Goal: Transaction & Acquisition: Purchase product/service

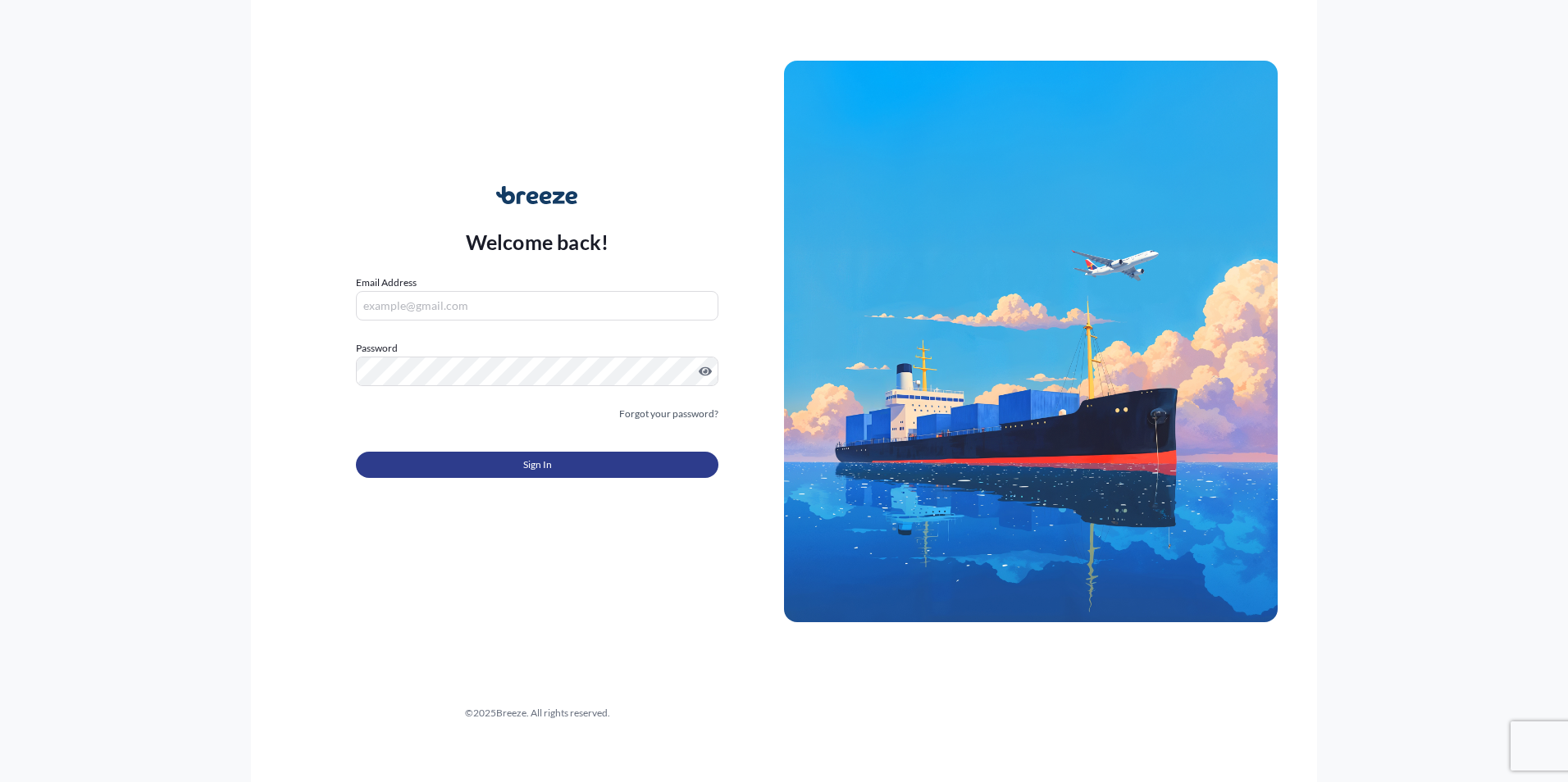
type input "[PERSON_NAME][EMAIL_ADDRESS][DOMAIN_NAME]"
click at [526, 465] on span "Sign In" at bounding box center [537, 464] width 29 height 16
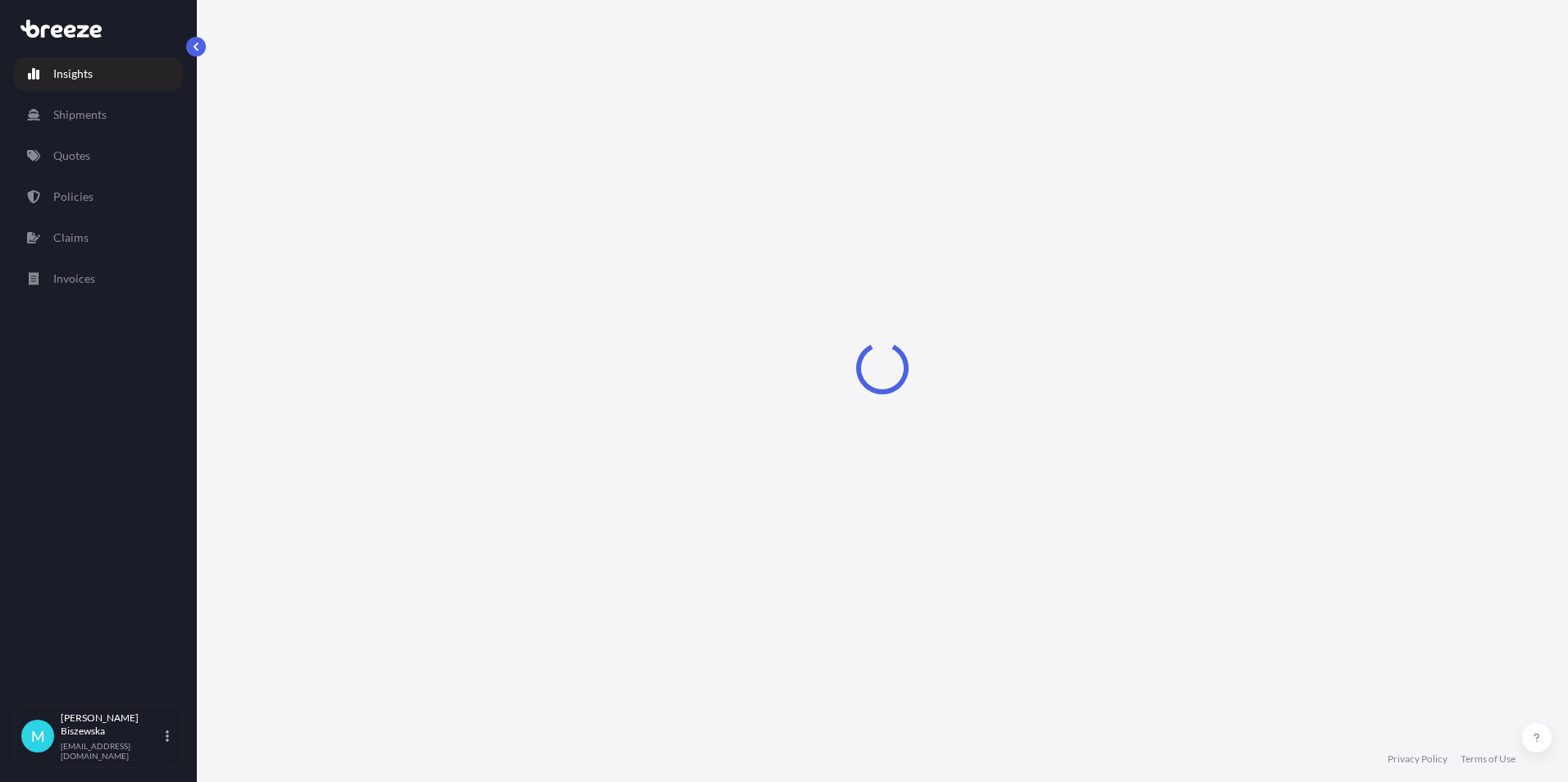
select select "2025"
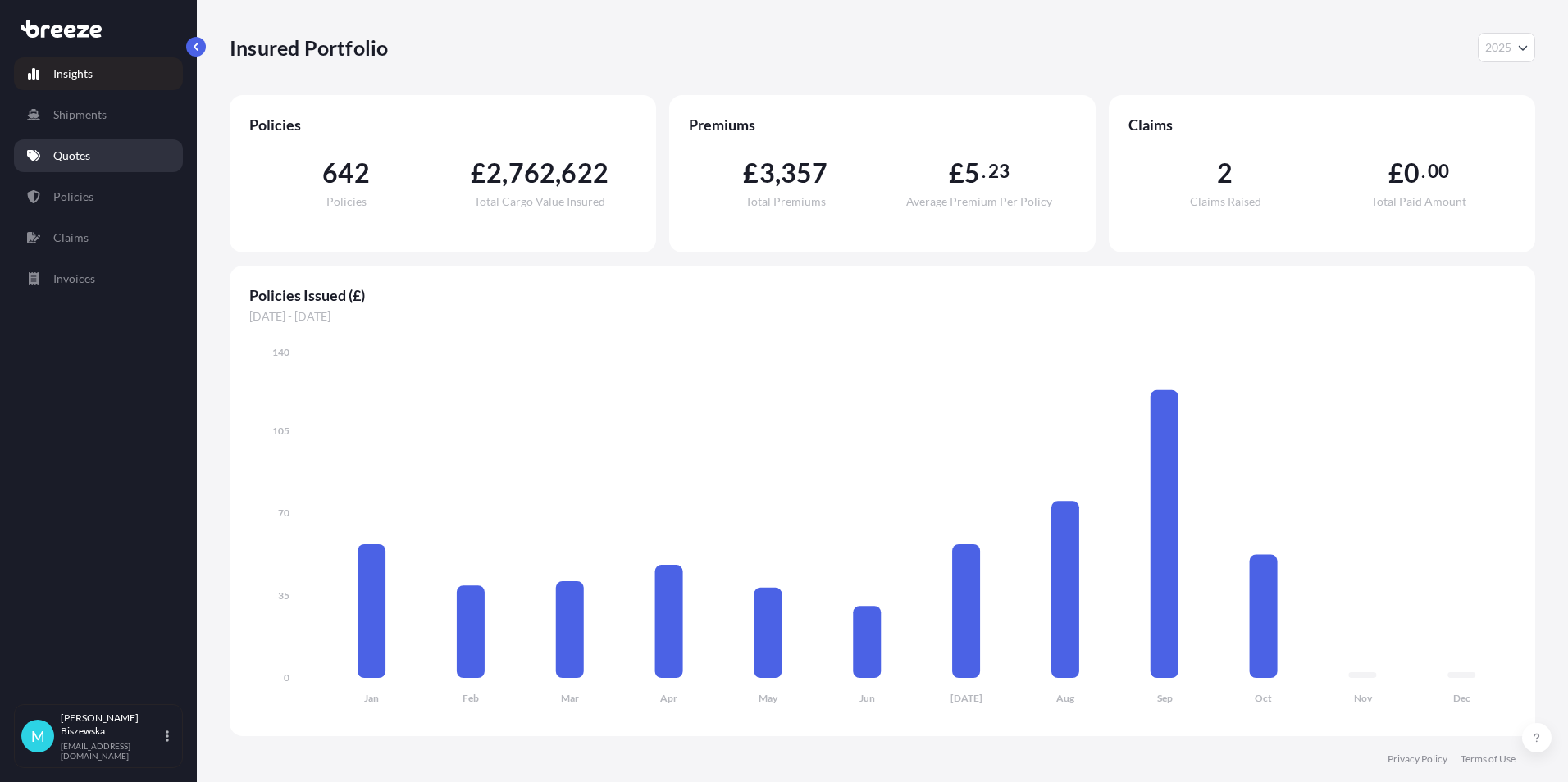
click at [104, 157] on link "Quotes" at bounding box center [98, 156] width 169 height 32
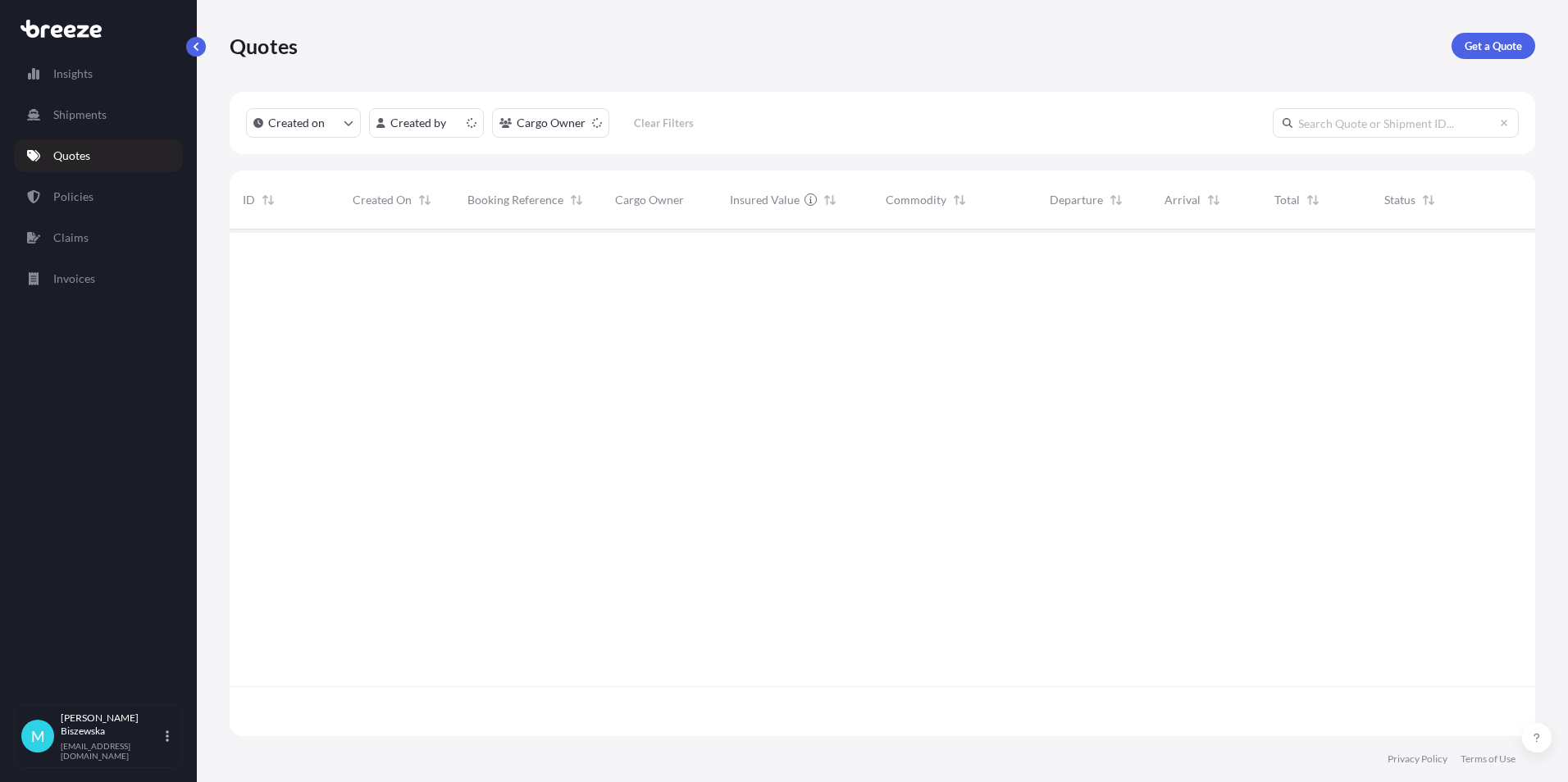
scroll to position [503, 1293]
click at [1508, 42] on p "Get a Quote" at bounding box center [1493, 46] width 58 height 16
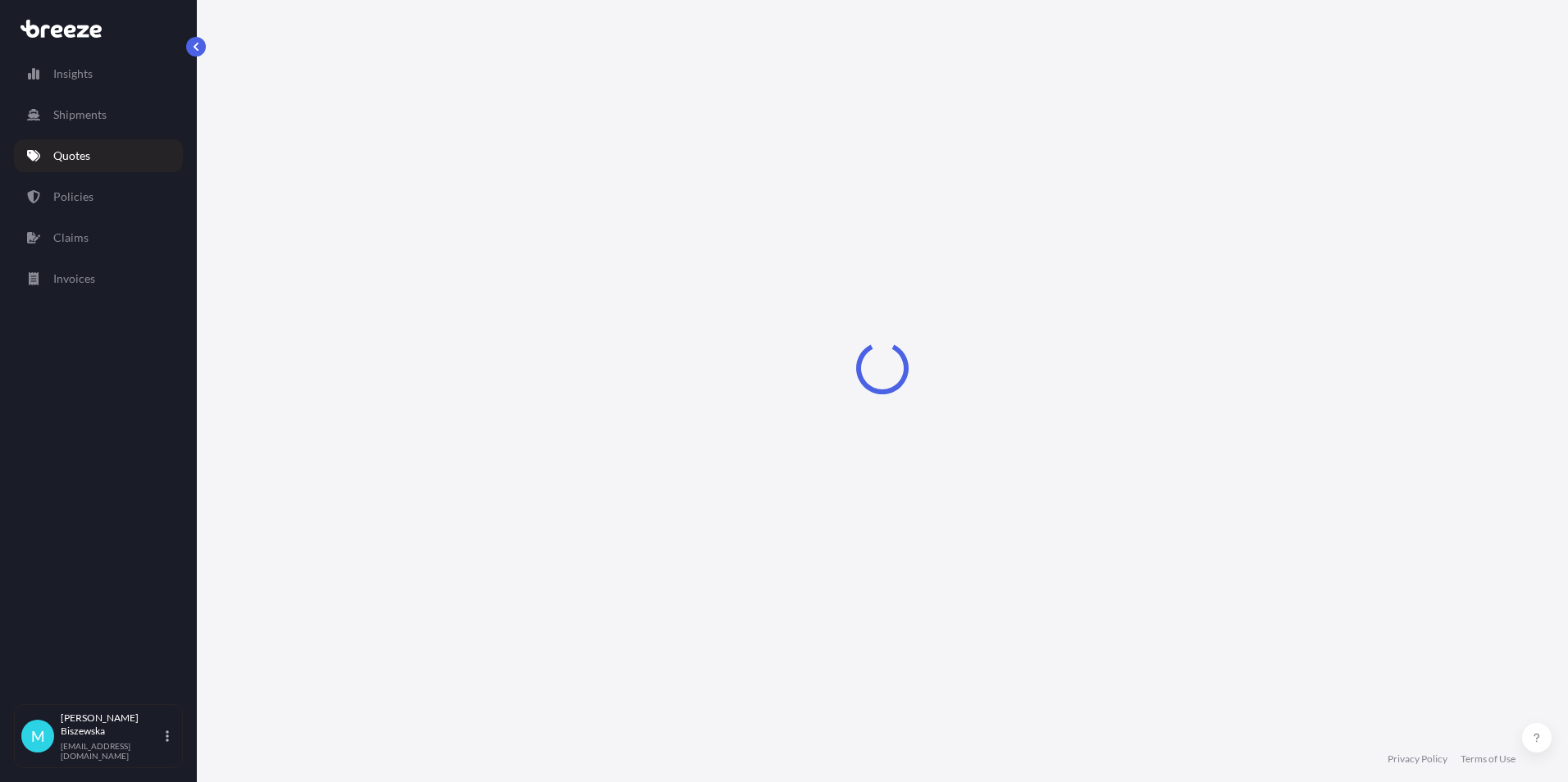
select select "Sea"
select select "1"
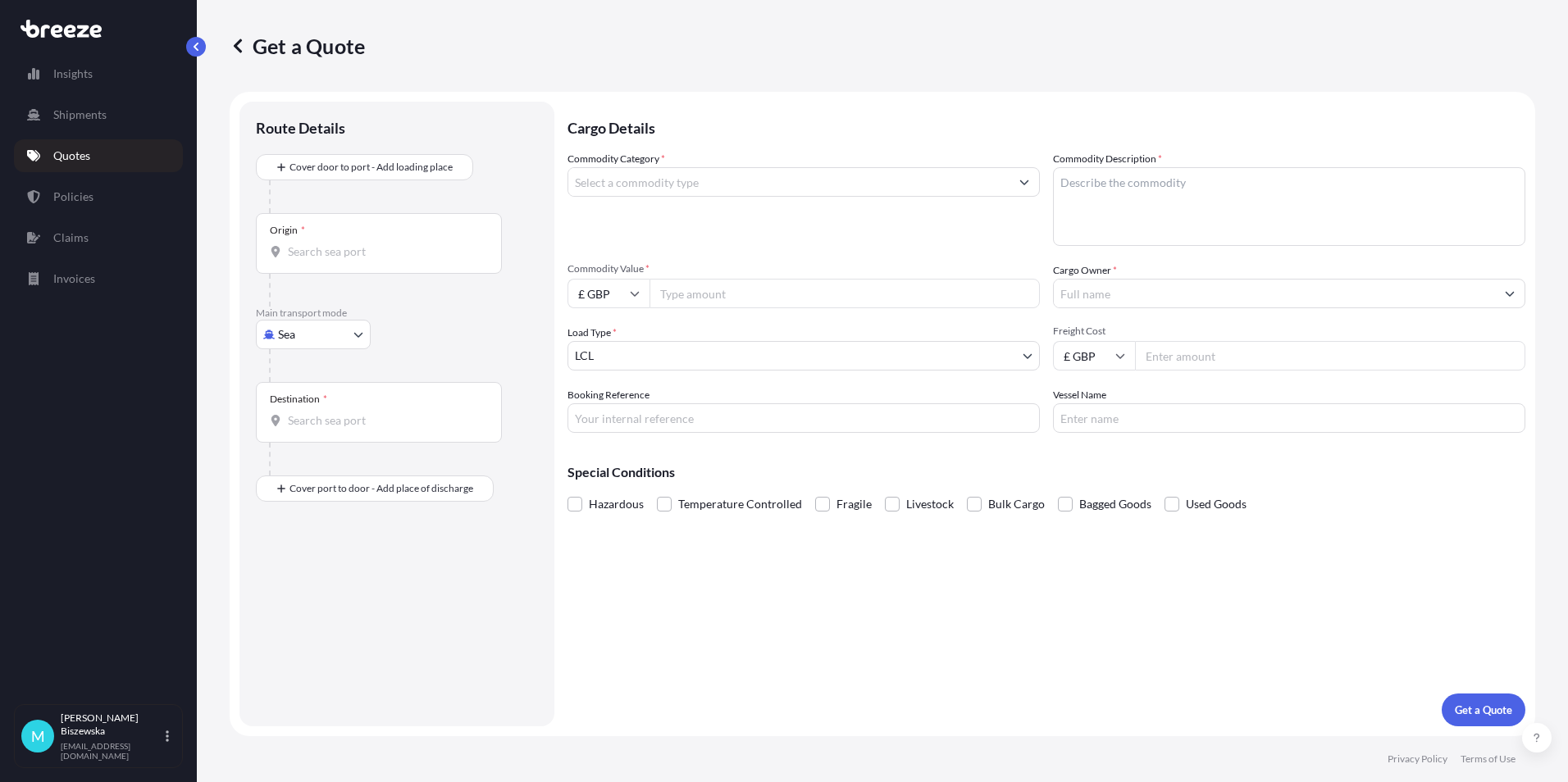
click at [318, 336] on body "Insights Shipments Quotes Policies Claims Invoices M [PERSON_NAME] [PERSON_NAME…" at bounding box center [784, 391] width 1568 height 782
click at [306, 409] on div "Air" at bounding box center [312, 406] width 102 height 30
select select "Air"
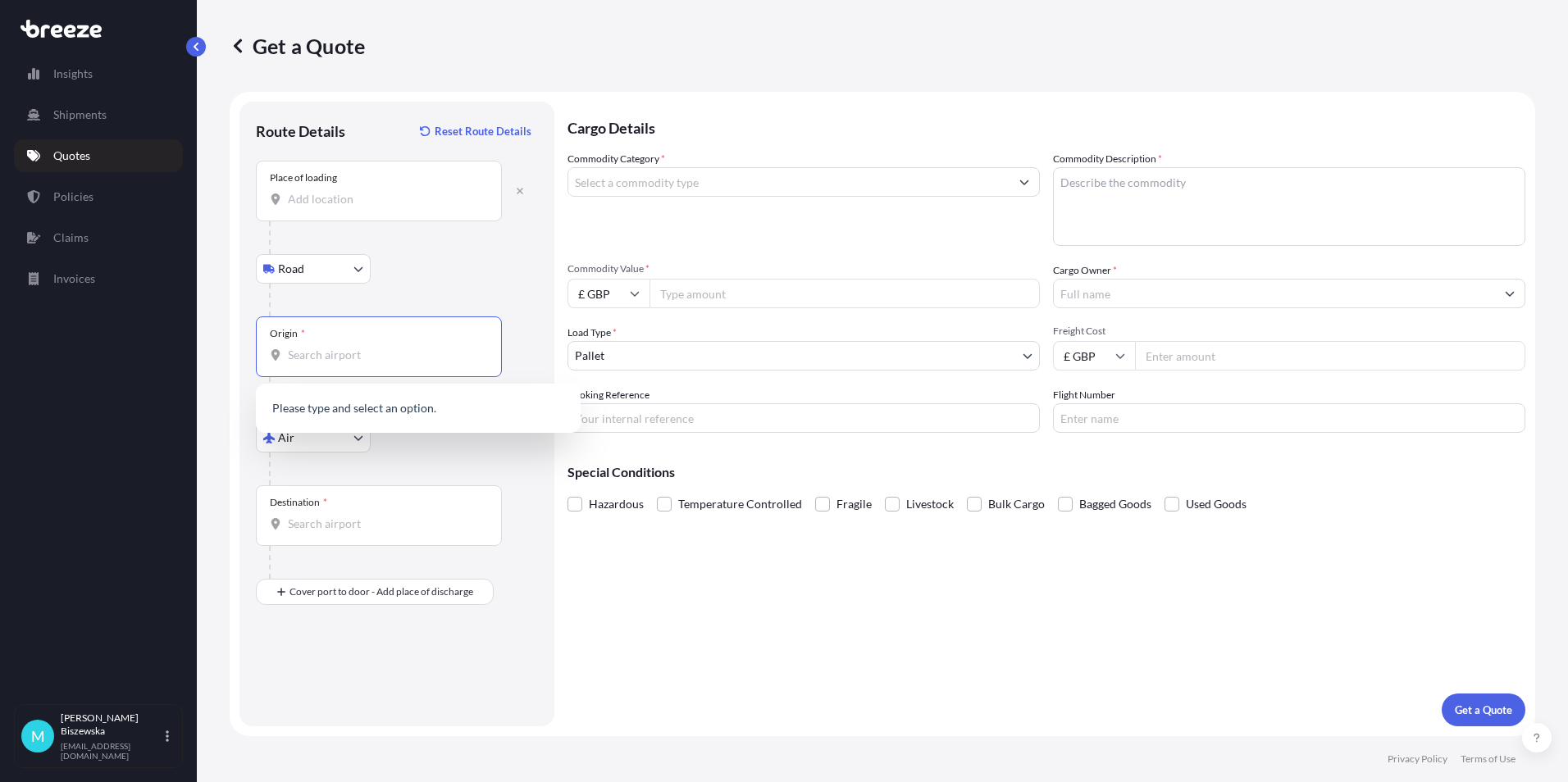
click at [299, 357] on input "Origin *" at bounding box center [384, 355] width 194 height 16
click at [315, 409] on span "GB LHR - Heathrow Apt/[GEOGRAPHIC_DATA], [GEOGRAPHIC_DATA]" at bounding box center [439, 413] width 256 height 32
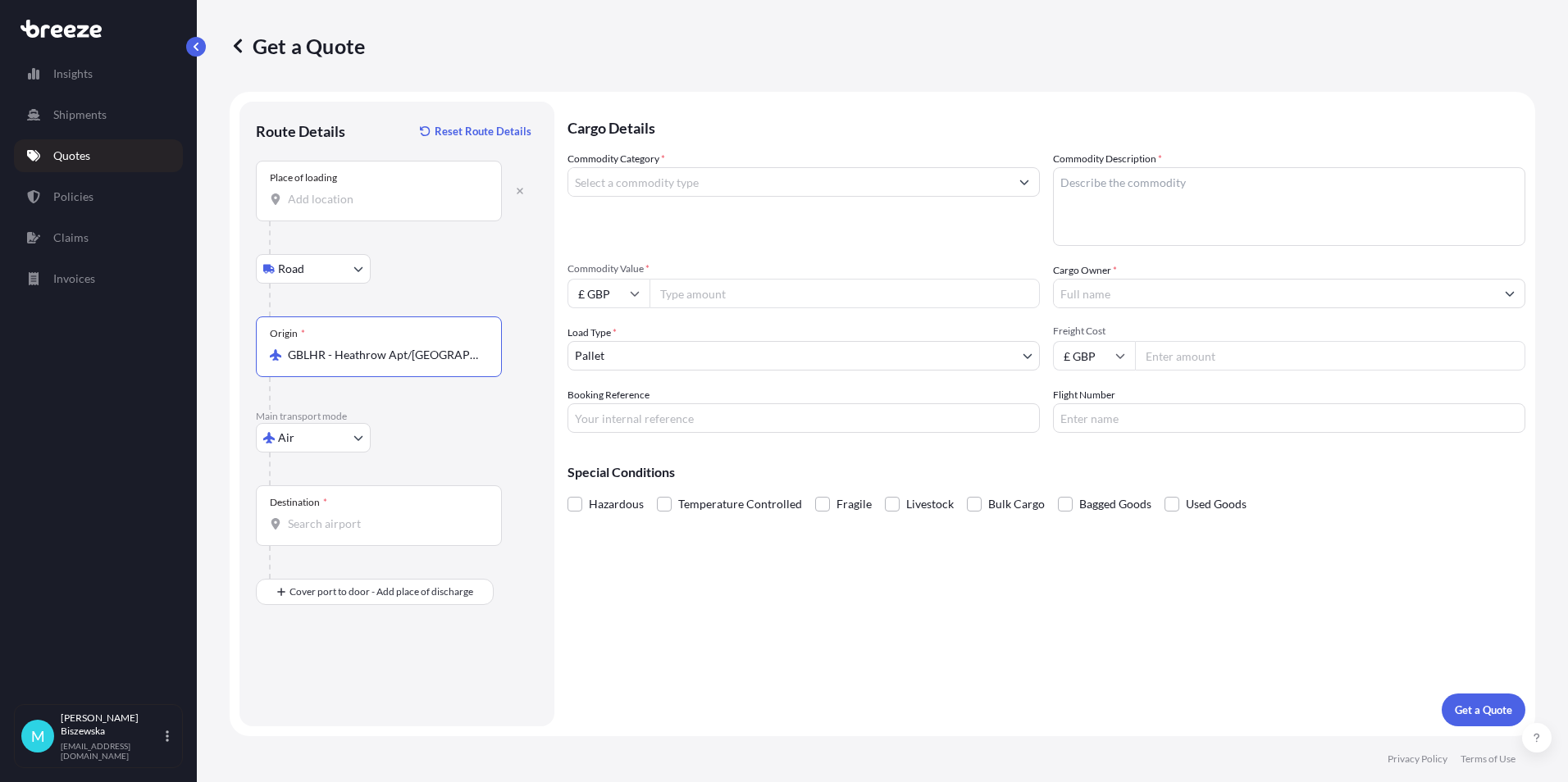
type input "GBLHR - Heathrow Apt/[GEOGRAPHIC_DATA], [GEOGRAPHIC_DATA]"
click at [405, 283] on div "Road Road Rail" at bounding box center [396, 268] width 282 height 30
click at [609, 418] on input "Booking Reference" at bounding box center [803, 418] width 473 height 30
paste input "2223275"
type input "2223275"
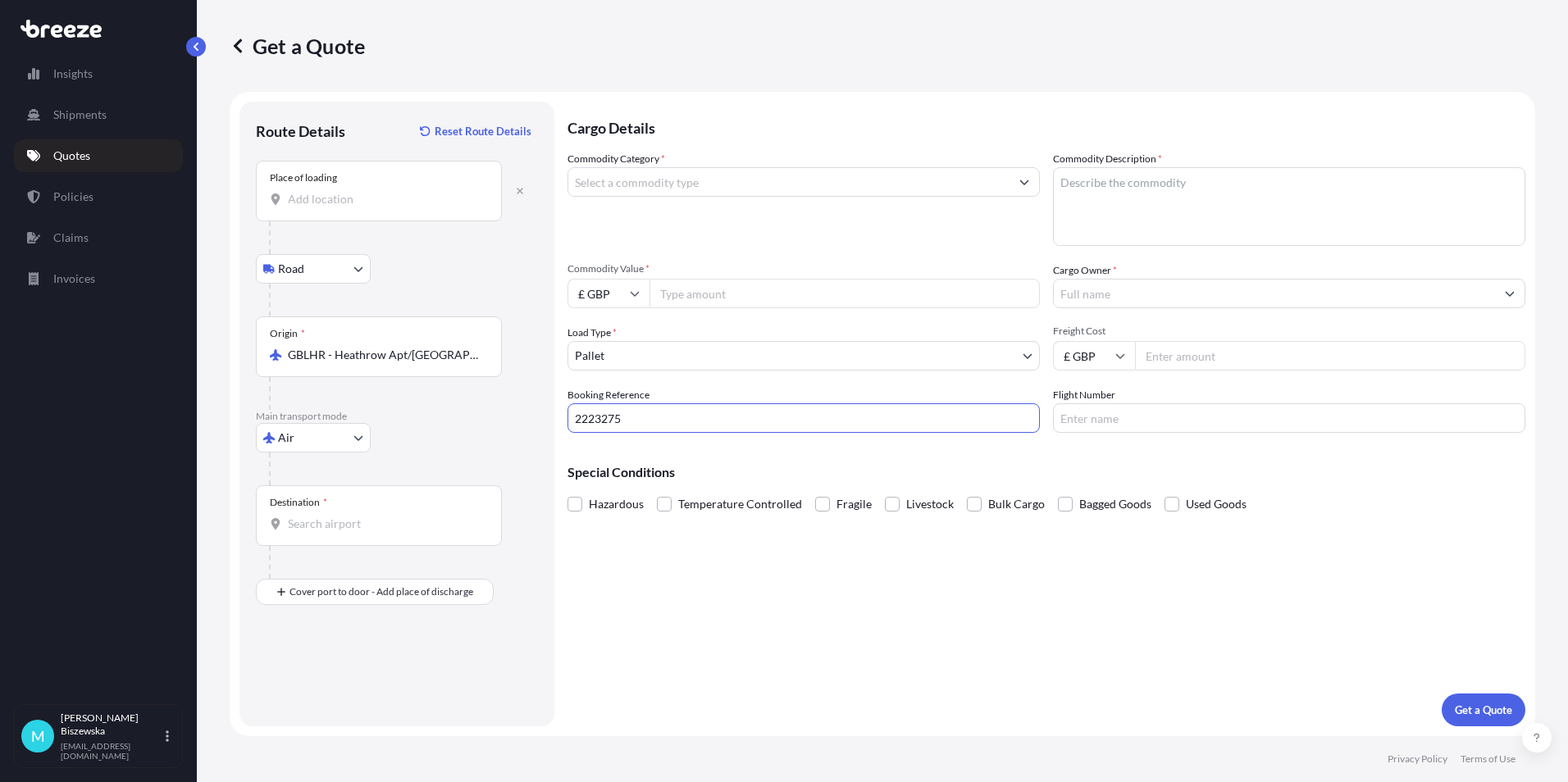
click at [644, 609] on div "Cargo Details Commodity Category * Commodity Description * Commodity Value * £ …" at bounding box center [1046, 414] width 958 height 625
click at [306, 202] on input "Place of loading" at bounding box center [384, 199] width 194 height 16
paste input "OX10 8BA"
click at [402, 261] on span "[STREET_ADDRESS]" at bounding box center [430, 254] width 238 height 16
type input "[STREET_ADDRESS]"
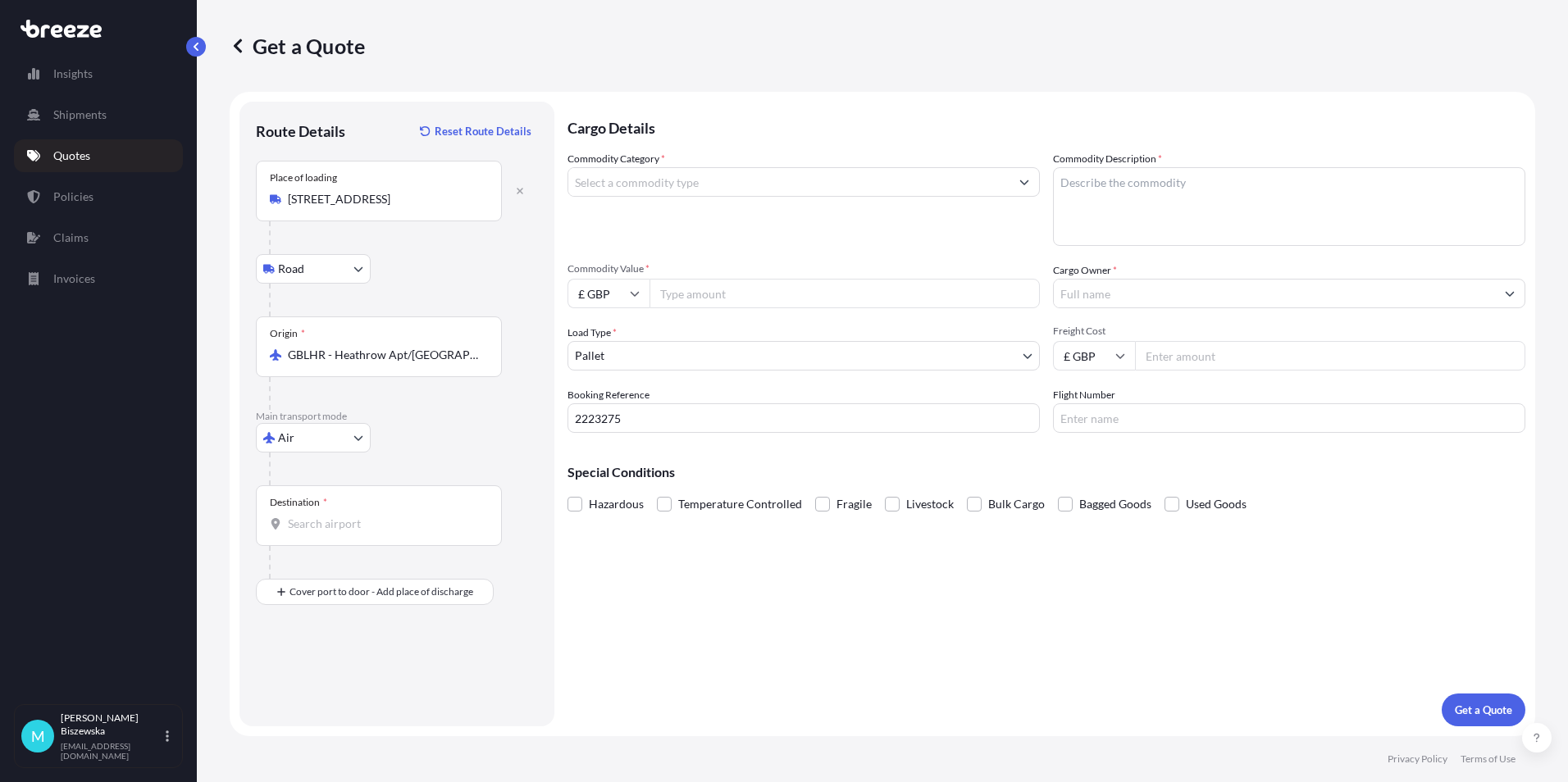
click at [429, 271] on div "Road Road Rail" at bounding box center [396, 268] width 282 height 30
click at [357, 532] on div "Destination *" at bounding box center [378, 515] width 246 height 60
click at [357, 532] on input "Destination *" at bounding box center [384, 524] width 194 height 16
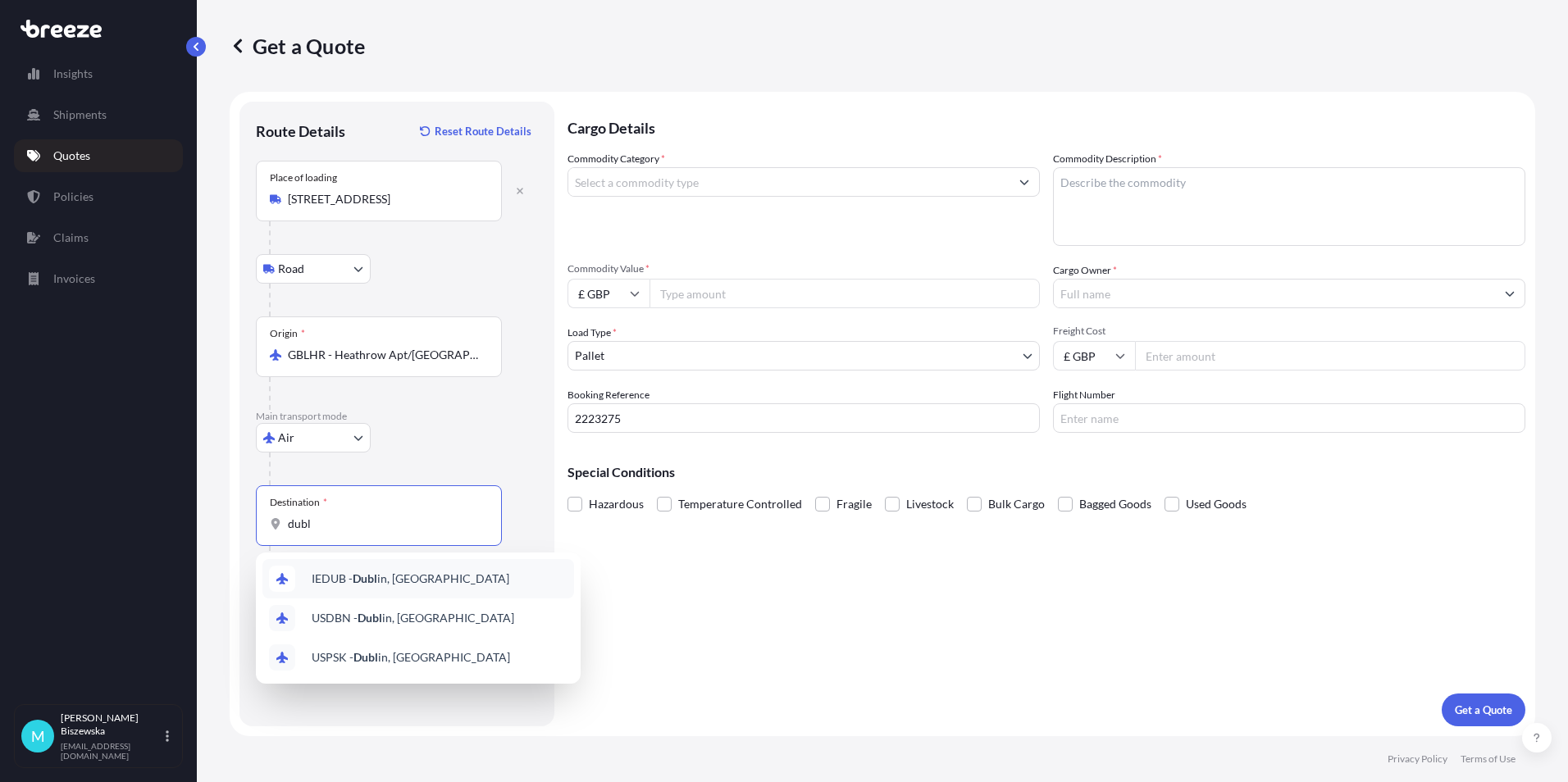
click at [375, 568] on div "IEDUB - Dubl in, [GEOGRAPHIC_DATA]" at bounding box center [418, 579] width 311 height 40
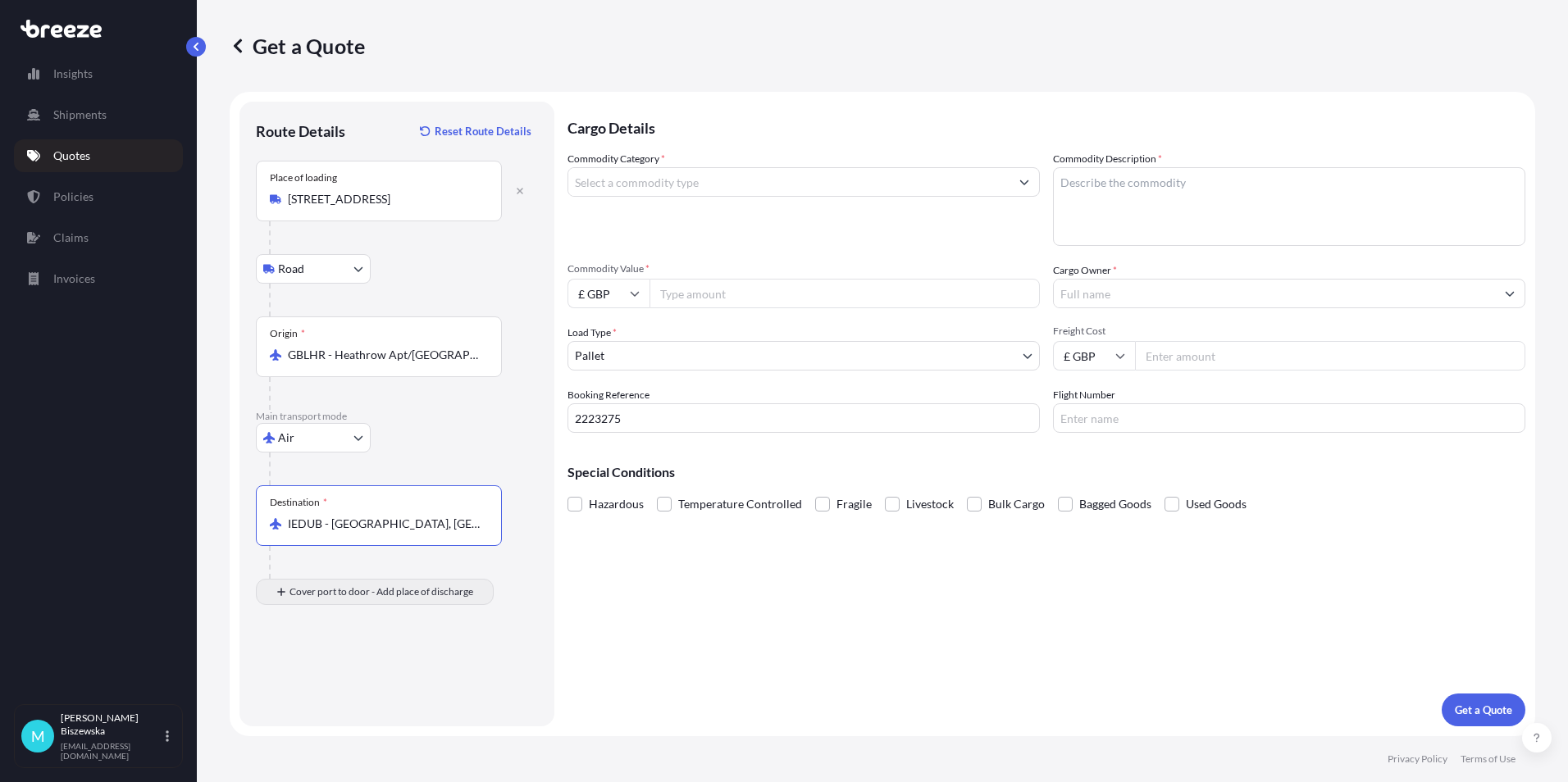
type input "IEDUB - [GEOGRAPHIC_DATA], [GEOGRAPHIC_DATA]"
click at [302, 673] on input "Place of Discharge" at bounding box center [384, 679] width 194 height 16
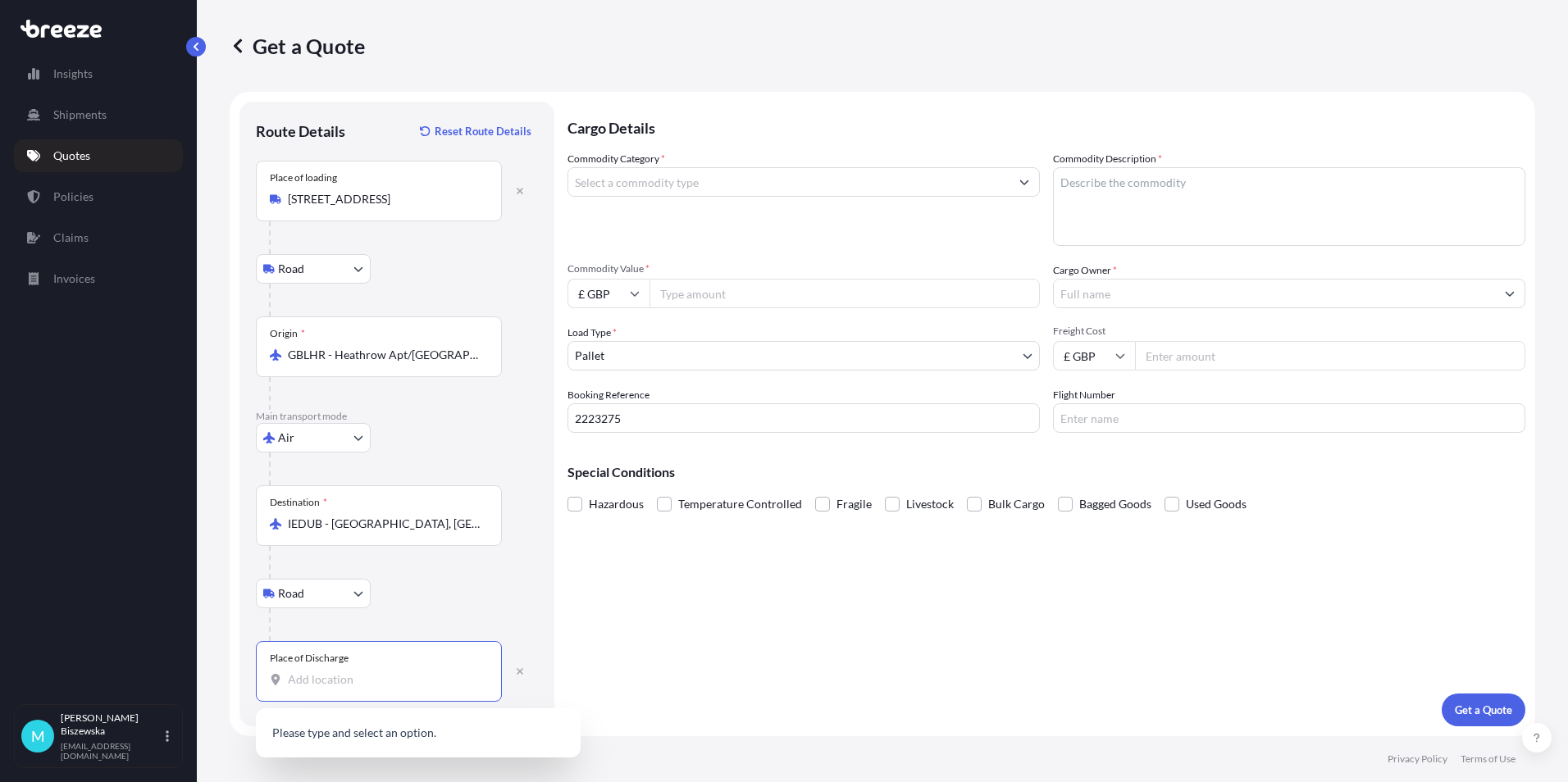
paste input "D02 YC63"
click at [405, 740] on span "[STREET_ADDRESS]" at bounding box center [439, 746] width 256 height 49
type input "[STREET_ADDRESS]"
click at [652, 607] on div "Cargo Details Commodity Category * Commodity Description * Commodity Value * £ …" at bounding box center [1046, 414] width 958 height 625
click at [759, 179] on input "Commodity Category *" at bounding box center [789, 182] width 441 height 30
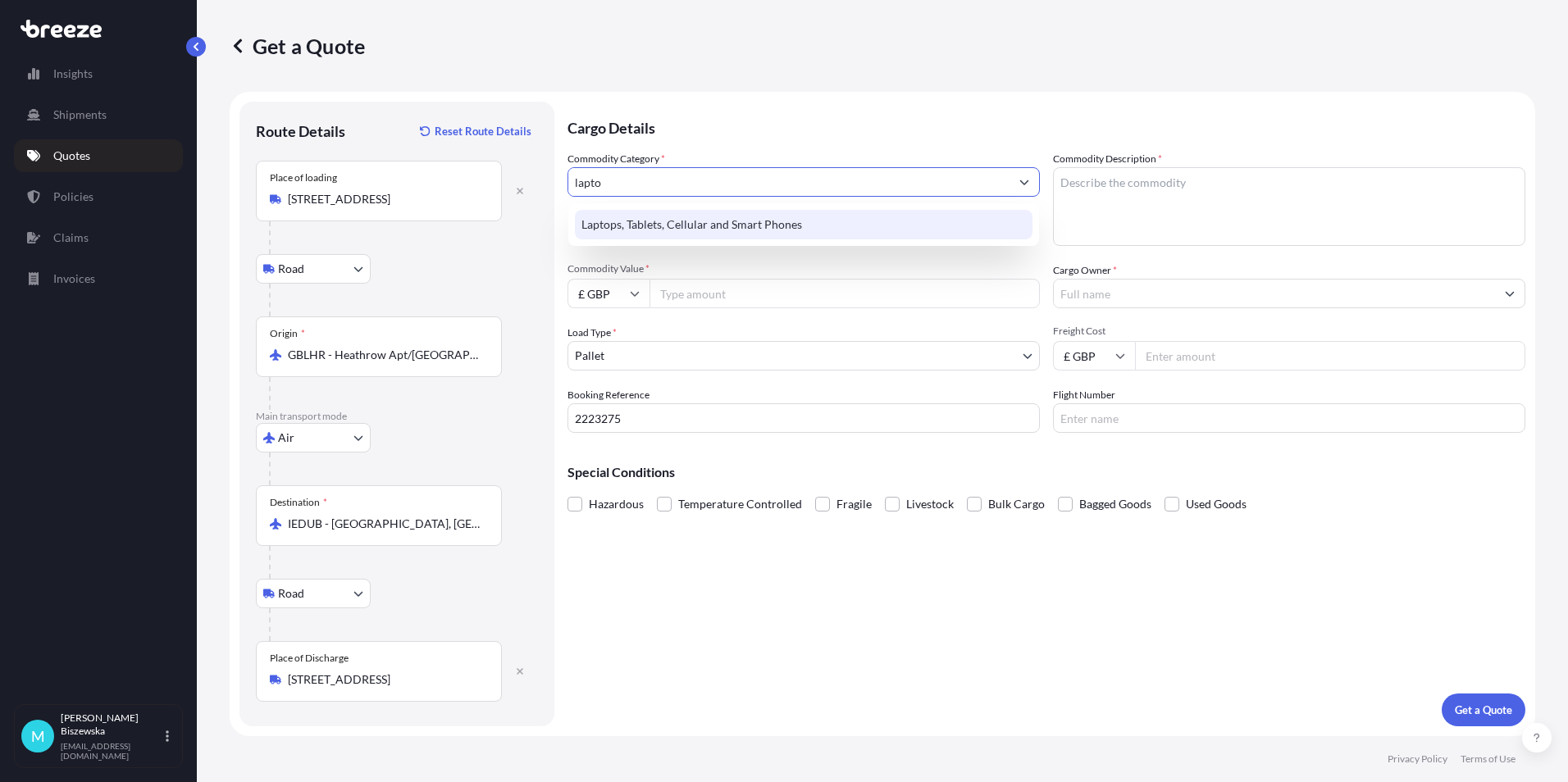
click at [761, 225] on div "Laptops, Tablets, Cellular and Smart Phones" at bounding box center [804, 224] width 457 height 30
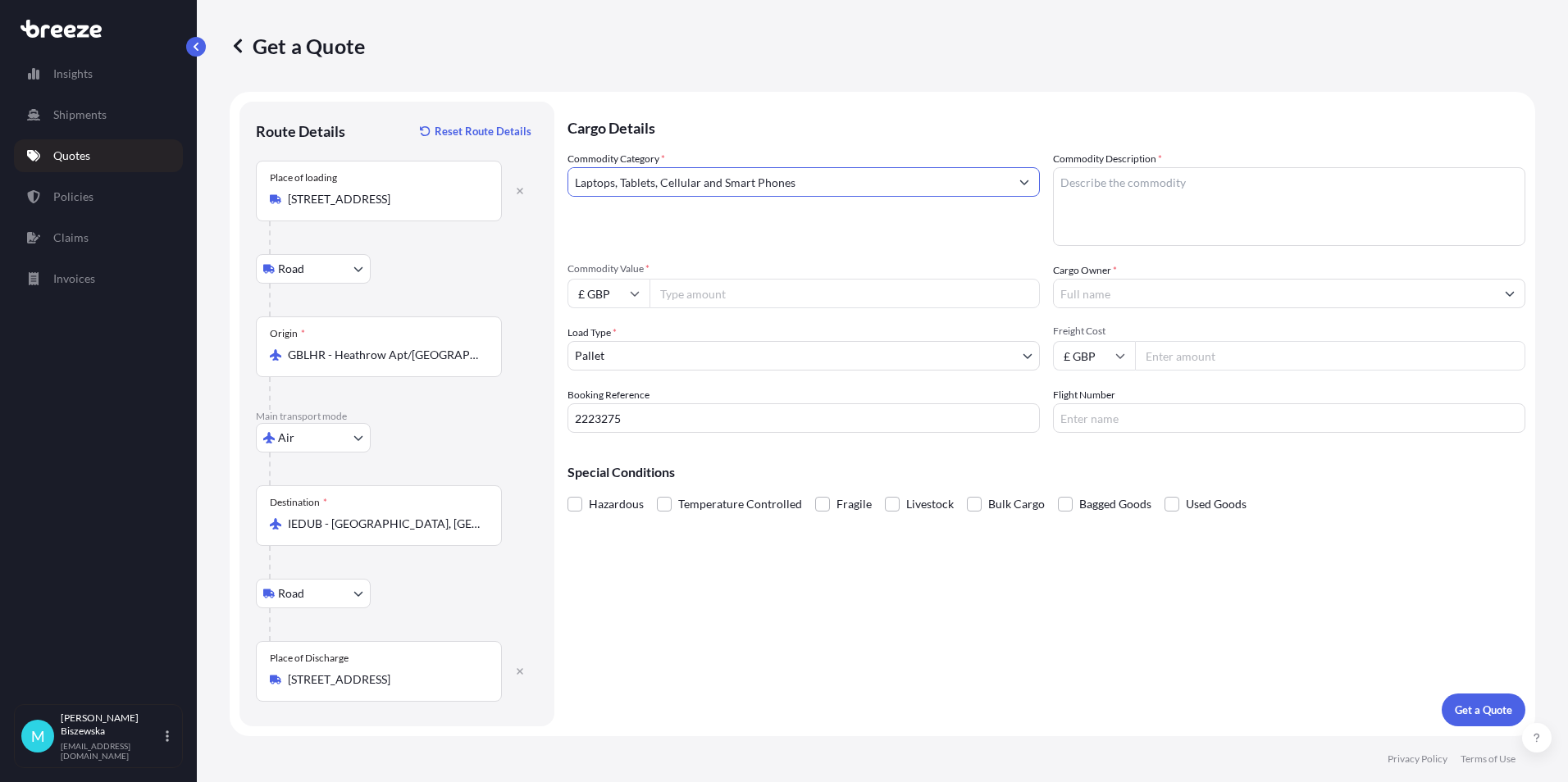
type input "Laptops, Tablets, Cellular and Smart Phones"
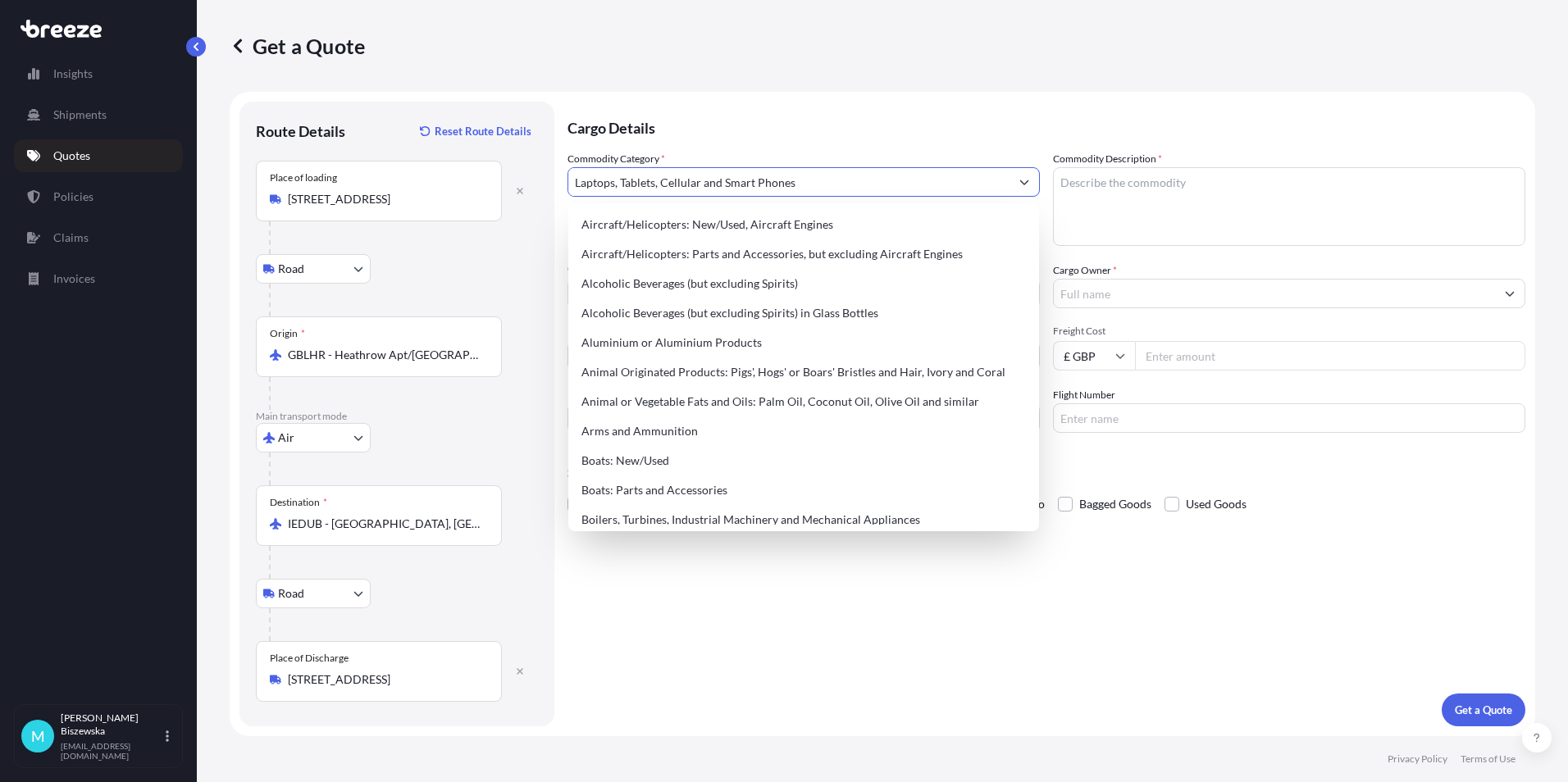
click at [792, 131] on p "Cargo Details" at bounding box center [1046, 126] width 958 height 49
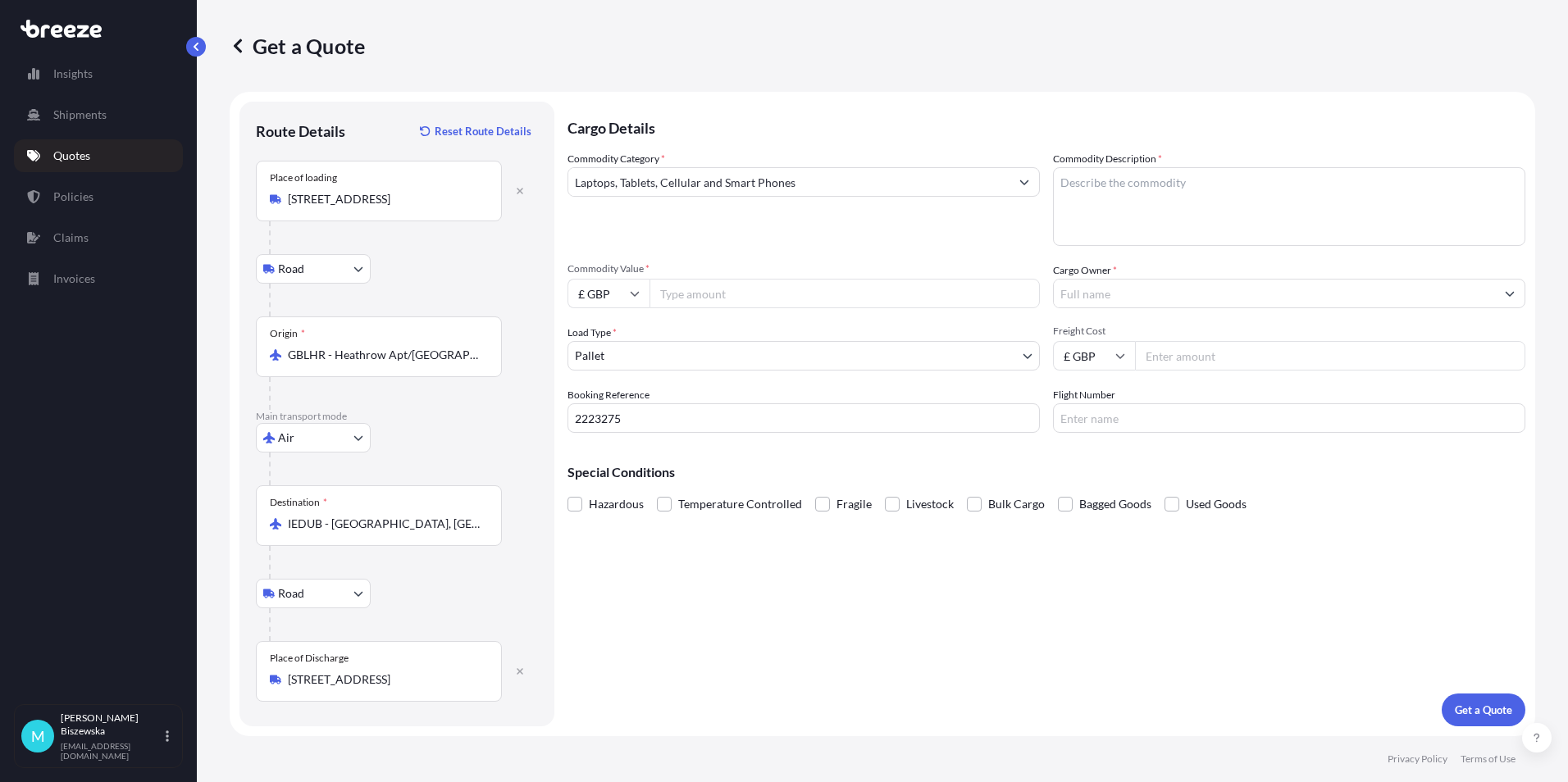
click at [734, 292] on input "Commodity Value *" at bounding box center [844, 293] width 391 height 30
type input "300"
click at [729, 255] on div "Commodity Category * Laptops, Tablets, Cellular and Smart Phones Commodity Desc…" at bounding box center [1046, 292] width 958 height 282
click at [643, 348] on body "140 options available. Insights Shipments Quotes Policies Claims Invoices M [PE…" at bounding box center [784, 391] width 1568 height 782
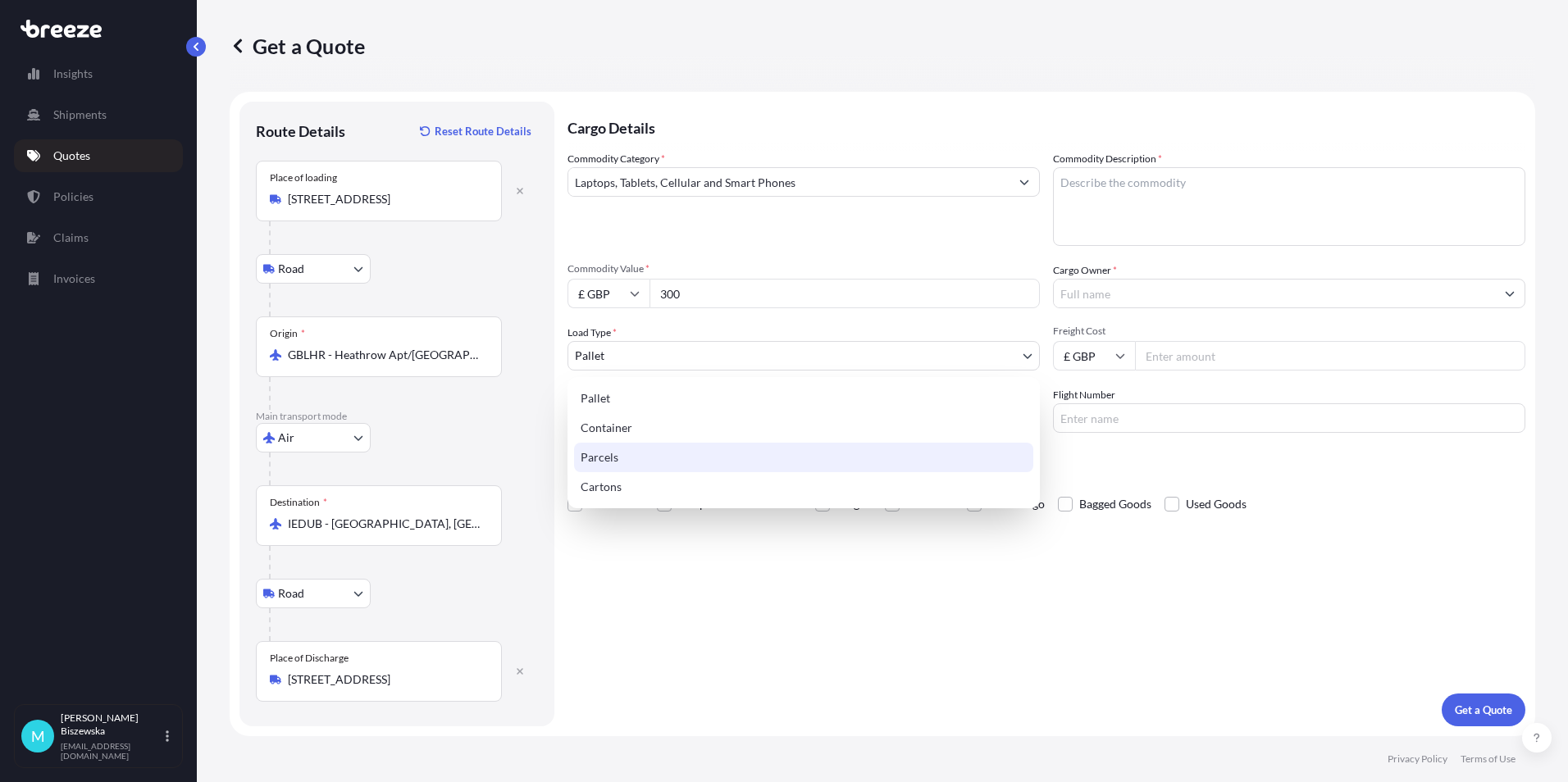
click at [618, 455] on div "Parcels" at bounding box center [804, 457] width 459 height 30
select select "3"
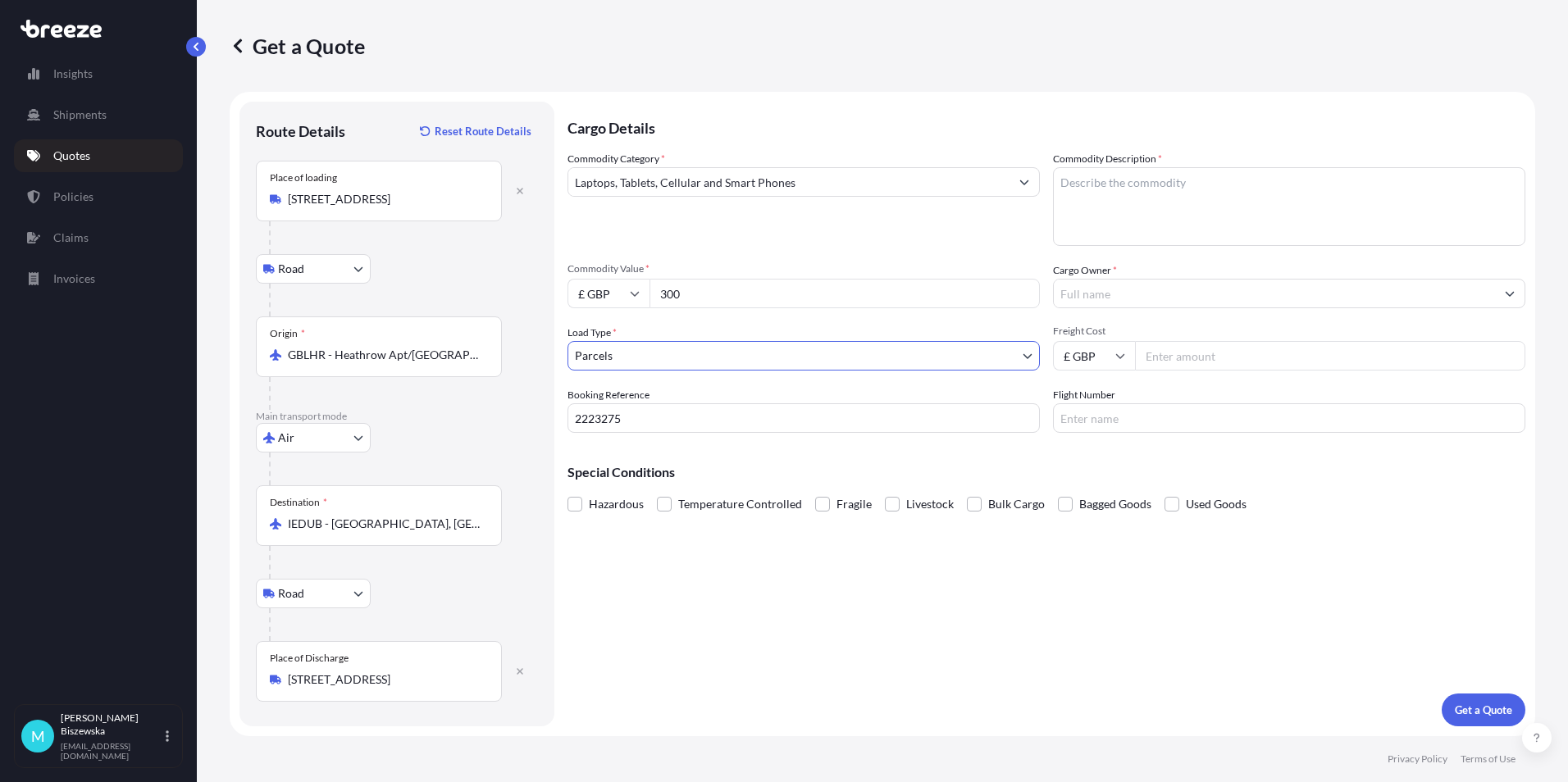
drag, startPoint x: 631, startPoint y: 599, endPoint x: 569, endPoint y: 400, distance: 208.4
click at [632, 600] on div "Cargo Details Commodity Category * Laptops, Tablets, Cellular and Smart Phones …" at bounding box center [1046, 414] width 958 height 625
click at [1096, 191] on textarea "Commodity Description *" at bounding box center [1289, 206] width 473 height 78
paste textarea "Laptop,charger"
type textarea "Laptop,charger"
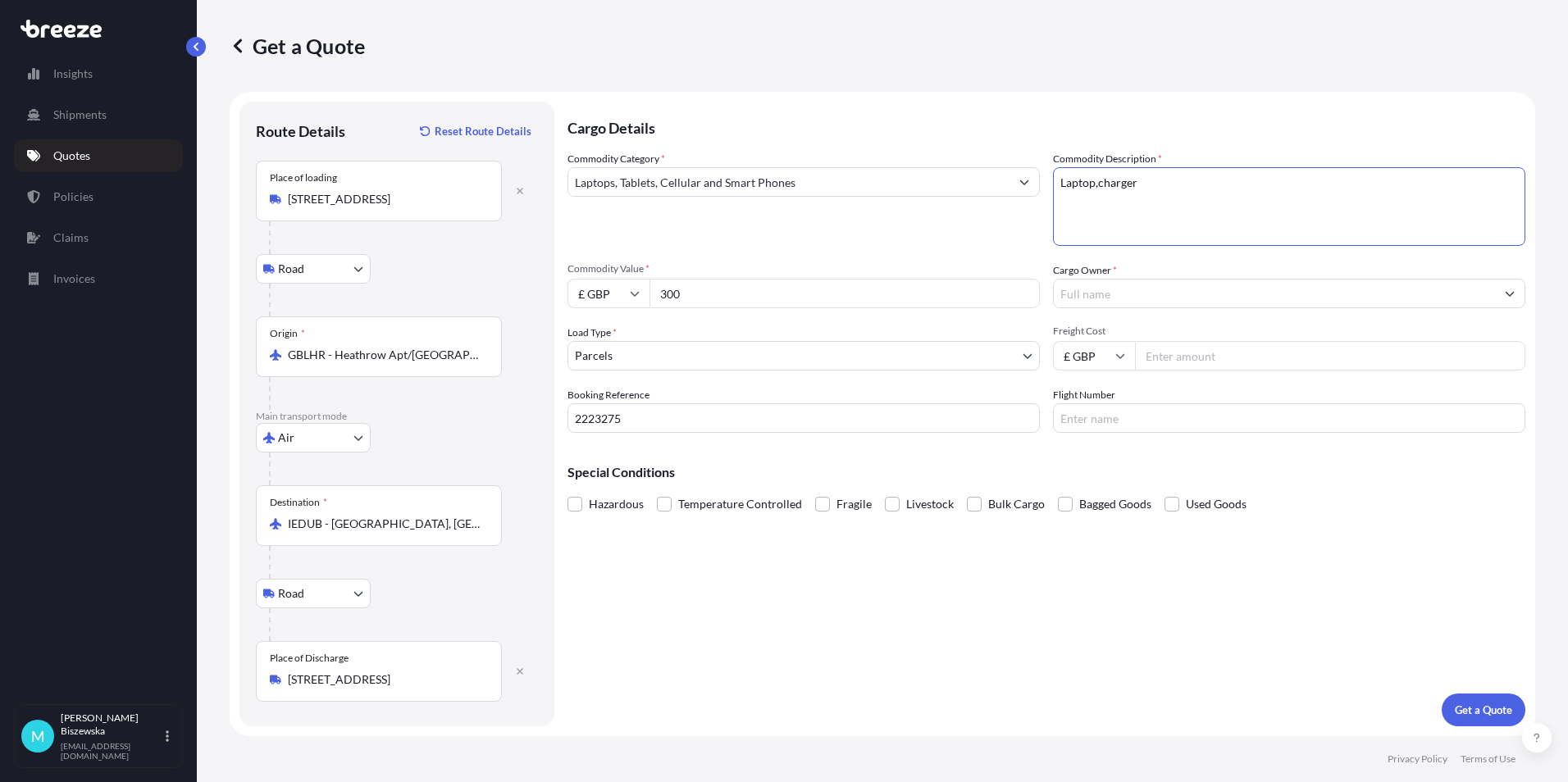
click at [997, 260] on div "Commodity Category * Laptops, Tablets, Cellular and Smart Phones Commodity Desc…" at bounding box center [1046, 292] width 958 height 282
click at [1095, 290] on input "Cargo Owner *" at bounding box center [1274, 293] width 441 height 30
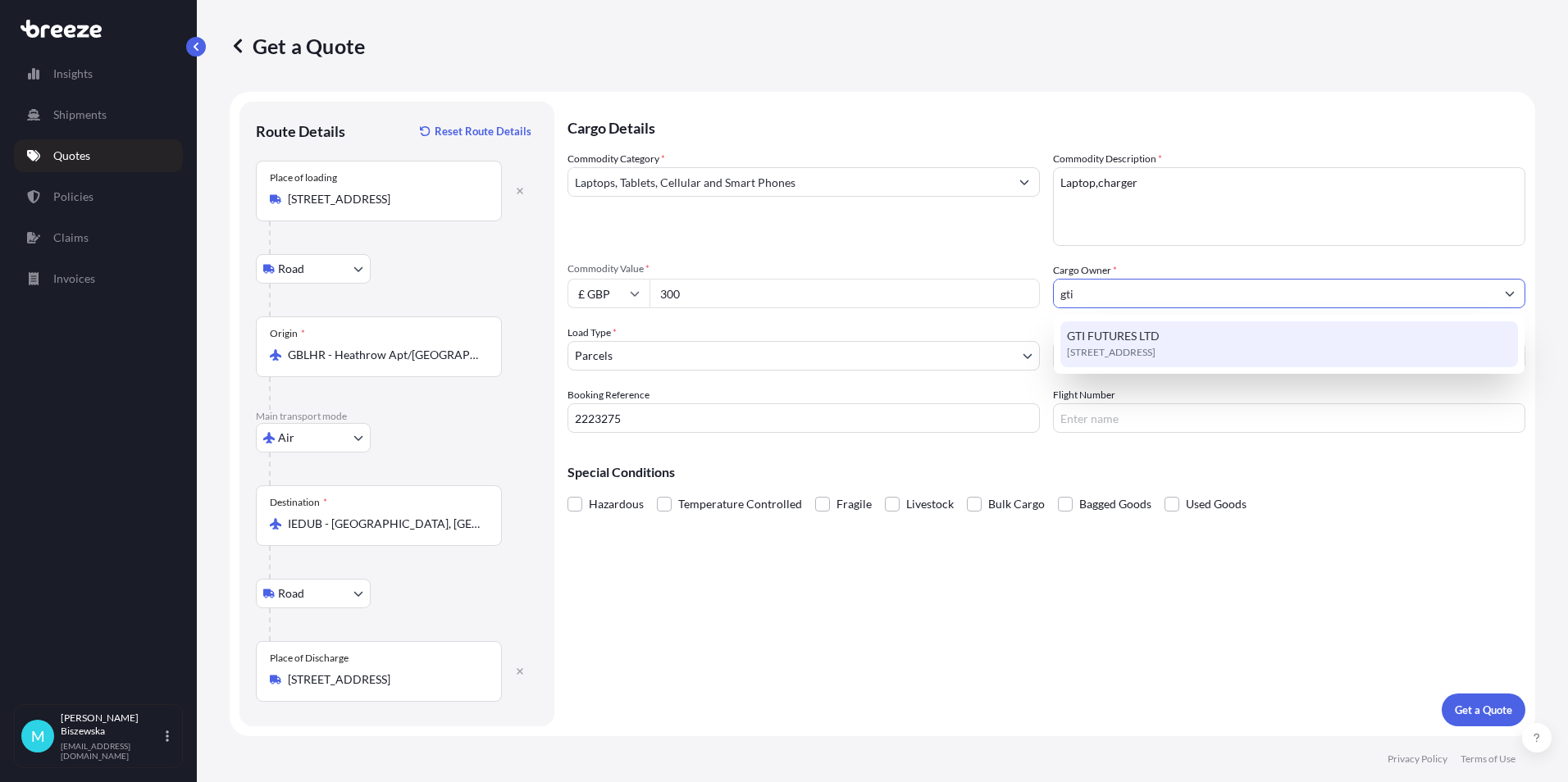
click at [1105, 337] on span "GTI FUTURES LTD" at bounding box center [1113, 336] width 93 height 16
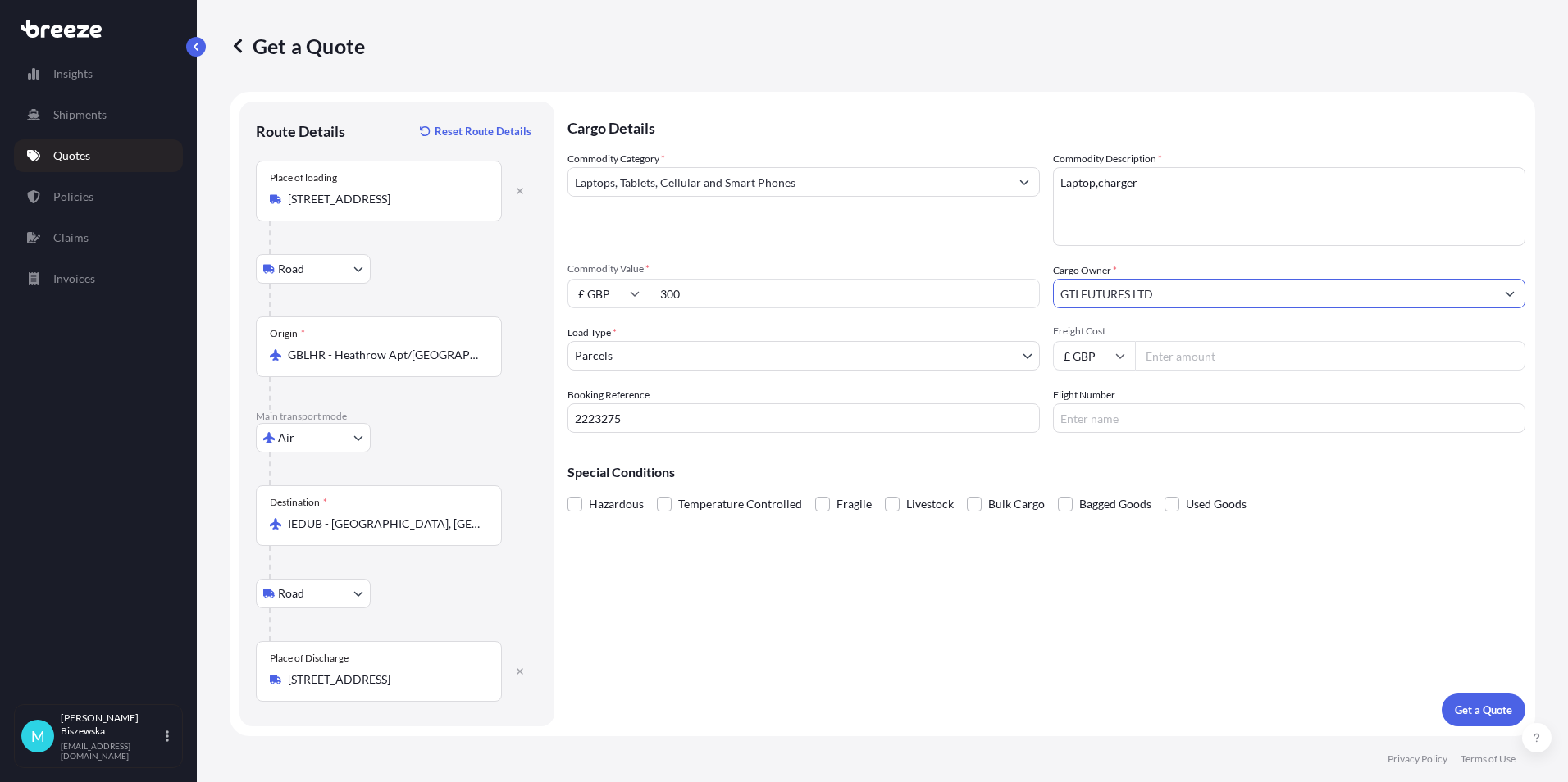
type input "GTI FUTURES LTD"
click at [1098, 183] on textarea "Laptop,charger" at bounding box center [1289, 206] width 473 height 78
type textarea "Laptop, charger"
click at [970, 220] on div "Commodity Category * Laptops, Tablets, Cellular and Smart Phones" at bounding box center [803, 199] width 473 height 95
click at [1172, 355] on input "Freight Cost" at bounding box center [1330, 355] width 391 height 30
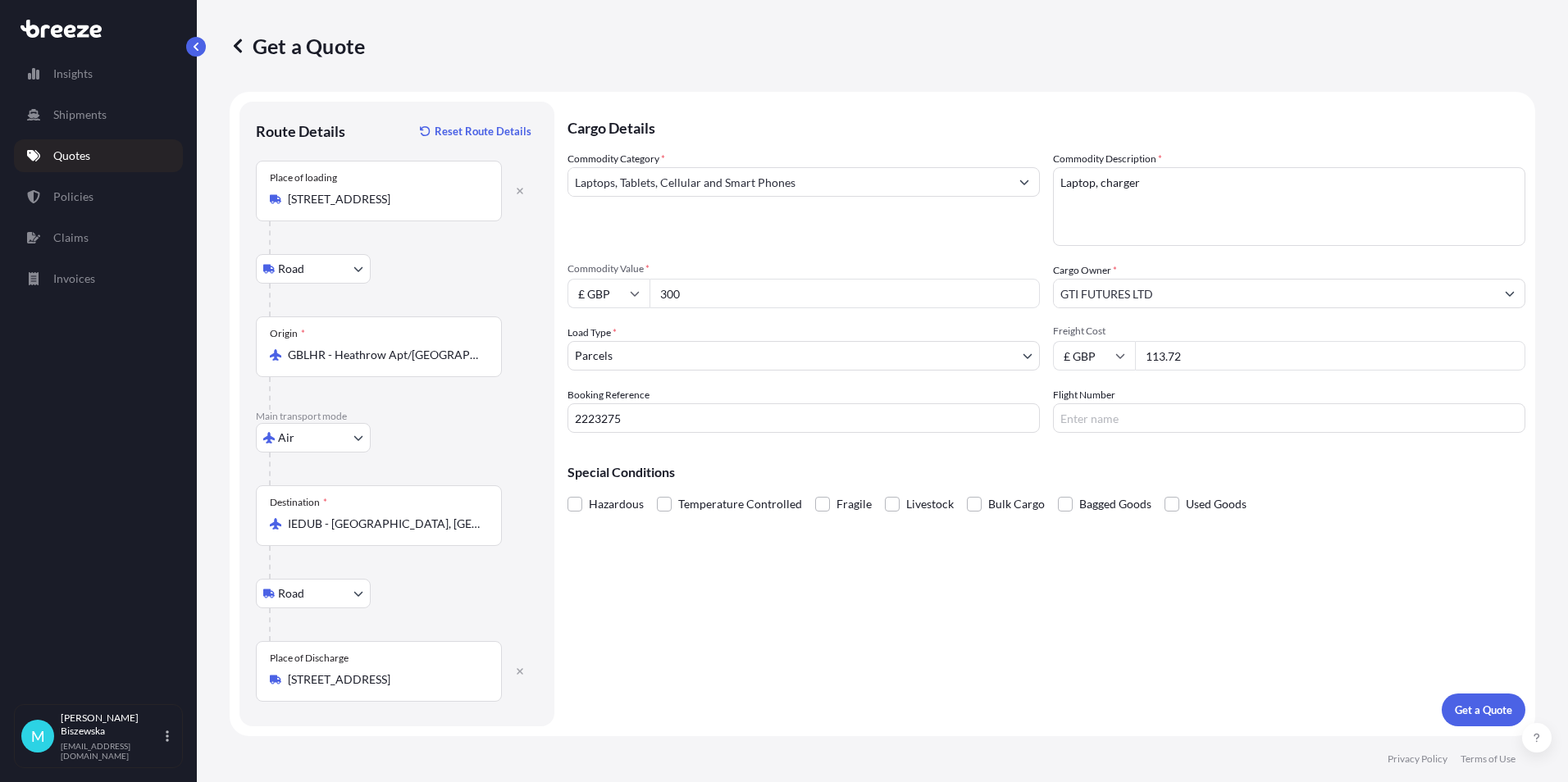
type input "113.72"
click at [1127, 456] on div "Special Conditions Hazardous Temperature Controlled Fragile Livestock Bulk Carg…" at bounding box center [1046, 481] width 958 height 70
click at [1472, 712] on p "Get a Quote" at bounding box center [1483, 710] width 58 height 16
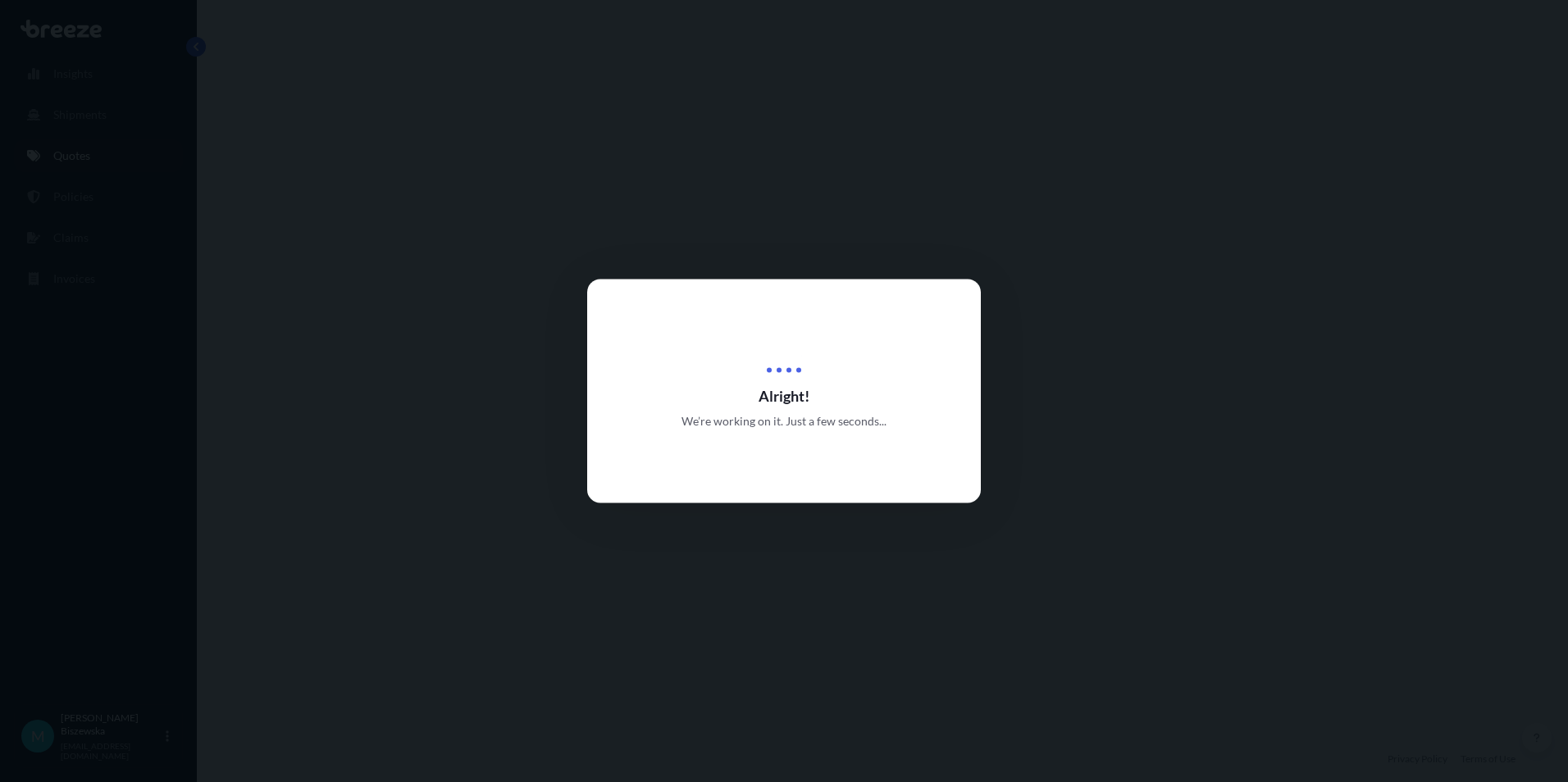
select select "Road"
select select "Air"
select select "Road"
select select "3"
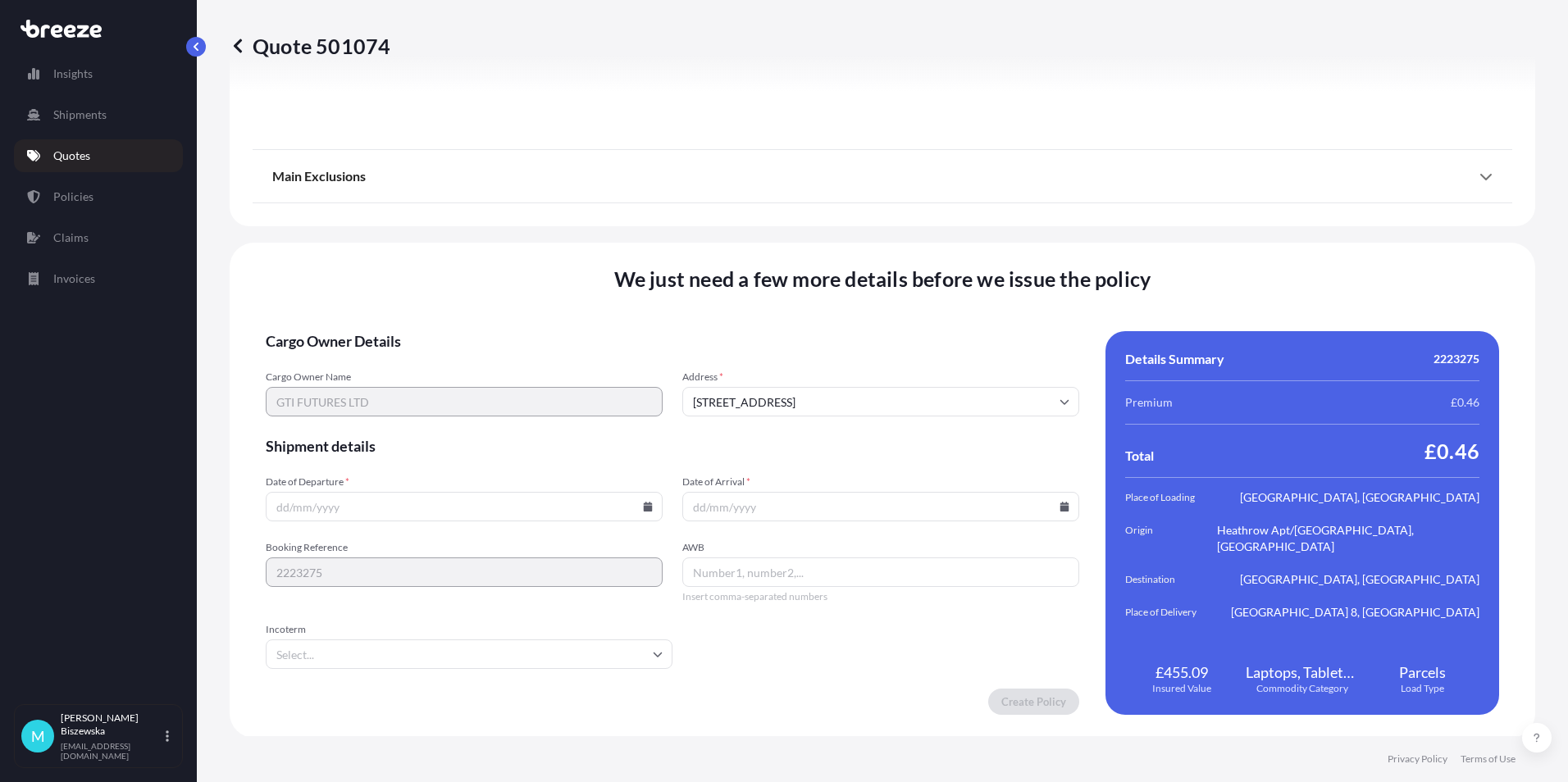
scroll to position [2144, 0]
click at [643, 503] on icon at bounding box center [647, 505] width 10 height 10
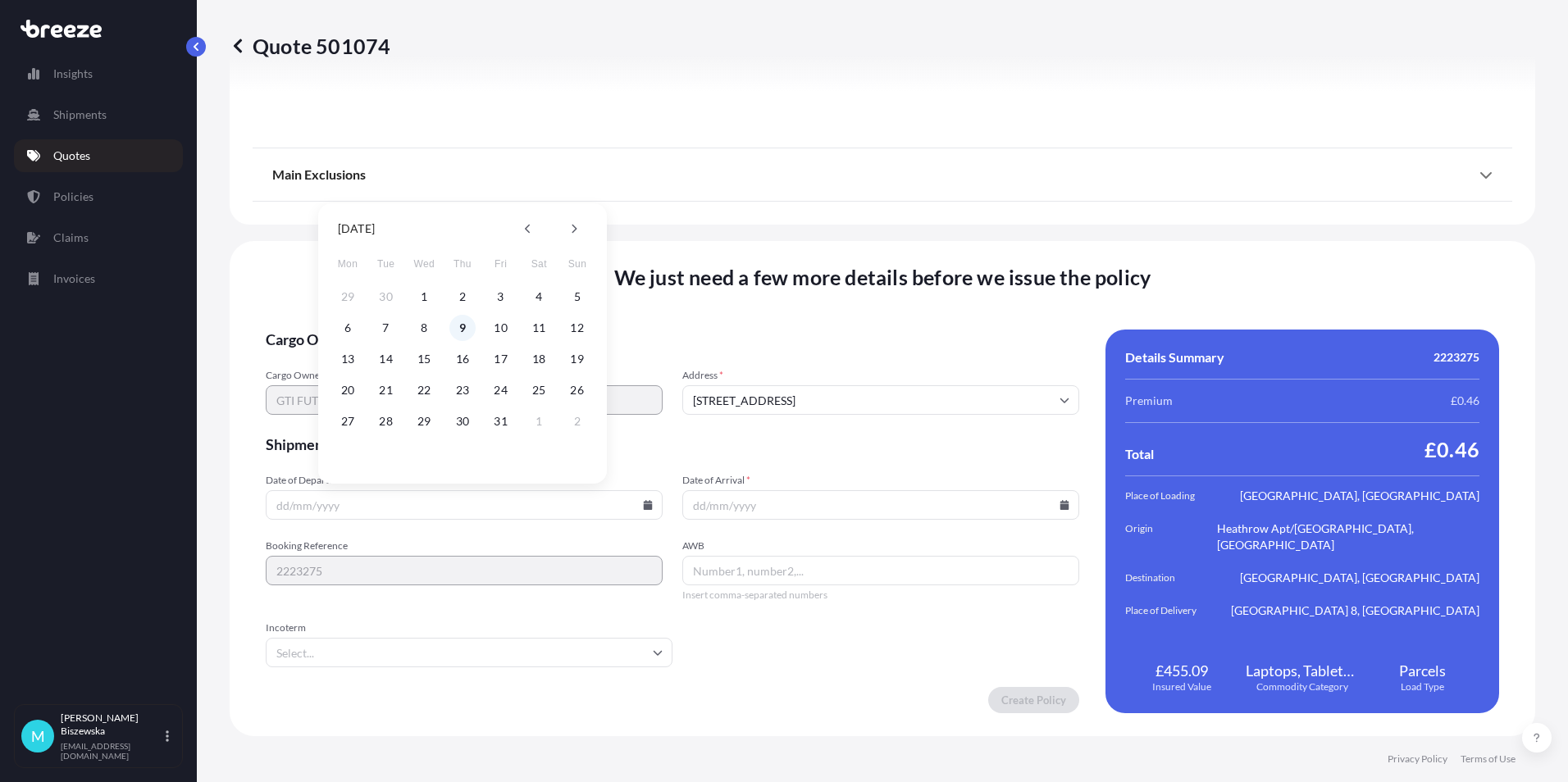
click at [460, 322] on button "9" at bounding box center [462, 328] width 26 height 26
type input "[DATE]"
click at [1059, 503] on icon at bounding box center [1064, 505] width 10 height 10
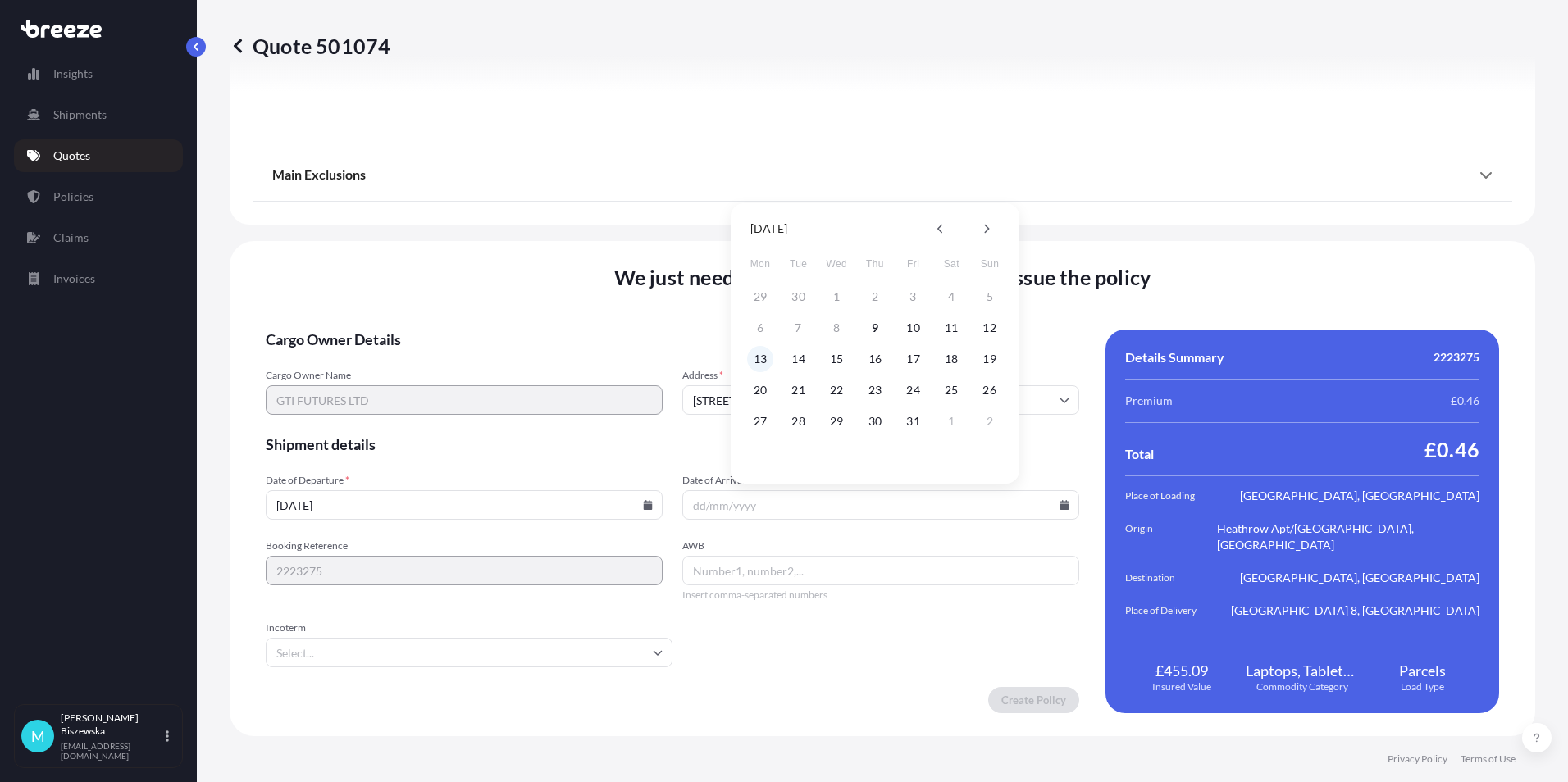
click at [752, 362] on button "13" at bounding box center [760, 358] width 26 height 26
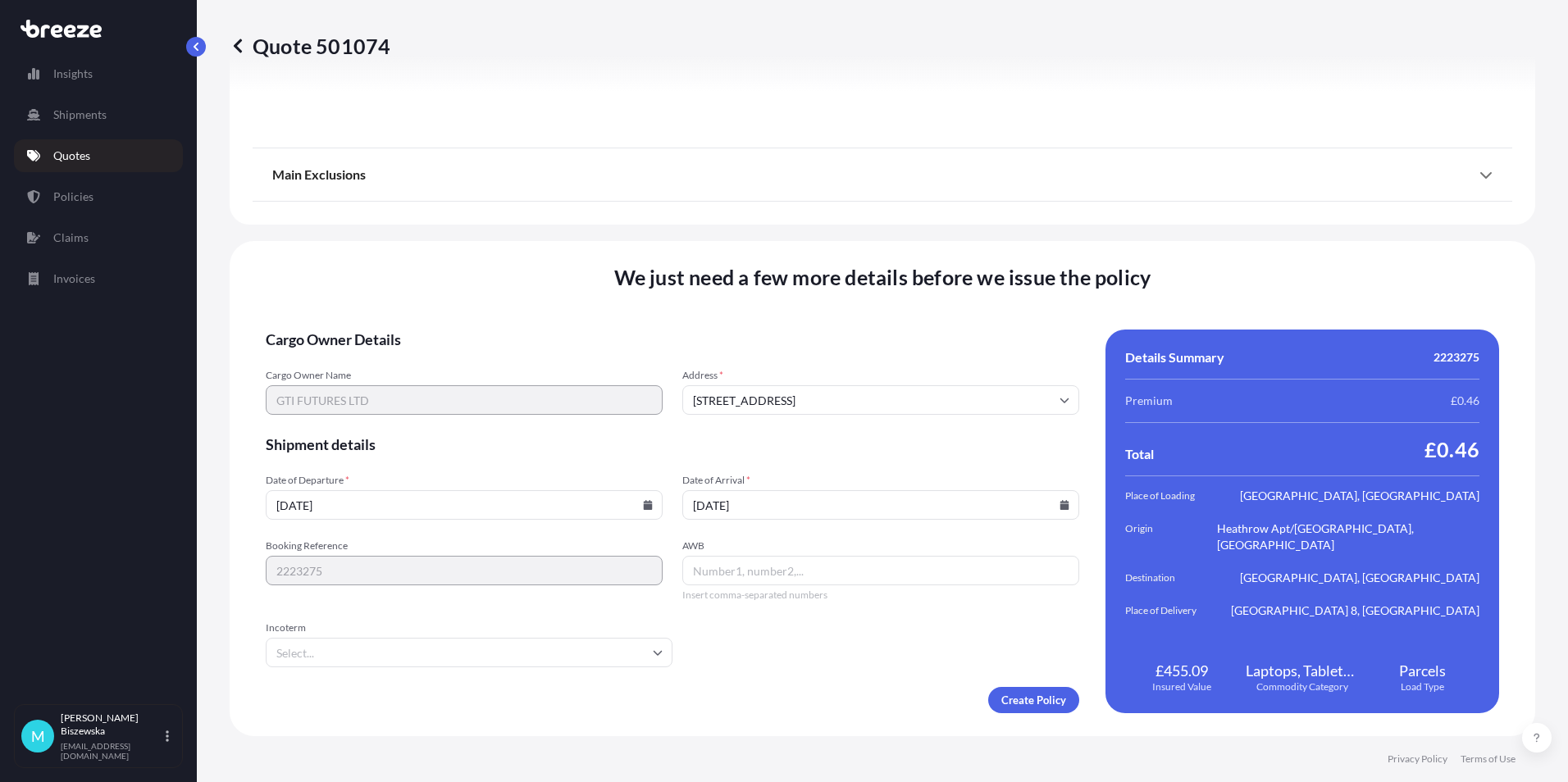
type input "[DATE]"
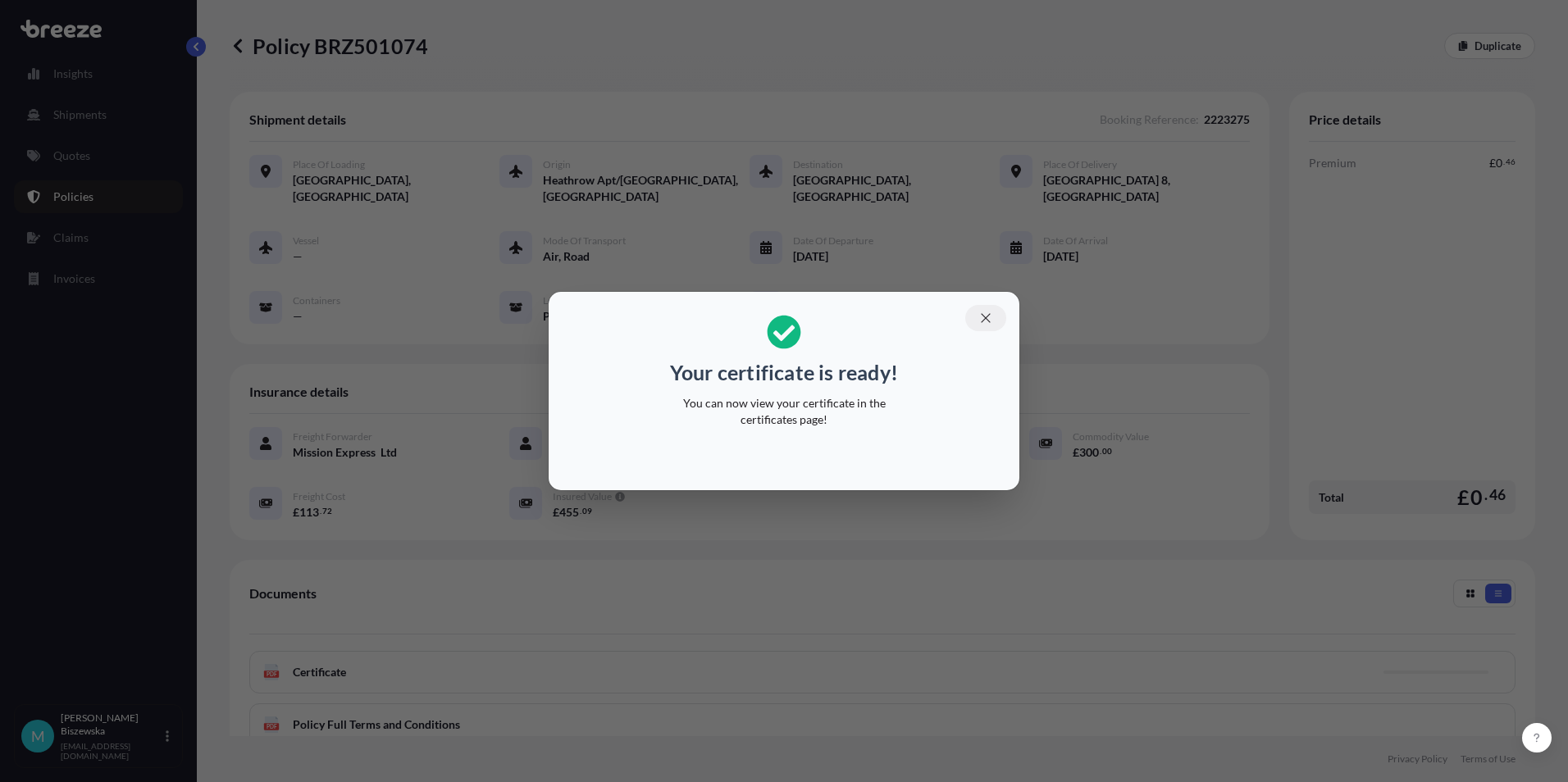
click at [984, 316] on icon "button" at bounding box center [986, 318] width 14 height 14
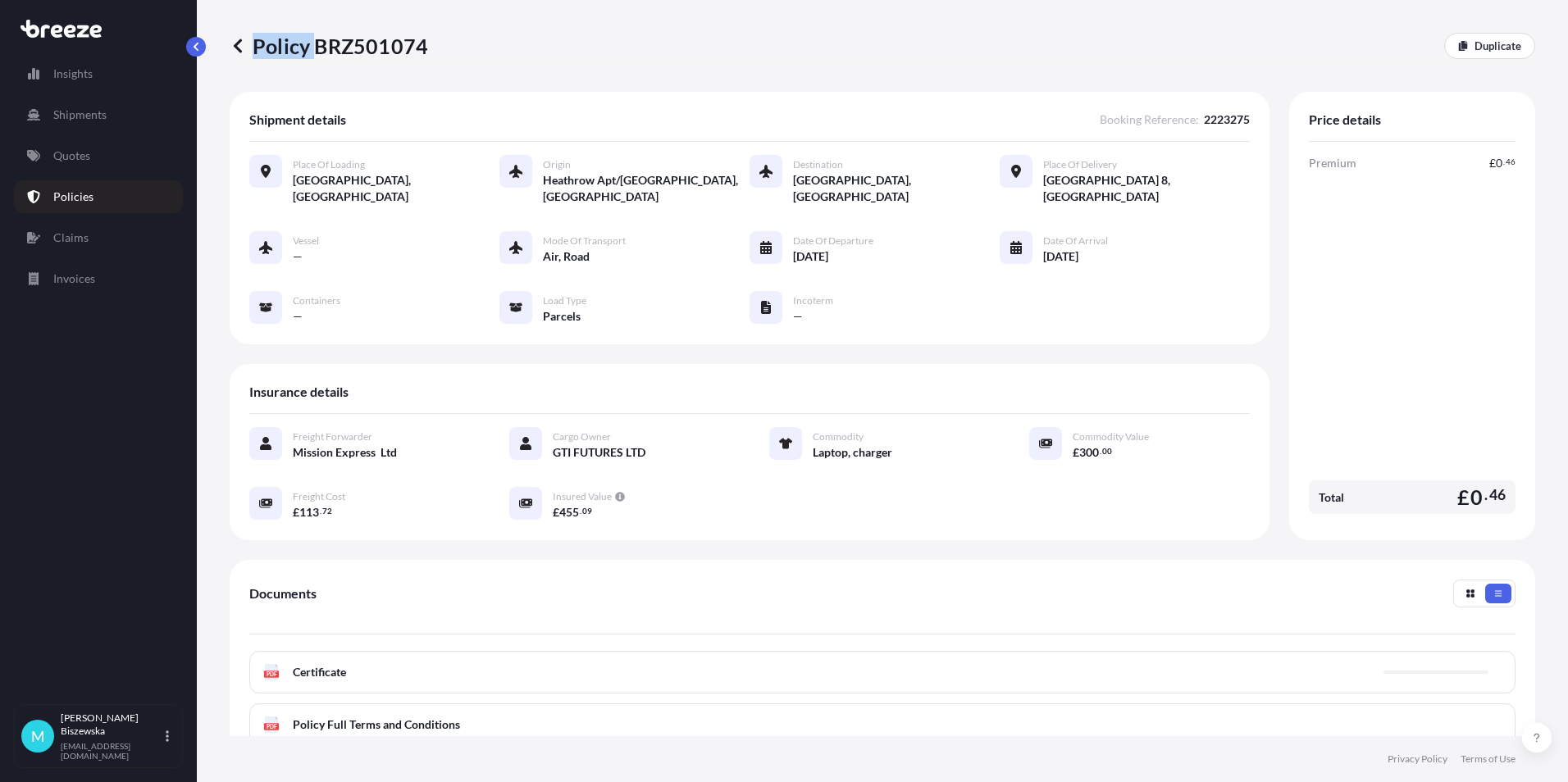
drag, startPoint x: 316, startPoint y: 45, endPoint x: 427, endPoint y: 44, distance: 111.0
click at [427, 44] on div "Policy BRZ501074 Duplicate" at bounding box center [882, 45] width 1305 height 26
drag, startPoint x: 427, startPoint y: 44, endPoint x: 330, endPoint y: 57, distance: 97.9
click at [339, 60] on div "Policy BRZ501074 Duplicate" at bounding box center [882, 46] width 1305 height 92
drag, startPoint x: 319, startPoint y: 45, endPoint x: 422, endPoint y: 40, distance: 103.1
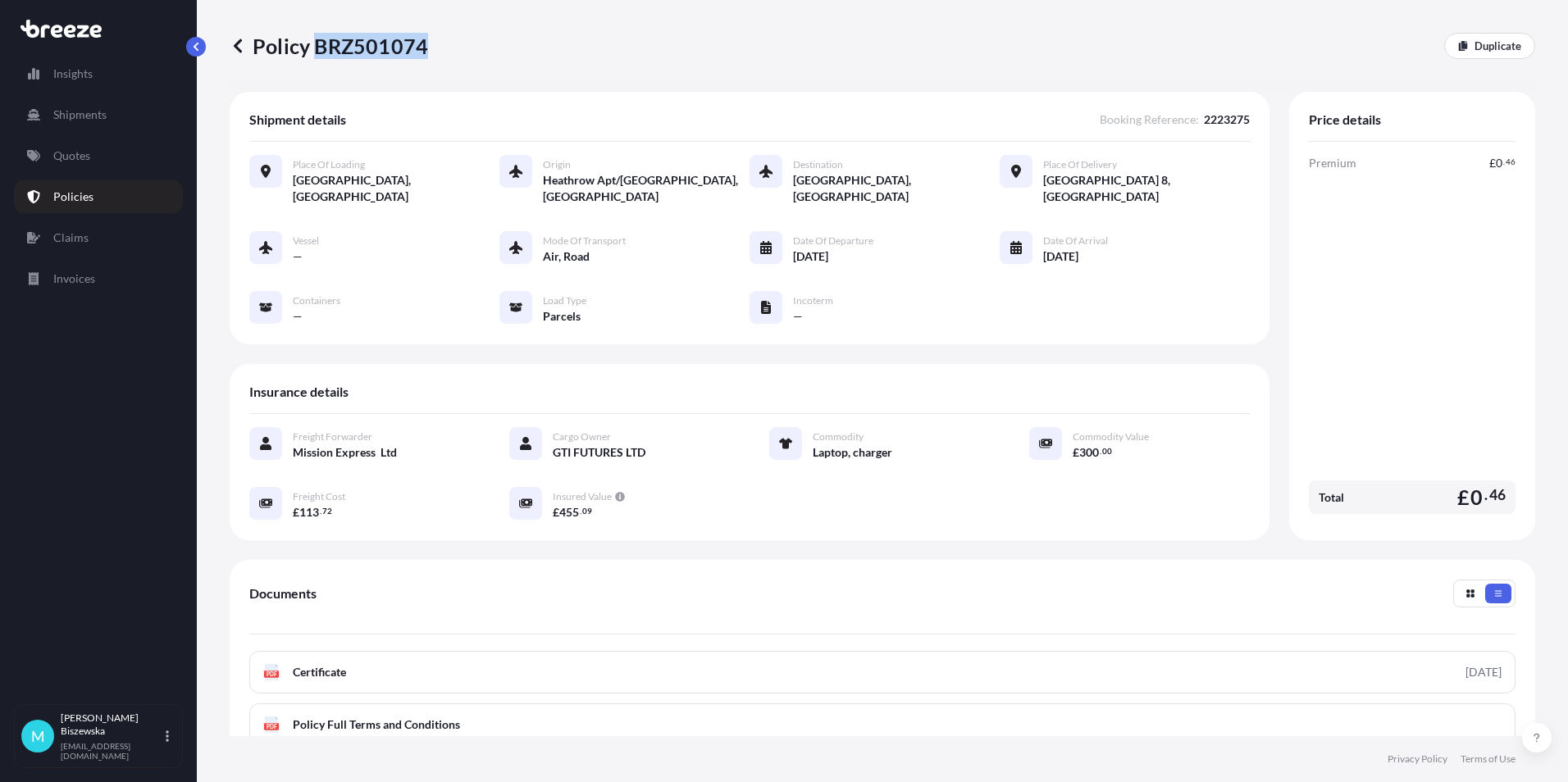
click at [422, 40] on p "Policy BRZ501074" at bounding box center [329, 45] width 198 height 26
drag, startPoint x: 422, startPoint y: 40, endPoint x: 410, endPoint y: 40, distance: 12.0
copy p "BRZ501074"
click at [119, 162] on link "Quotes" at bounding box center [98, 156] width 169 height 32
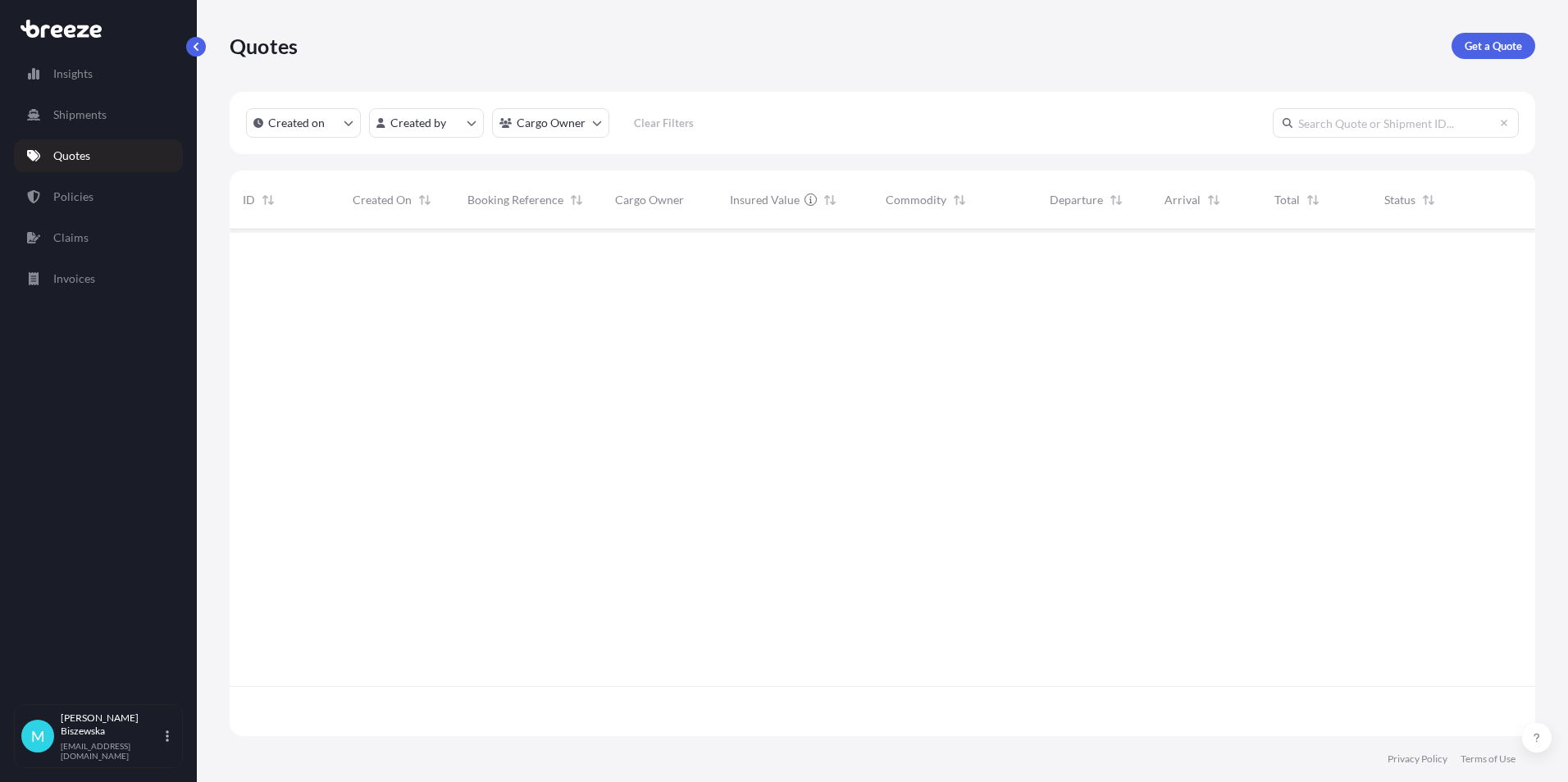
scroll to position [503, 1293]
click at [1495, 49] on p "Get a Quote" at bounding box center [1493, 46] width 58 height 16
select select "Sea"
select select "1"
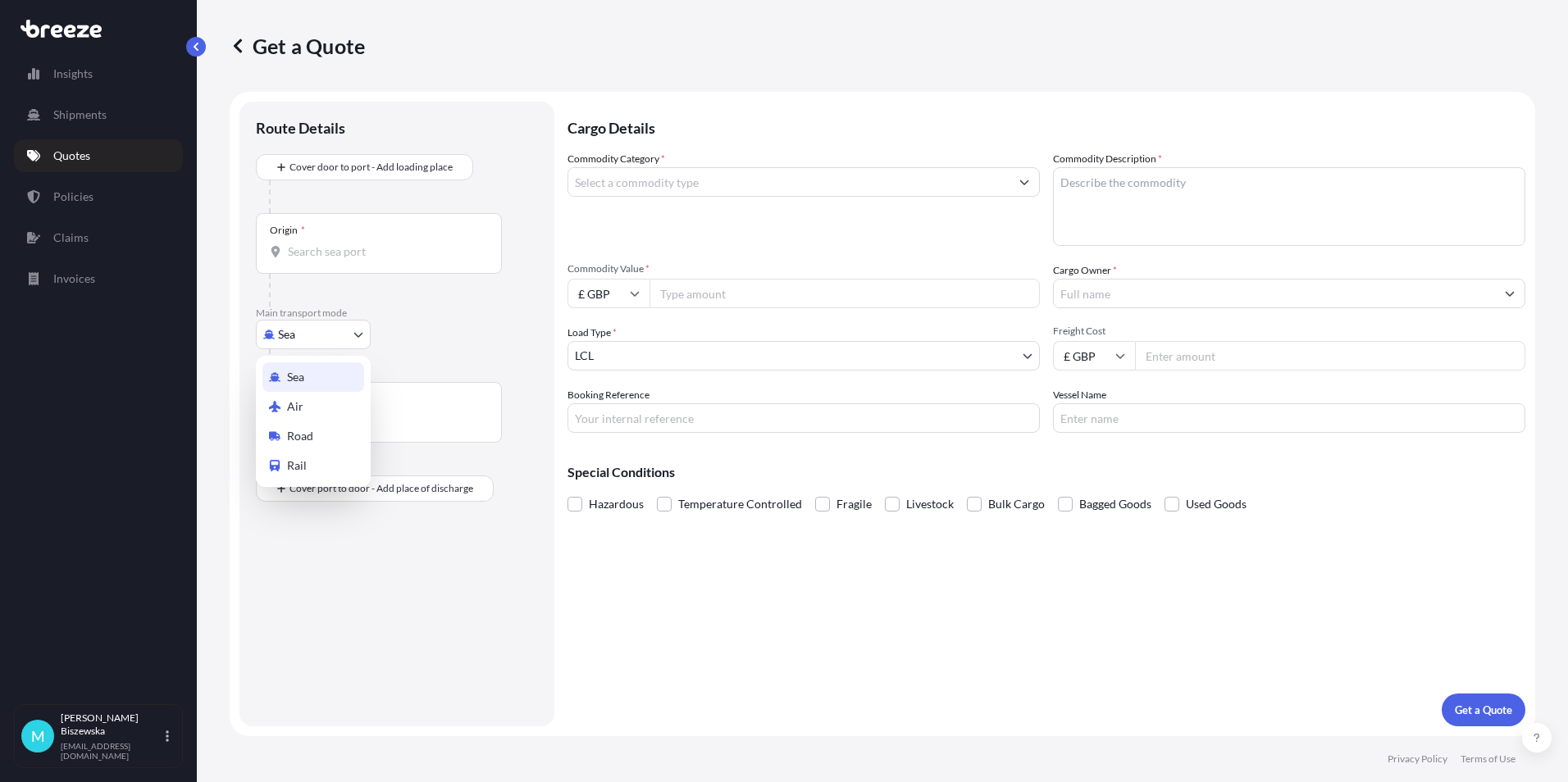
click at [326, 325] on body "Insights Shipments Quotes Policies Claims Invoices M [PERSON_NAME] [PERSON_NAME…" at bounding box center [784, 391] width 1568 height 782
click at [309, 432] on span "Road" at bounding box center [300, 436] width 26 height 16
select select "Road"
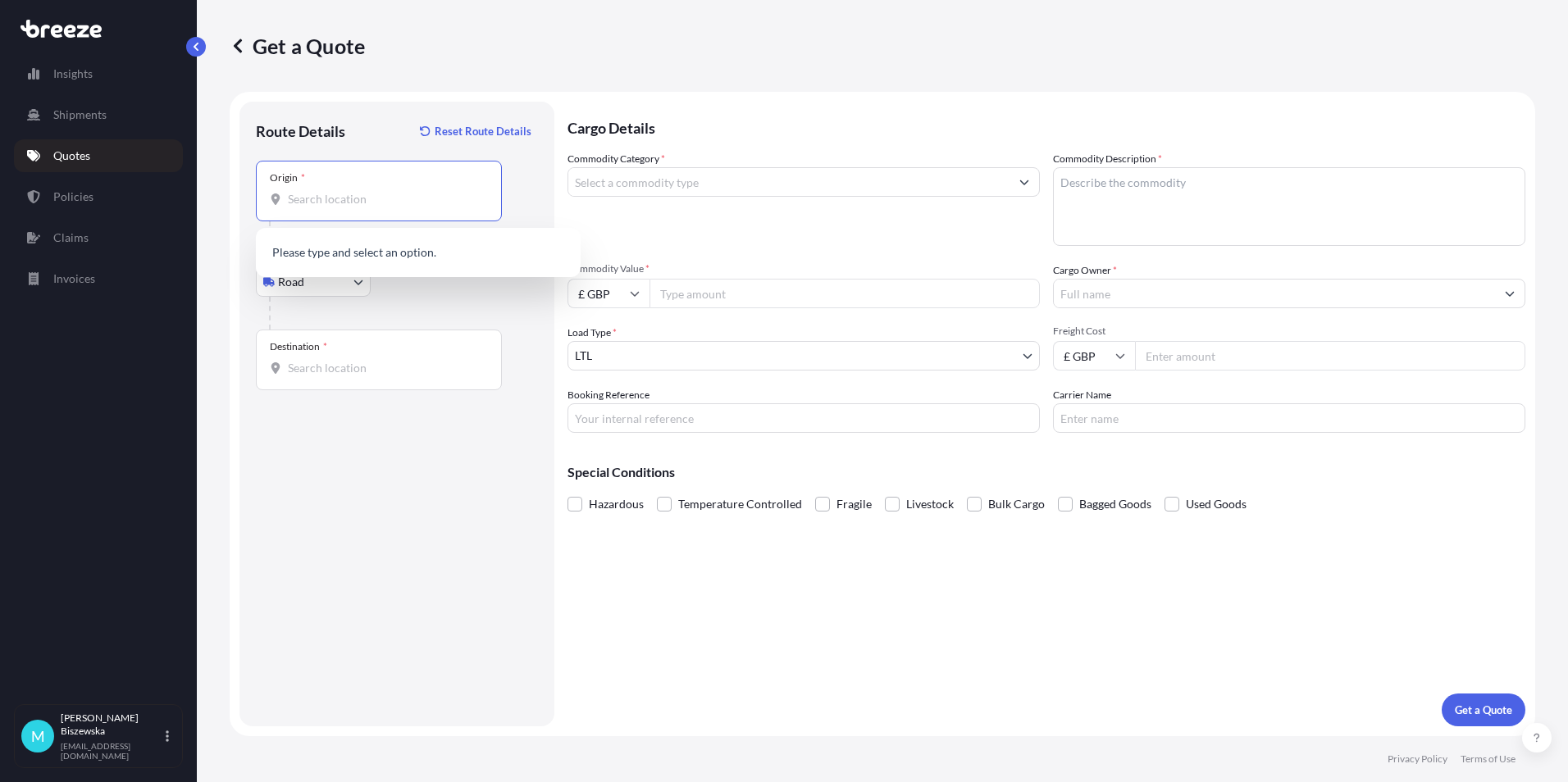
click at [304, 195] on input "Origin *" at bounding box center [384, 199] width 194 height 16
paste input "NW1 7AW"
click at [428, 256] on span "London NW1 7AW , [GEOGRAPHIC_DATA]" at bounding box center [439, 257] width 256 height 32
type input "London NW1 7AW, [GEOGRAPHIC_DATA]"
drag, startPoint x: 431, startPoint y: 301, endPoint x: 397, endPoint y: 201, distance: 105.6
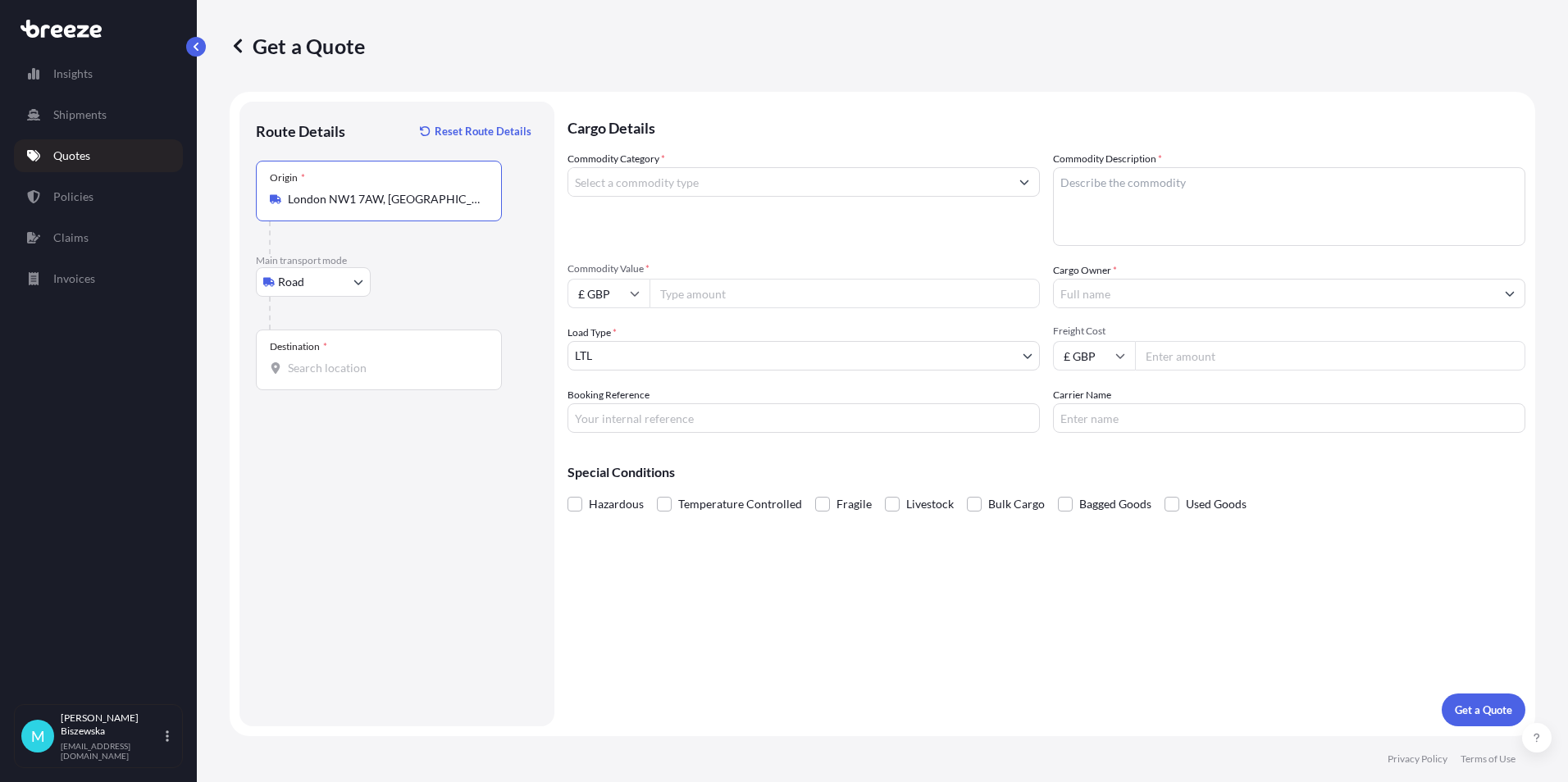
click at [432, 300] on div at bounding box center [403, 313] width 269 height 32
click at [327, 373] on input "Destination *" at bounding box center [384, 368] width 194 height 16
paste input "LS12 2EJ"
click at [378, 434] on div "[STREET_ADDRESS]" at bounding box center [418, 434] width 311 height 62
type input "[STREET_ADDRESS]"
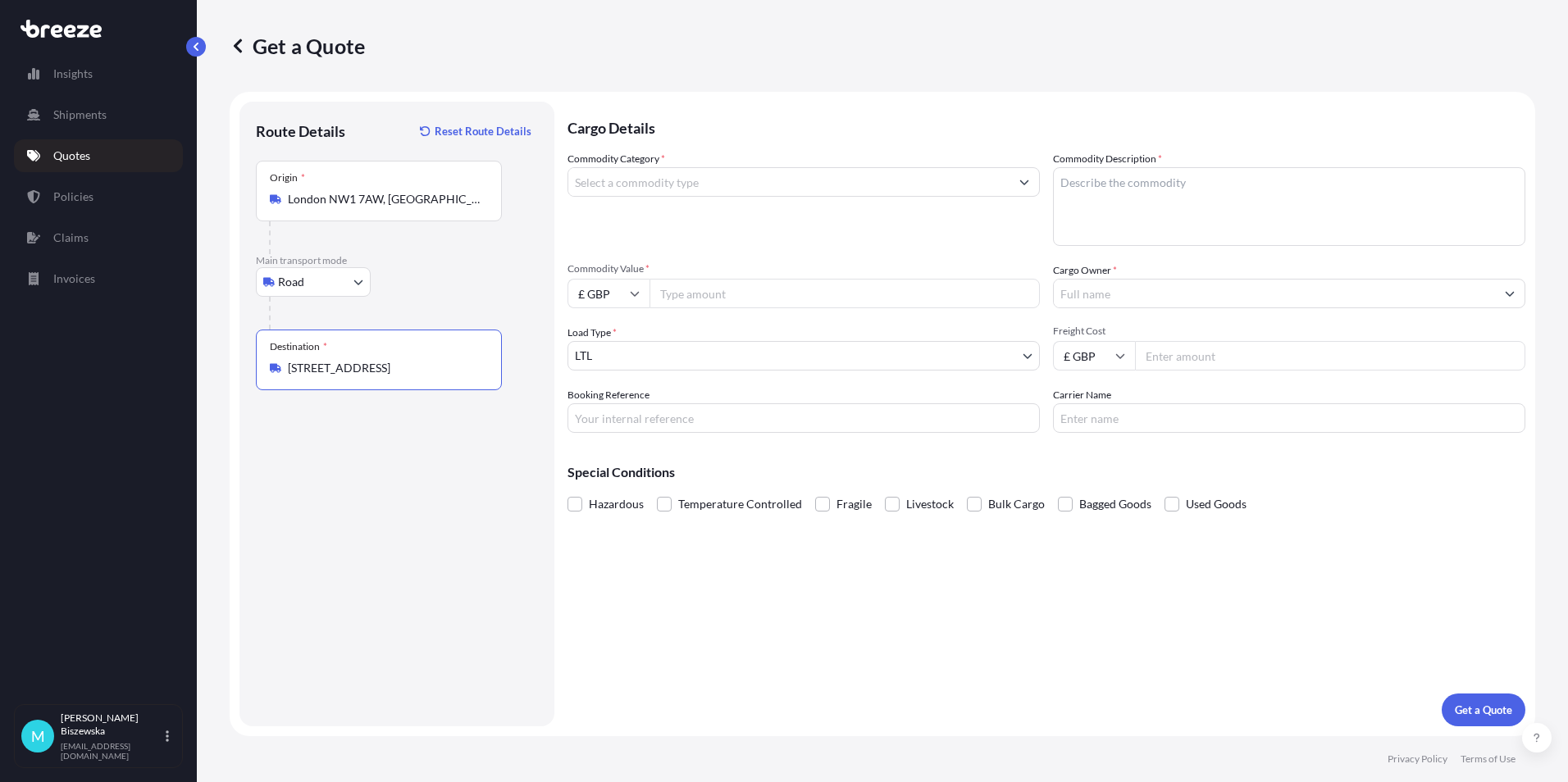
click at [646, 603] on div "Cargo Details Commodity Category * Commodity Description * Commodity Value * £ …" at bounding box center [1046, 414] width 958 height 625
click at [674, 186] on input "Commodity Category *" at bounding box center [789, 182] width 441 height 30
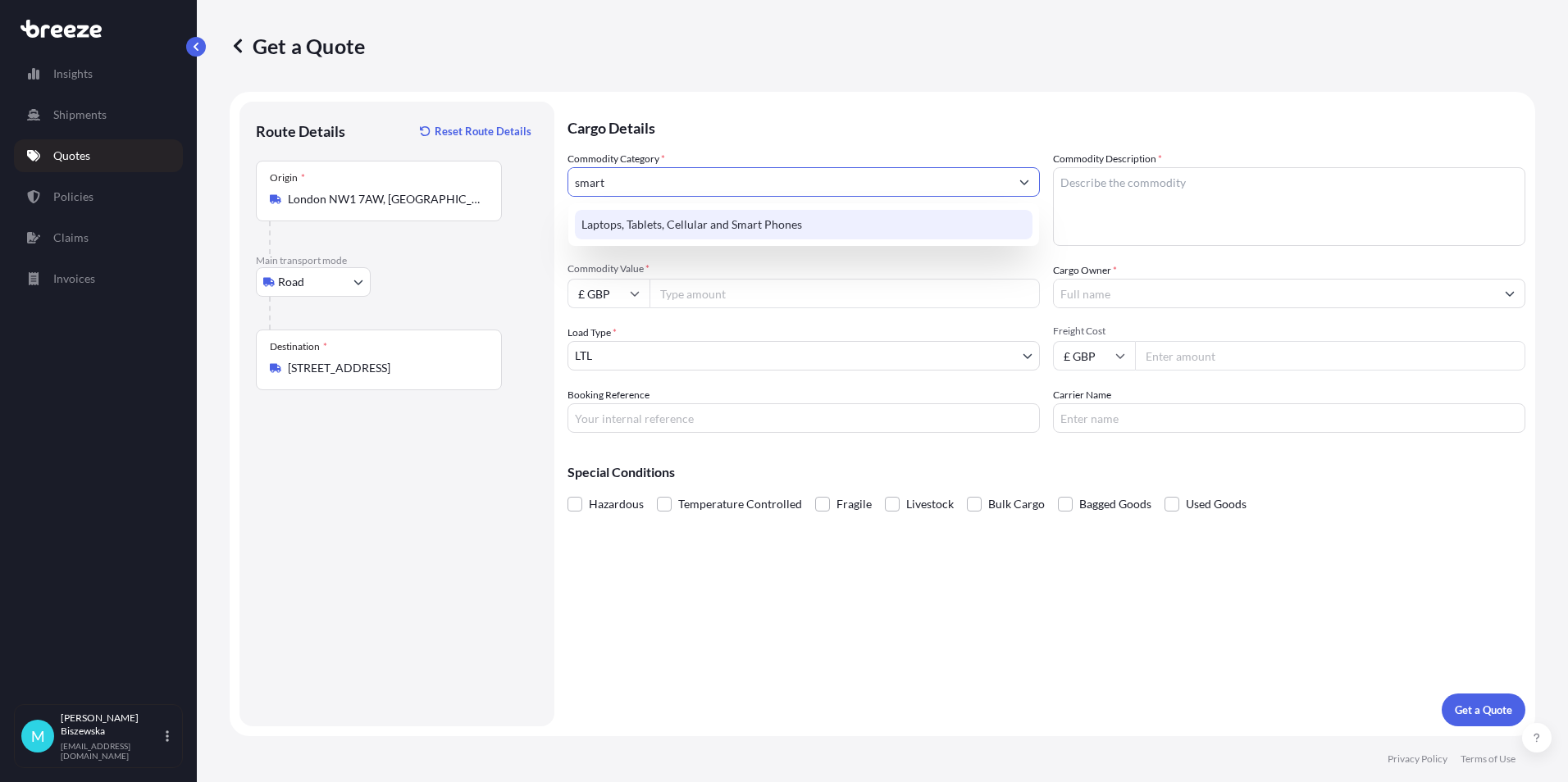
click at [687, 226] on div "Laptops, Tablets, Cellular and Smart Phones" at bounding box center [804, 224] width 457 height 30
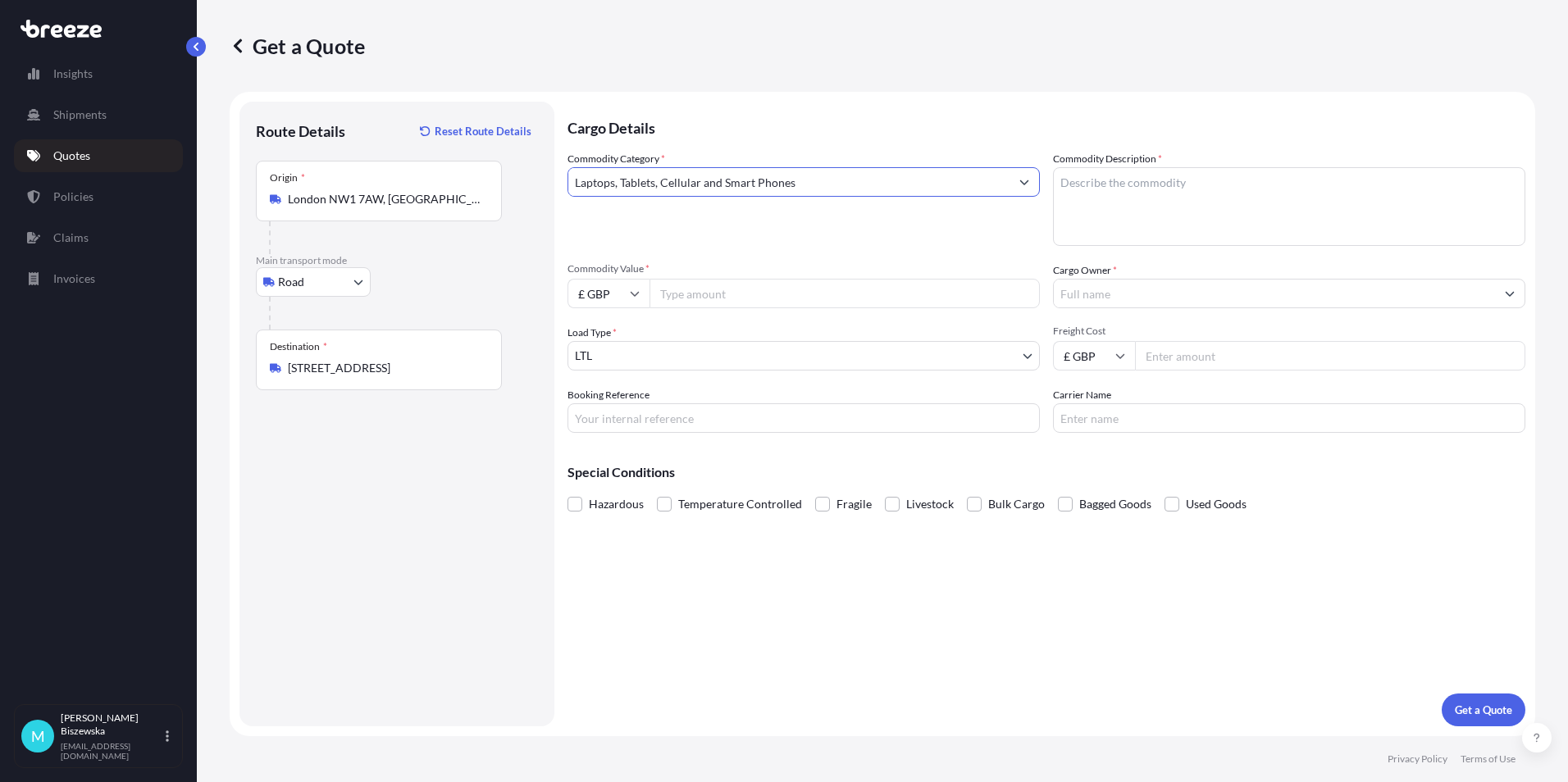
type input "Laptops, Tablets, Cellular and Smart Phones"
click at [687, 293] on input "Commodity Value *" at bounding box center [844, 293] width 391 height 30
type input "450"
drag, startPoint x: 702, startPoint y: 565, endPoint x: 600, endPoint y: 216, distance: 363.6
click at [703, 565] on div "Cargo Details Commodity Category * Laptops, Tablets, Cellular and Smart Phones …" at bounding box center [1046, 414] width 958 height 625
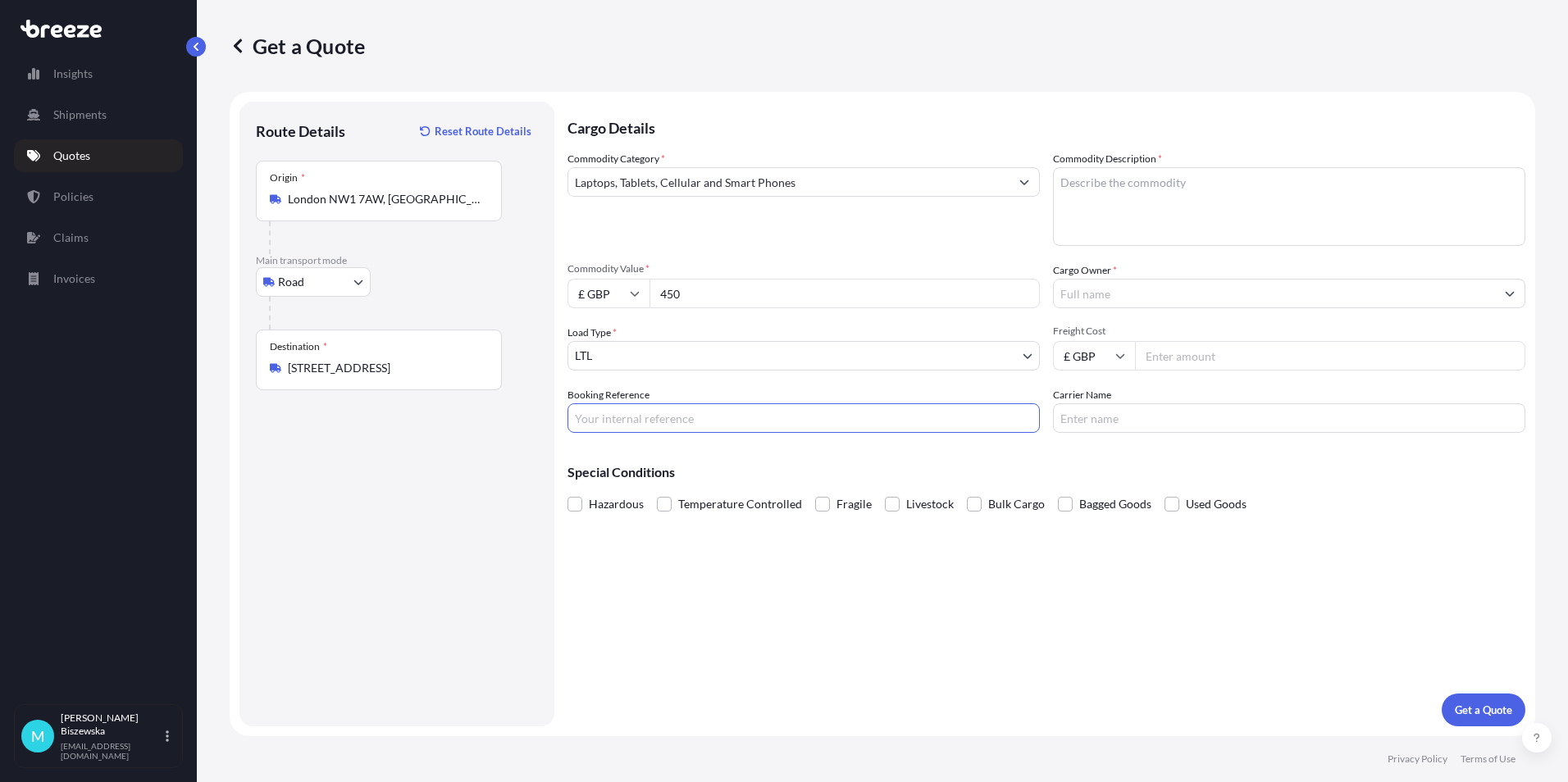
click at [598, 419] on input "Booking Reference" at bounding box center [803, 418] width 473 height 30
paste input "2224289"
type input "2224289"
drag, startPoint x: 665, startPoint y: 596, endPoint x: 609, endPoint y: 461, distance: 146.2
click at [663, 589] on div "Cargo Details Commodity Category * Laptops, Tablets, Cellular and Smart Phones …" at bounding box center [1046, 414] width 958 height 625
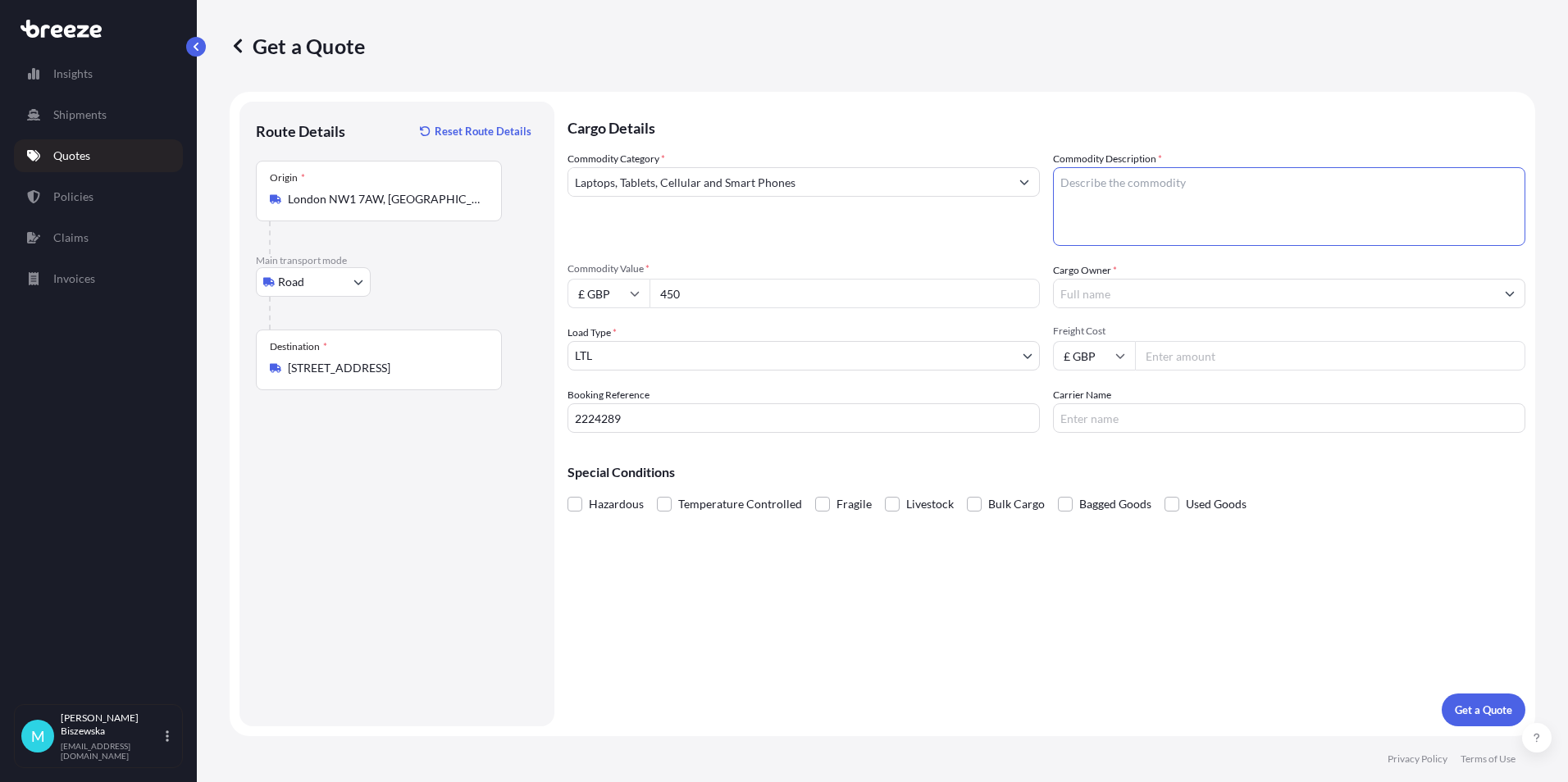
click at [1080, 187] on textarea "Commodity Description *" at bounding box center [1289, 206] width 473 height 78
paste textarea "1 x Phone"
type textarea "1 x Phone"
click at [993, 225] on div "Commodity Category * Laptops, Tablets, Cellular and Smart Phones" at bounding box center [803, 199] width 473 height 95
click at [1099, 297] on input "Cargo Owner *" at bounding box center [1274, 293] width 441 height 30
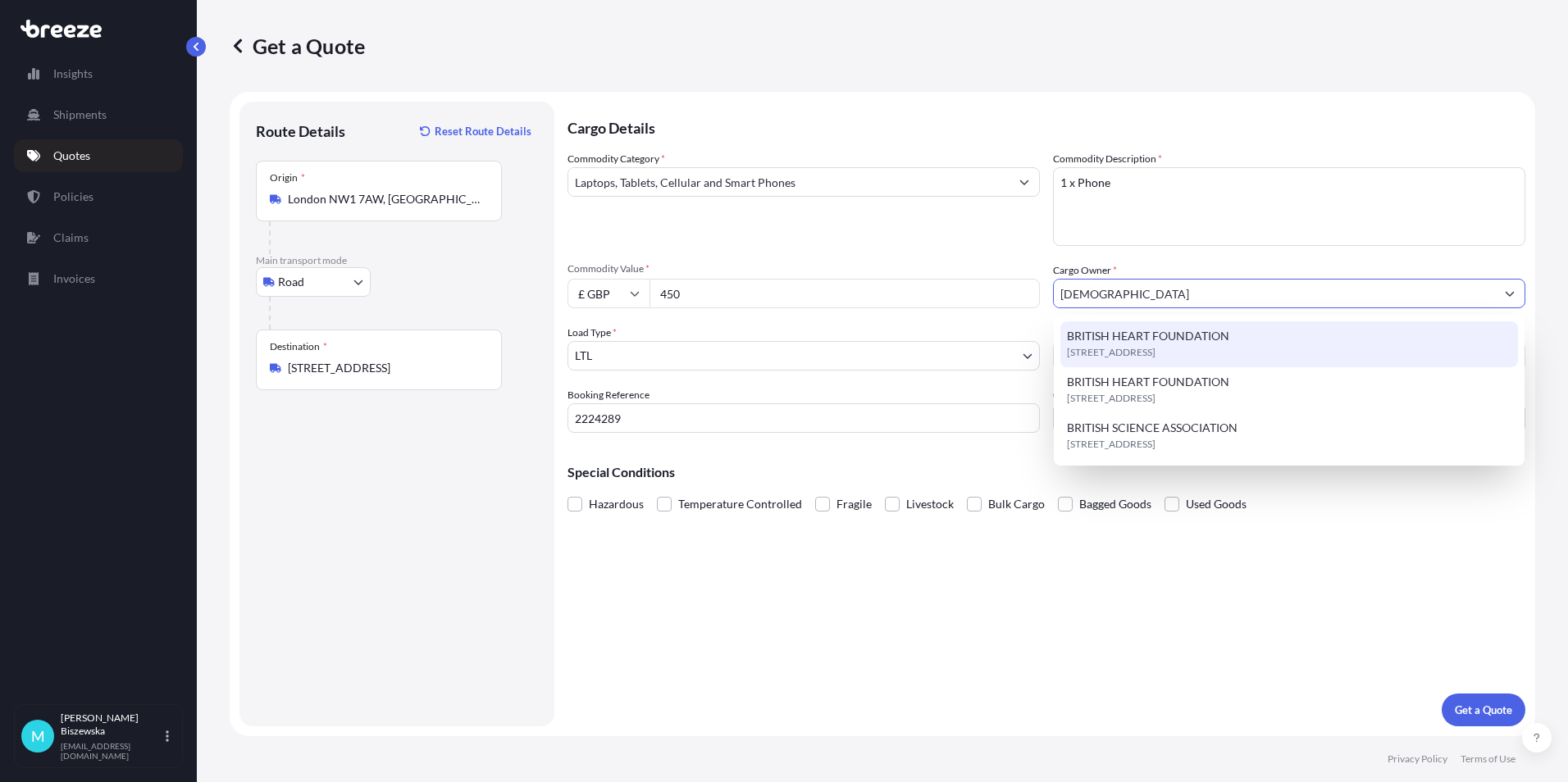
click at [1116, 329] on span "BRITISH HEART FOUNDATION" at bounding box center [1148, 336] width 162 height 16
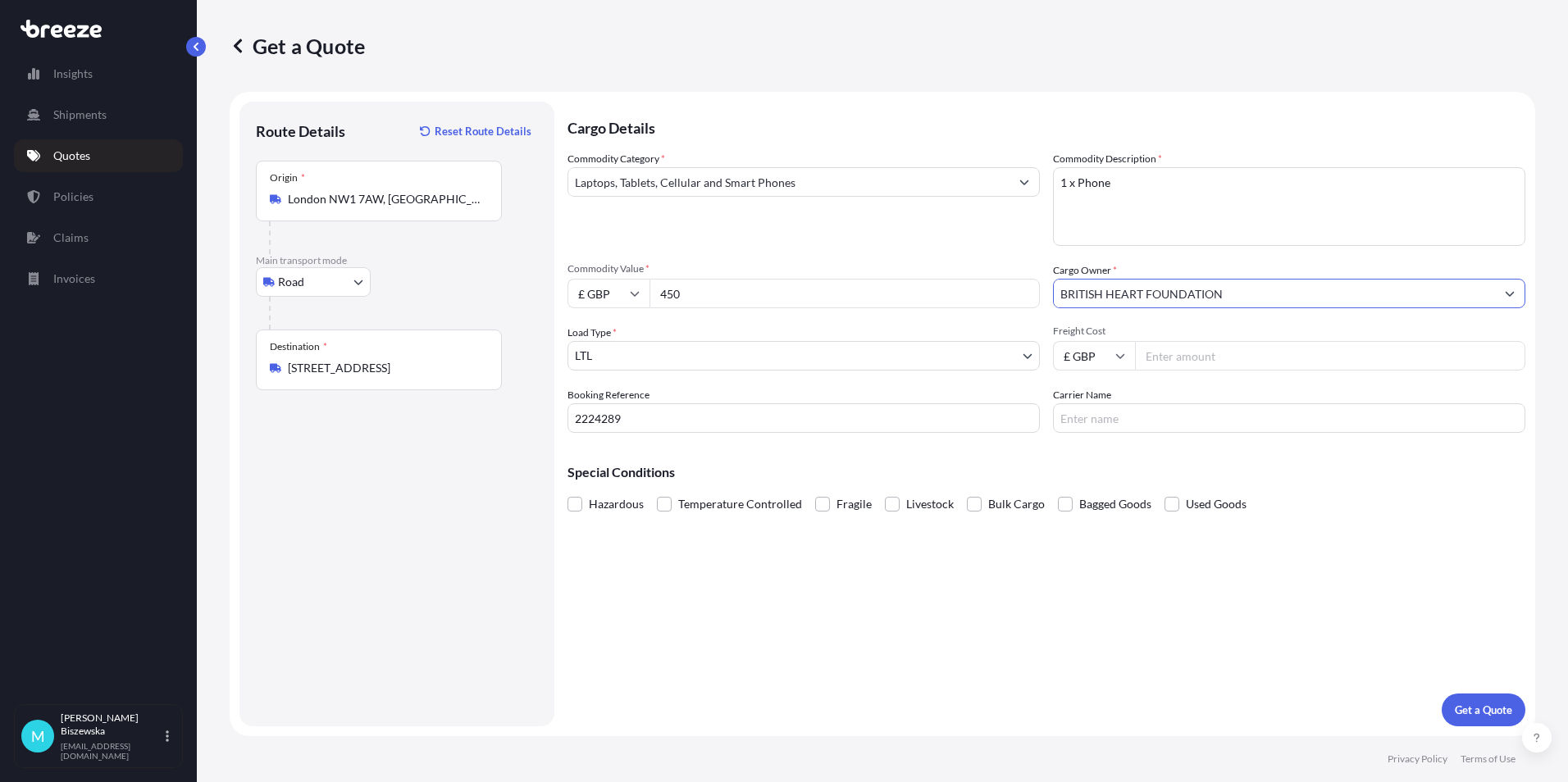
type input "BRITISH HEART FOUNDATION"
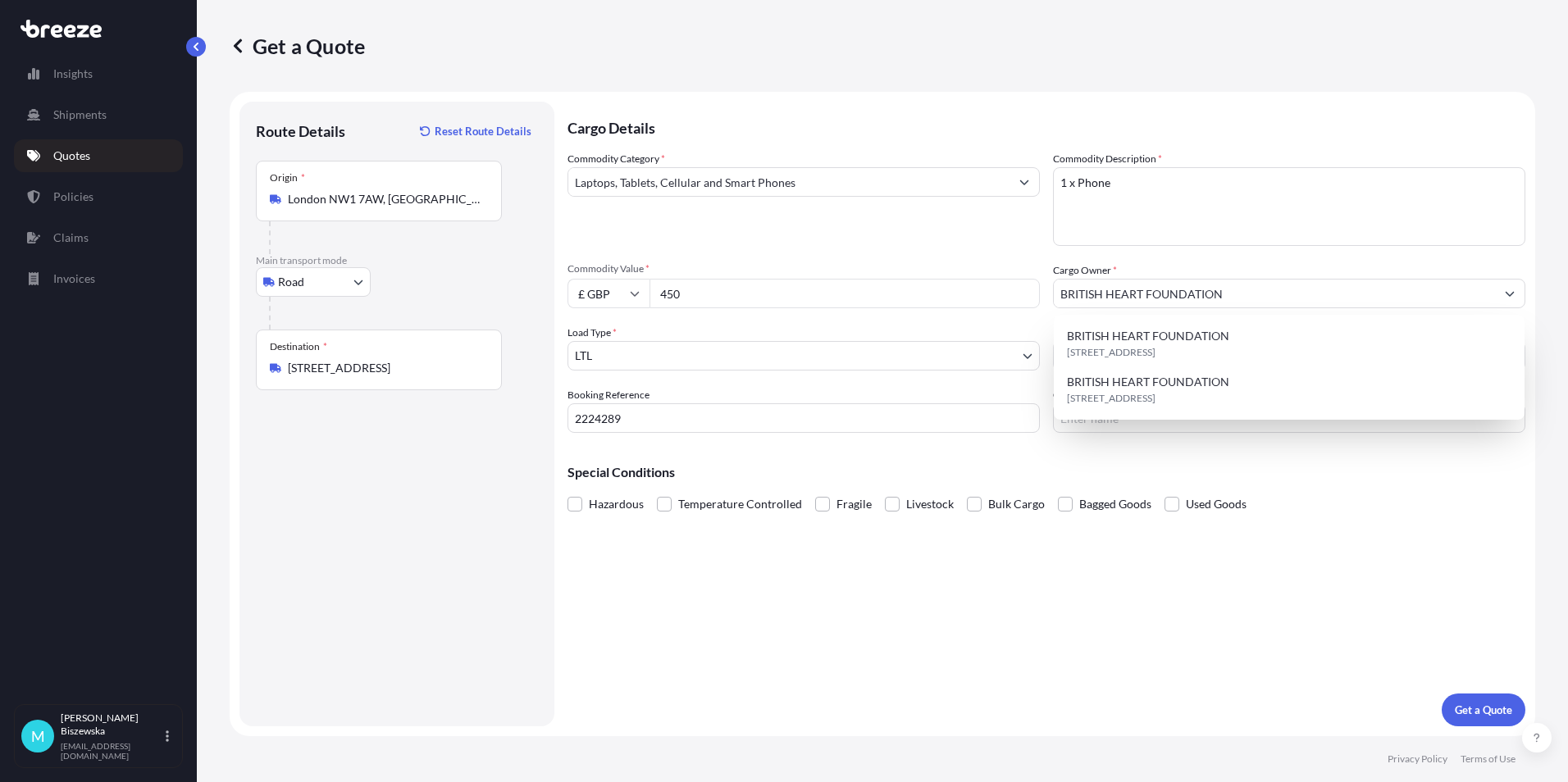
click at [960, 232] on div "Commodity Category * Laptops, Tablets, Cellular and Smart Phones" at bounding box center [803, 199] width 473 height 95
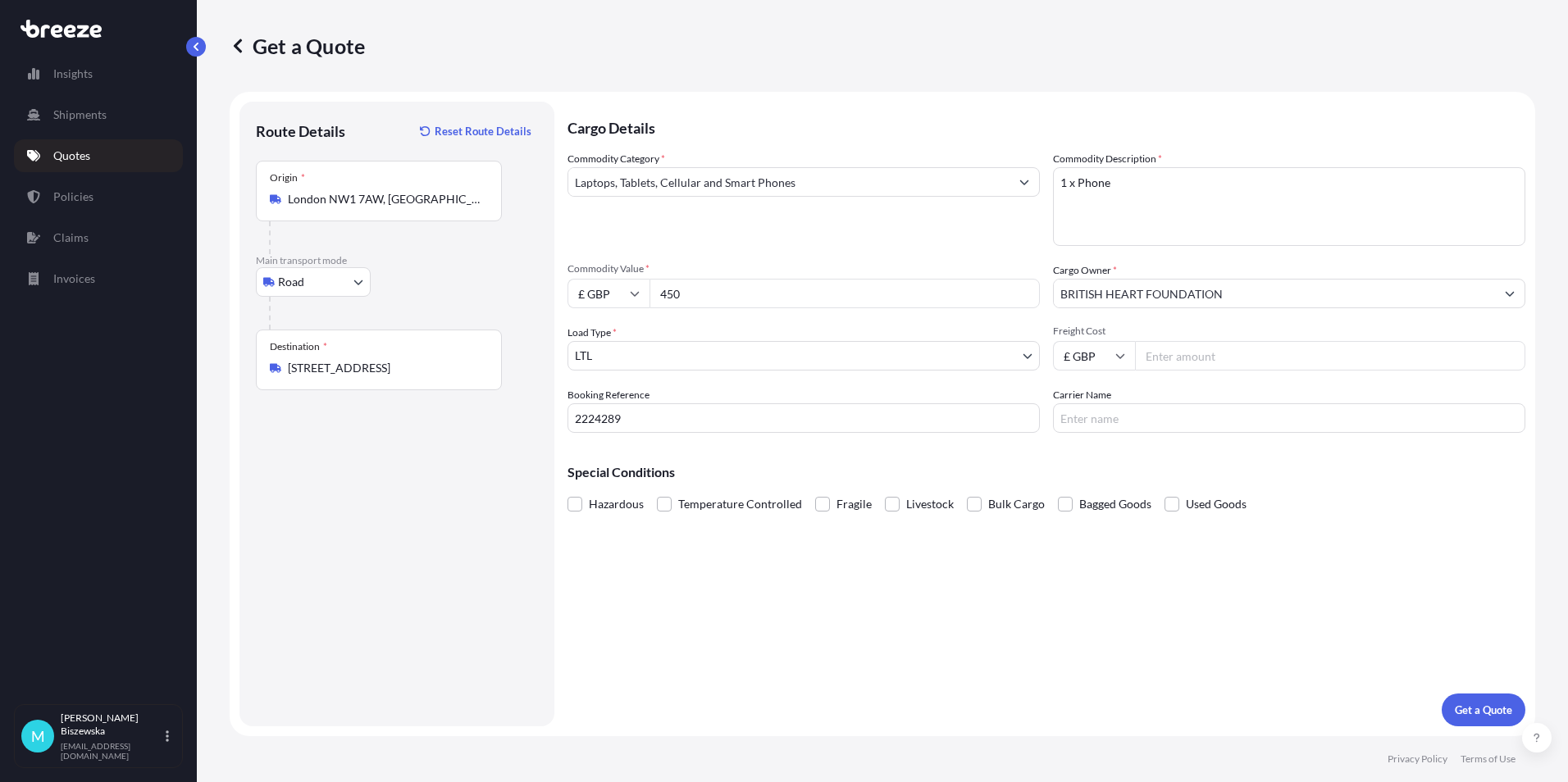
click at [1194, 353] on input "Freight Cost" at bounding box center [1330, 355] width 391 height 30
type input "13.25"
click at [1134, 446] on div "Special Conditions Hazardous Temperature Controlled Fragile Livestock Bulk Carg…" at bounding box center [1046, 481] width 958 height 70
click at [1477, 716] on p "Get a Quote" at bounding box center [1483, 710] width 58 height 16
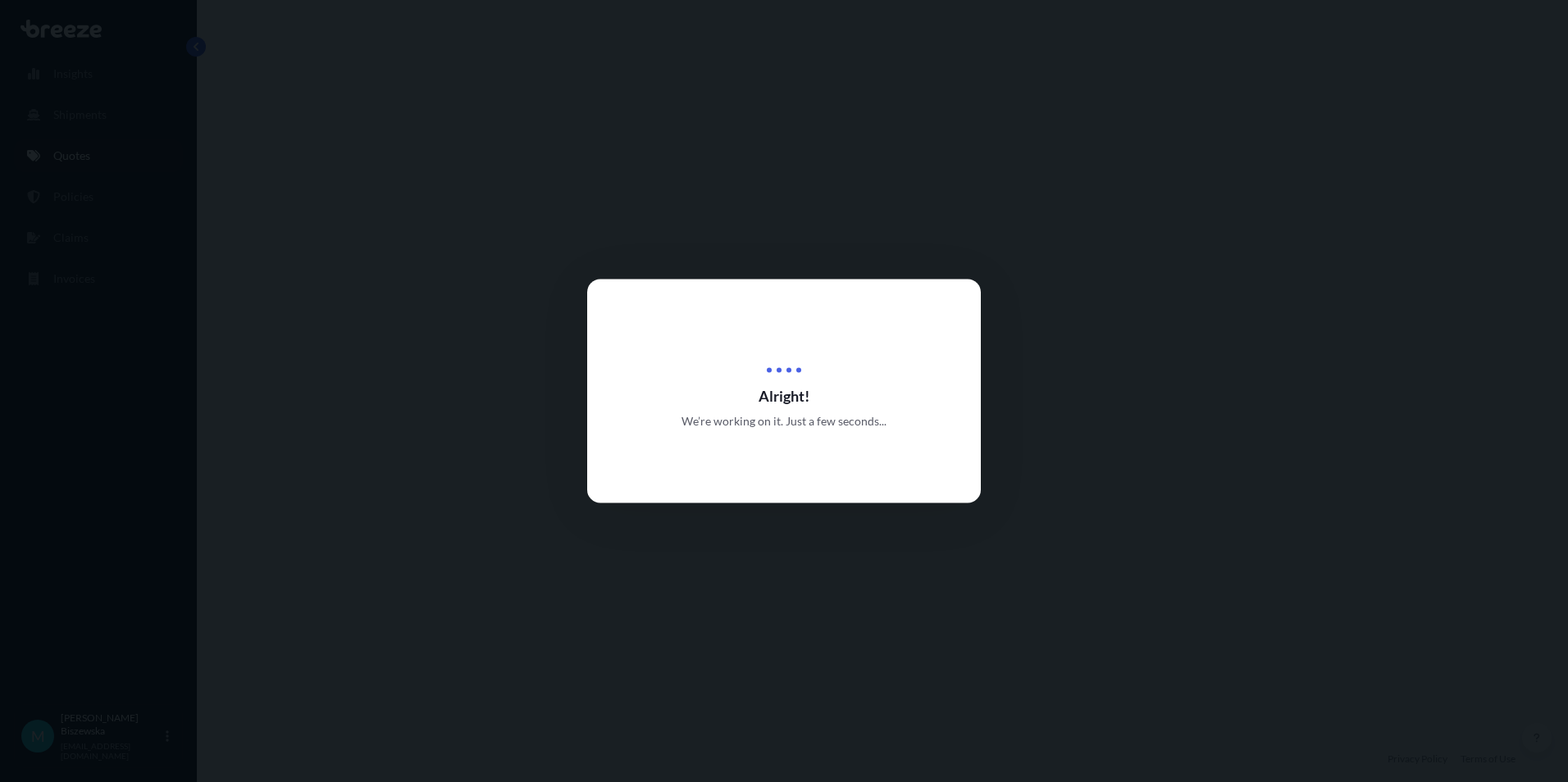
select select "Road"
select select "1"
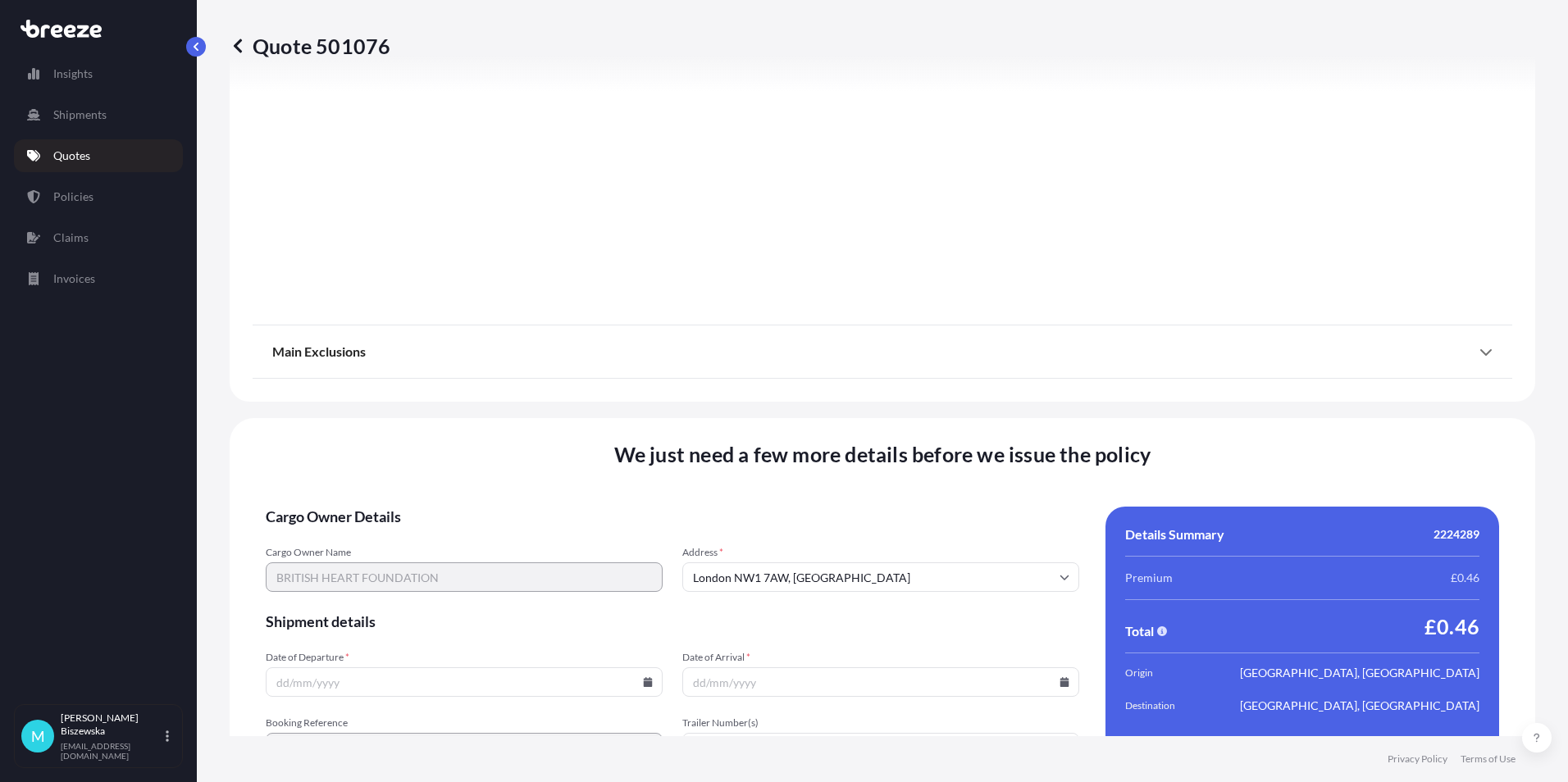
scroll to position [1820, 0]
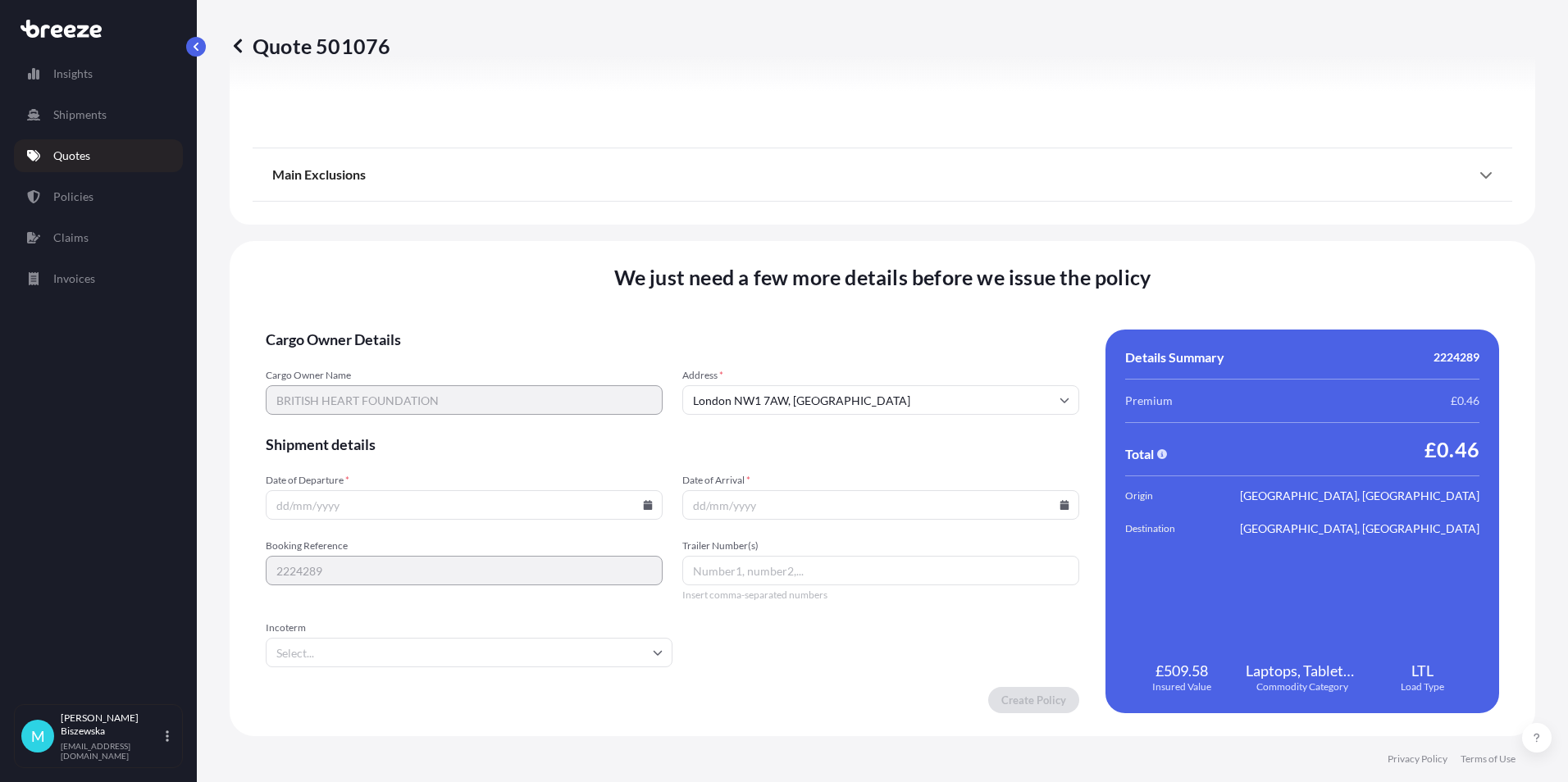
click at [635, 504] on input "Date of Departure *" at bounding box center [464, 505] width 397 height 30
click at [644, 501] on icon at bounding box center [648, 505] width 9 height 10
click at [458, 321] on button "9" at bounding box center [462, 328] width 26 height 26
type input "[DATE]"
click at [1060, 508] on icon at bounding box center [1065, 505] width 9 height 10
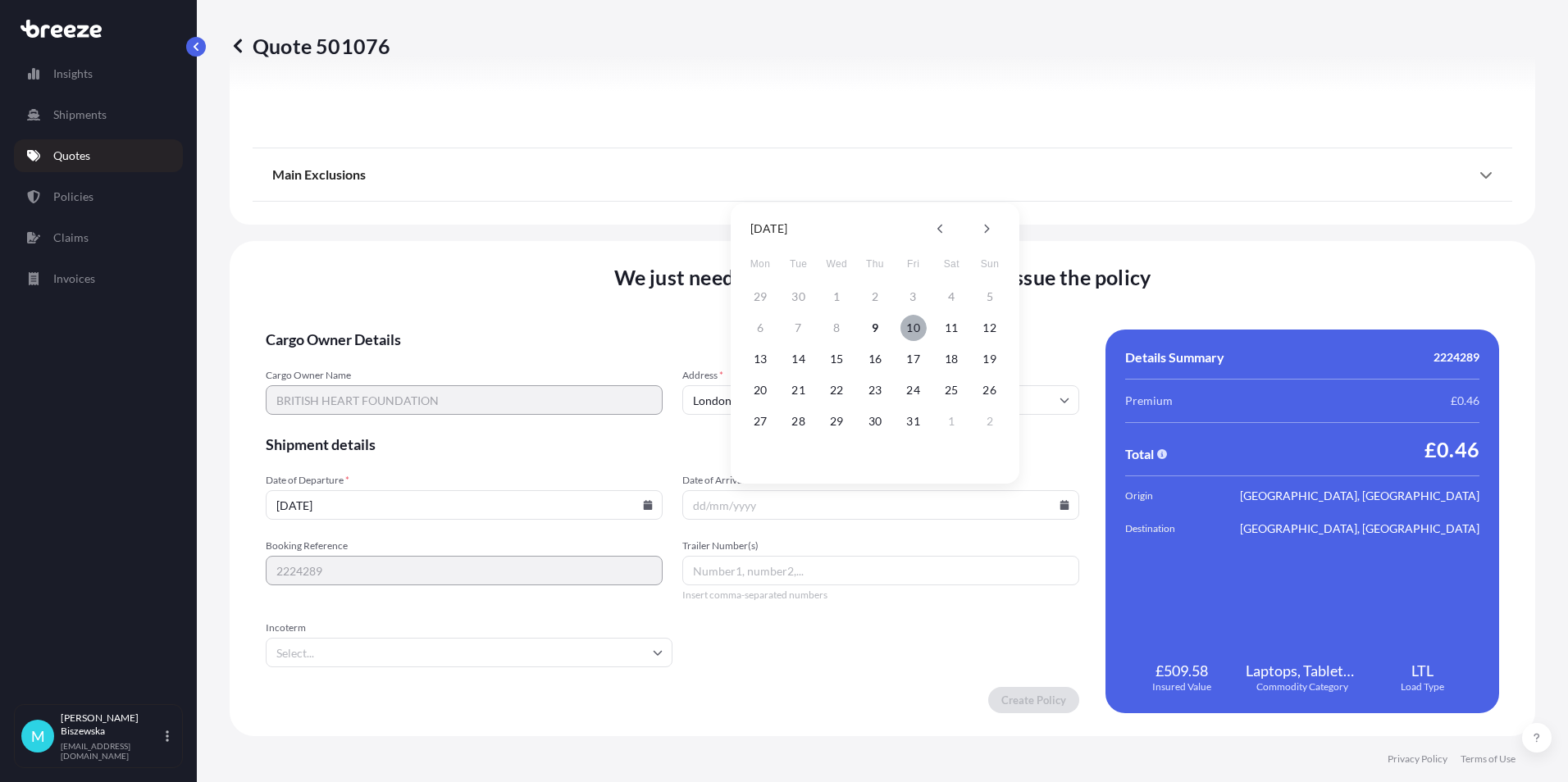
click at [917, 324] on button "10" at bounding box center [913, 328] width 26 height 26
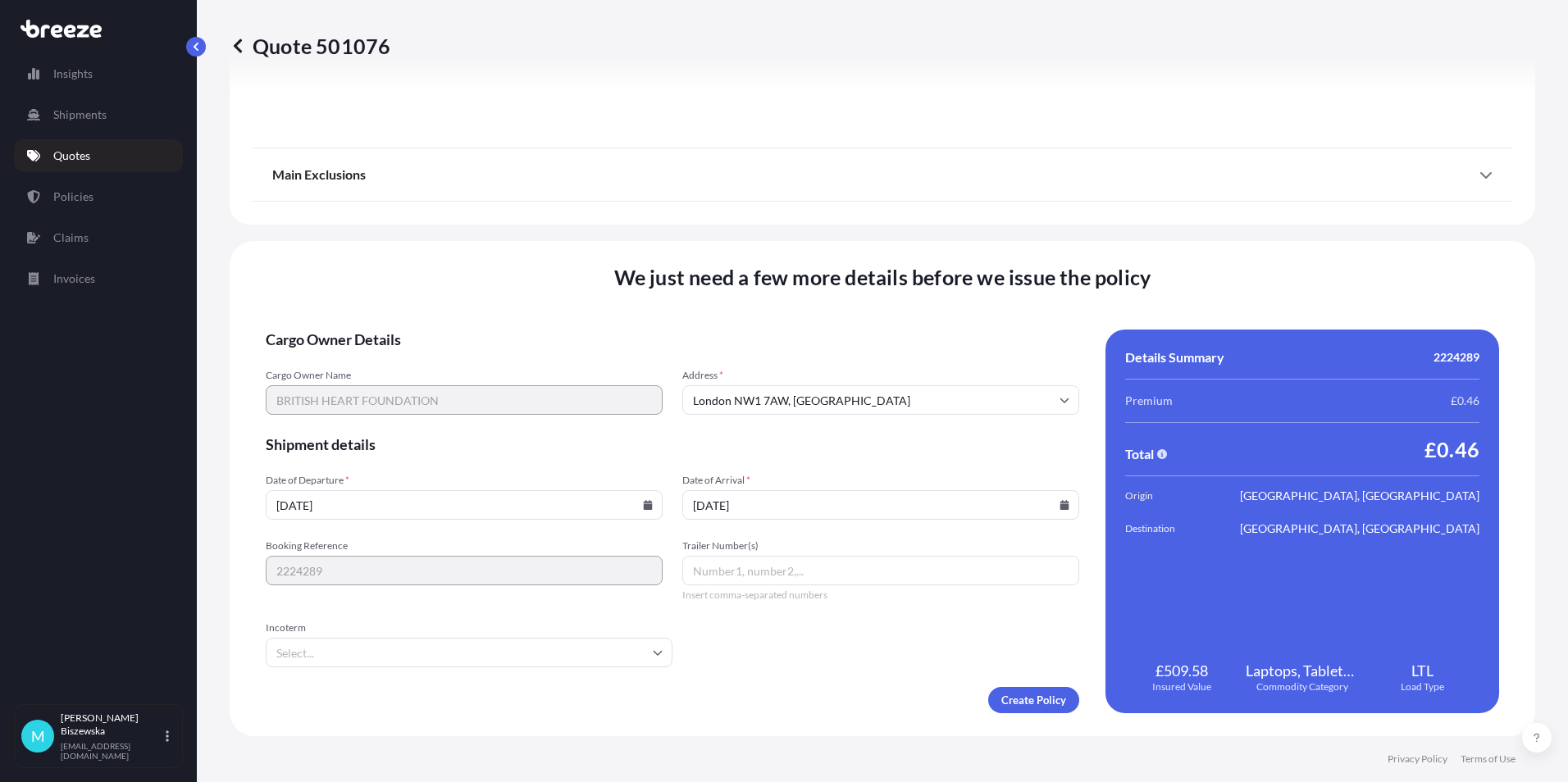
type input "[DATE]"
click at [806, 658] on form "Cargo Owner Details Cargo Owner Name BRITISH HEART FOUNDATION Address * [GEOGRA…" at bounding box center [672, 521] width 814 height 383
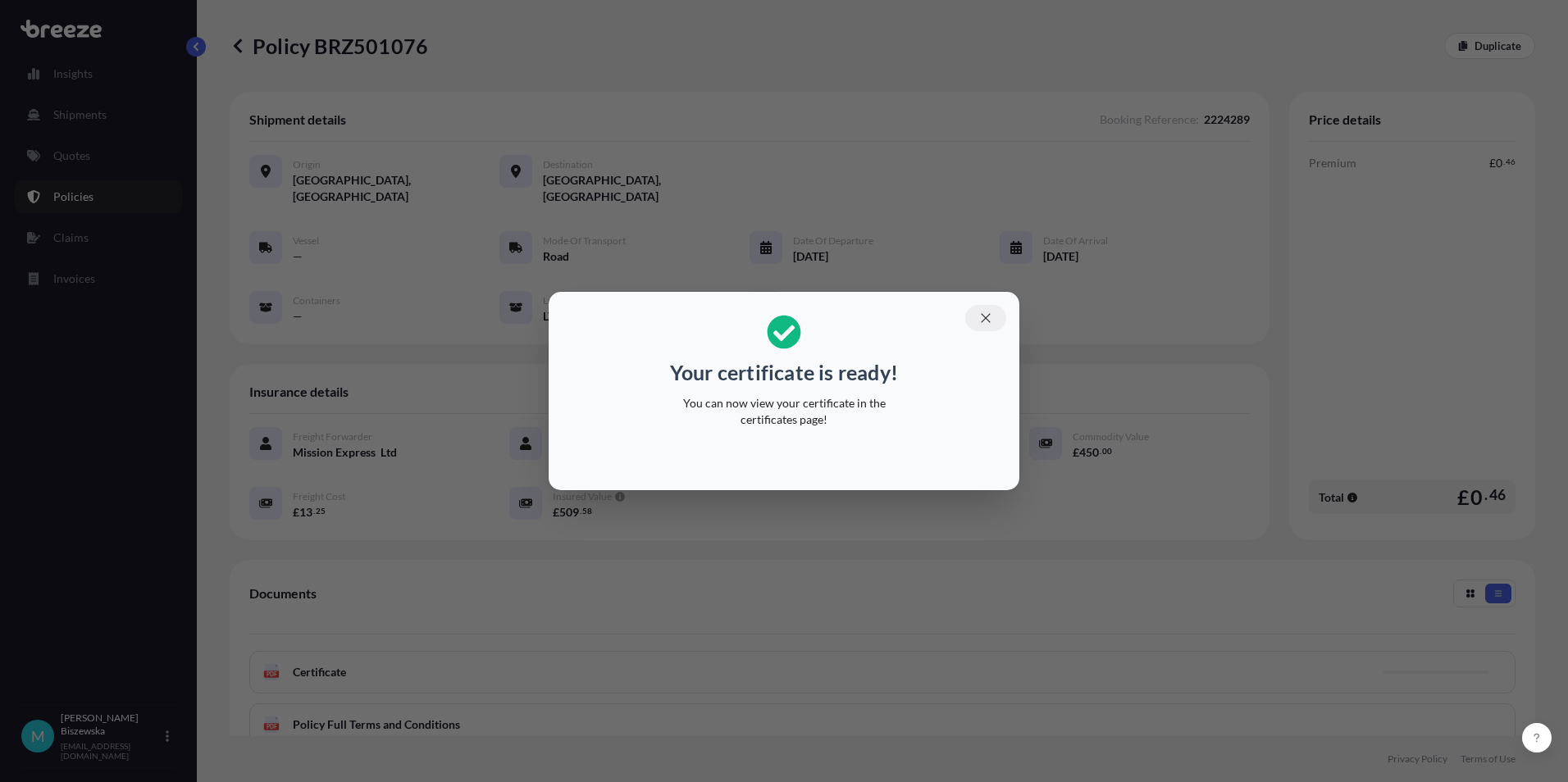
click at [985, 311] on icon "button" at bounding box center [986, 318] width 14 height 14
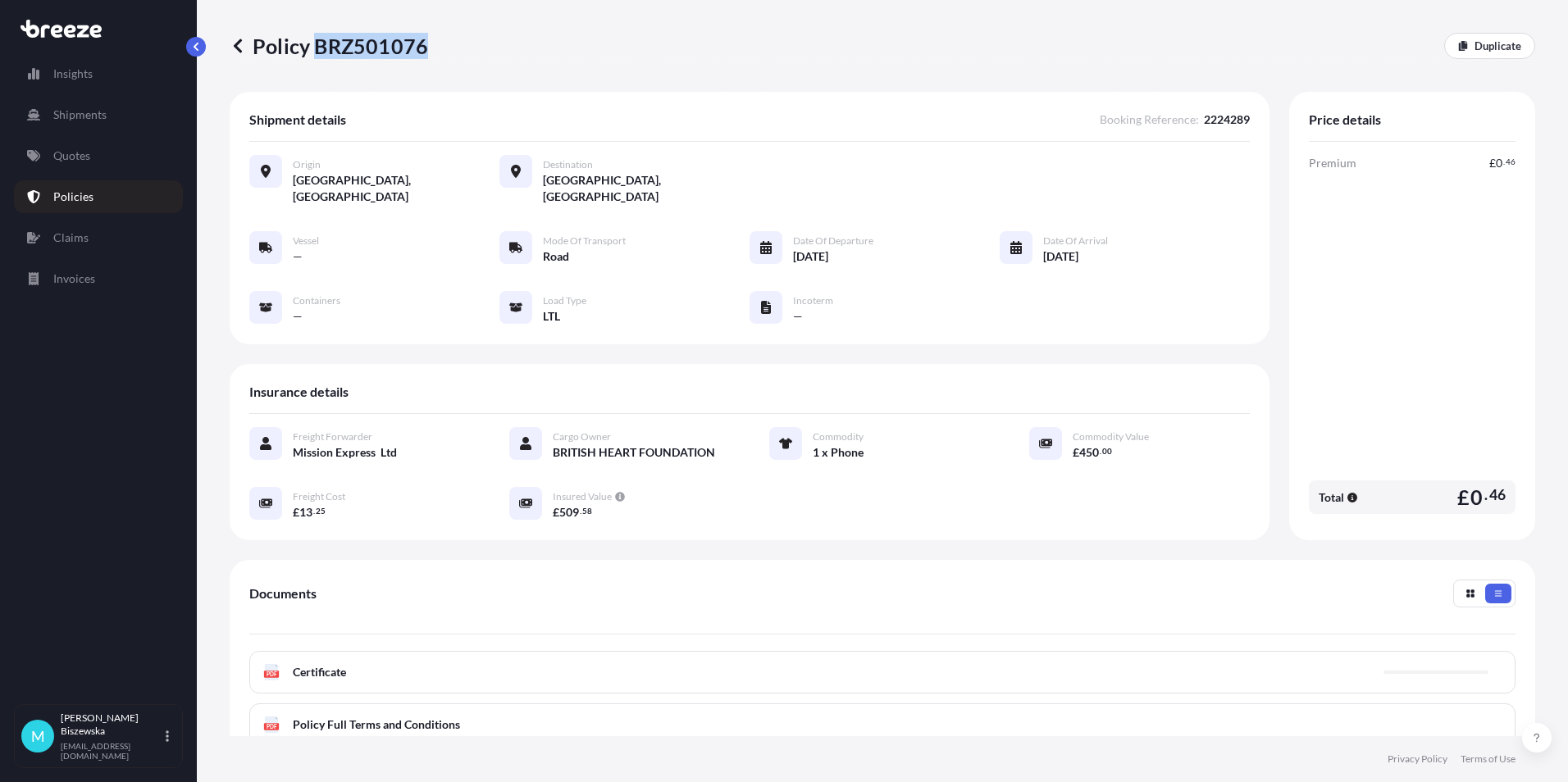
drag, startPoint x: 319, startPoint y: 46, endPoint x: 423, endPoint y: 46, distance: 104.0
click at [423, 46] on p "Policy BRZ501076" at bounding box center [329, 45] width 198 height 26
drag, startPoint x: 423, startPoint y: 46, endPoint x: 401, endPoint y: 41, distance: 22.6
copy p "BRZ501076"
click at [81, 153] on p "Quotes" at bounding box center [71, 156] width 37 height 16
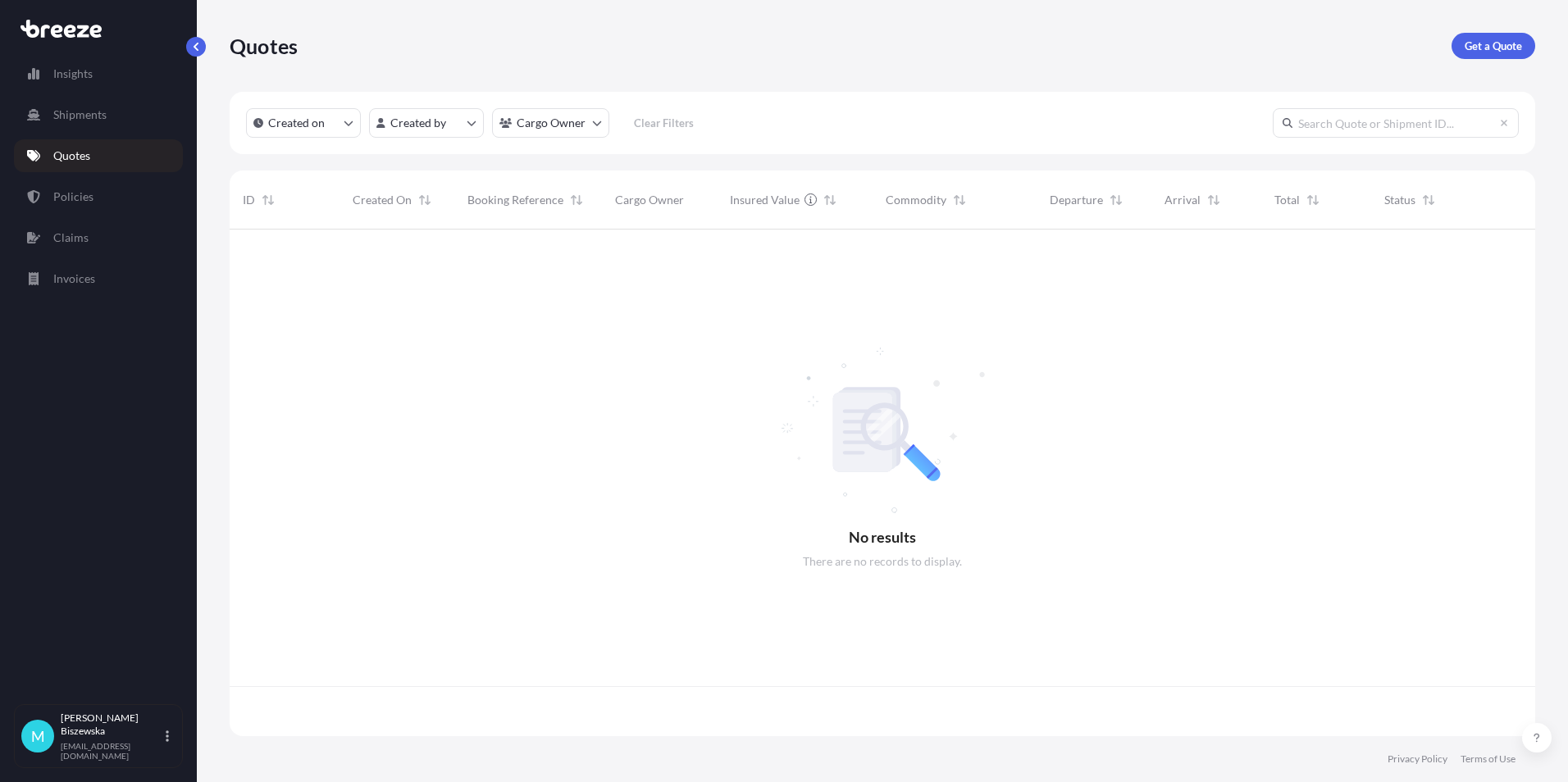
scroll to position [503, 1293]
click at [1479, 46] on p "Get a Quote" at bounding box center [1493, 46] width 58 height 16
select select "Sea"
select select "1"
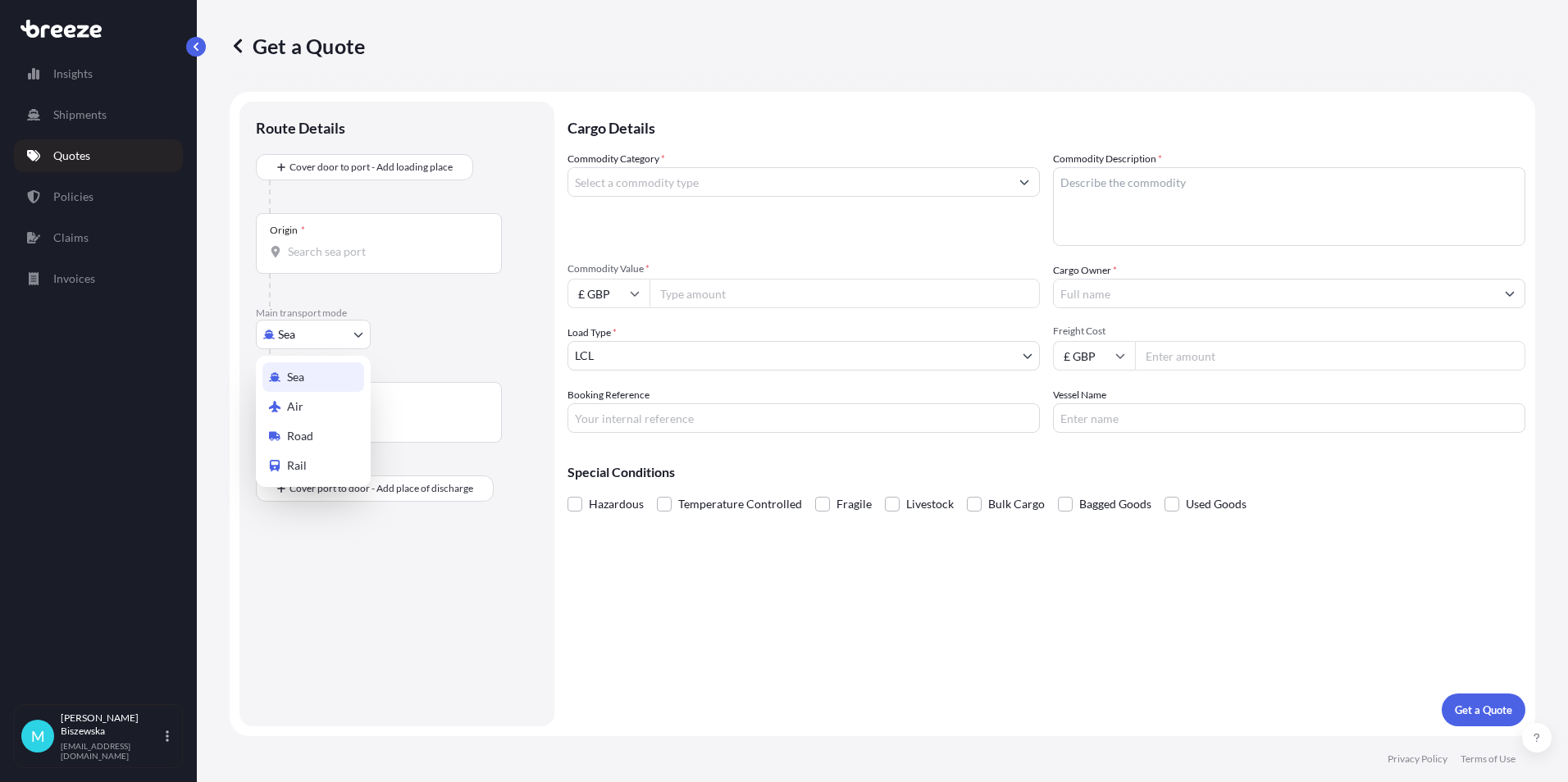
click at [309, 328] on body "Insights Shipments Quotes Policies Claims Invoices M [PERSON_NAME] [PERSON_NAME…" at bounding box center [784, 391] width 1568 height 782
click at [320, 434] on div "Road" at bounding box center [312, 436] width 102 height 30
select select "Road"
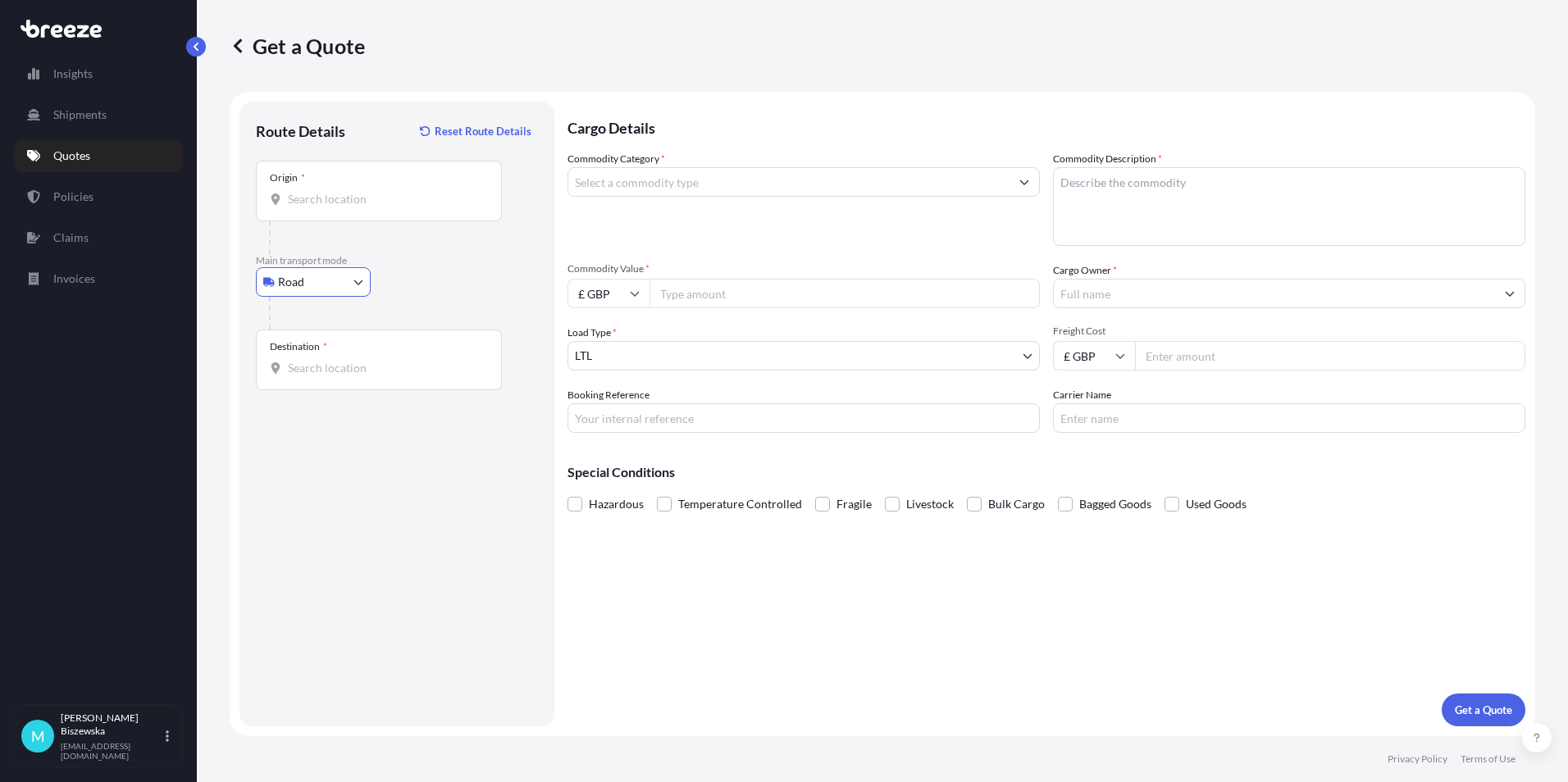
click at [309, 196] on input "Origin *" at bounding box center [384, 199] width 194 height 16
paste input "GU11 4AJ"
type input "Aldershot GU11 4AJ, [GEOGRAPHIC_DATA]"
click at [423, 286] on div "Road Sea Air Road Rail" at bounding box center [396, 282] width 282 height 30
click at [308, 372] on input "Destination *" at bounding box center [384, 368] width 194 height 16
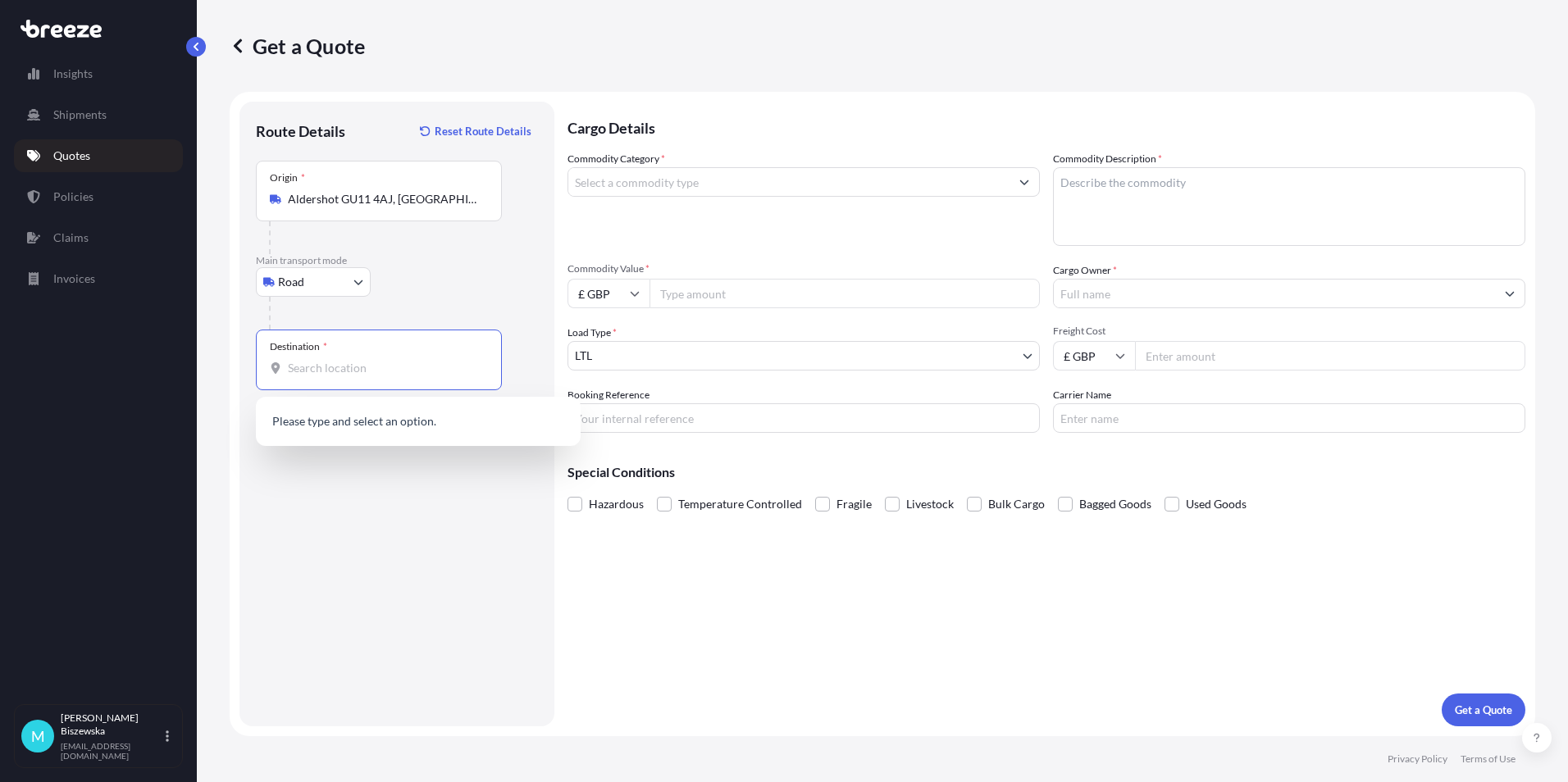
paste input "EC2R 7BP"
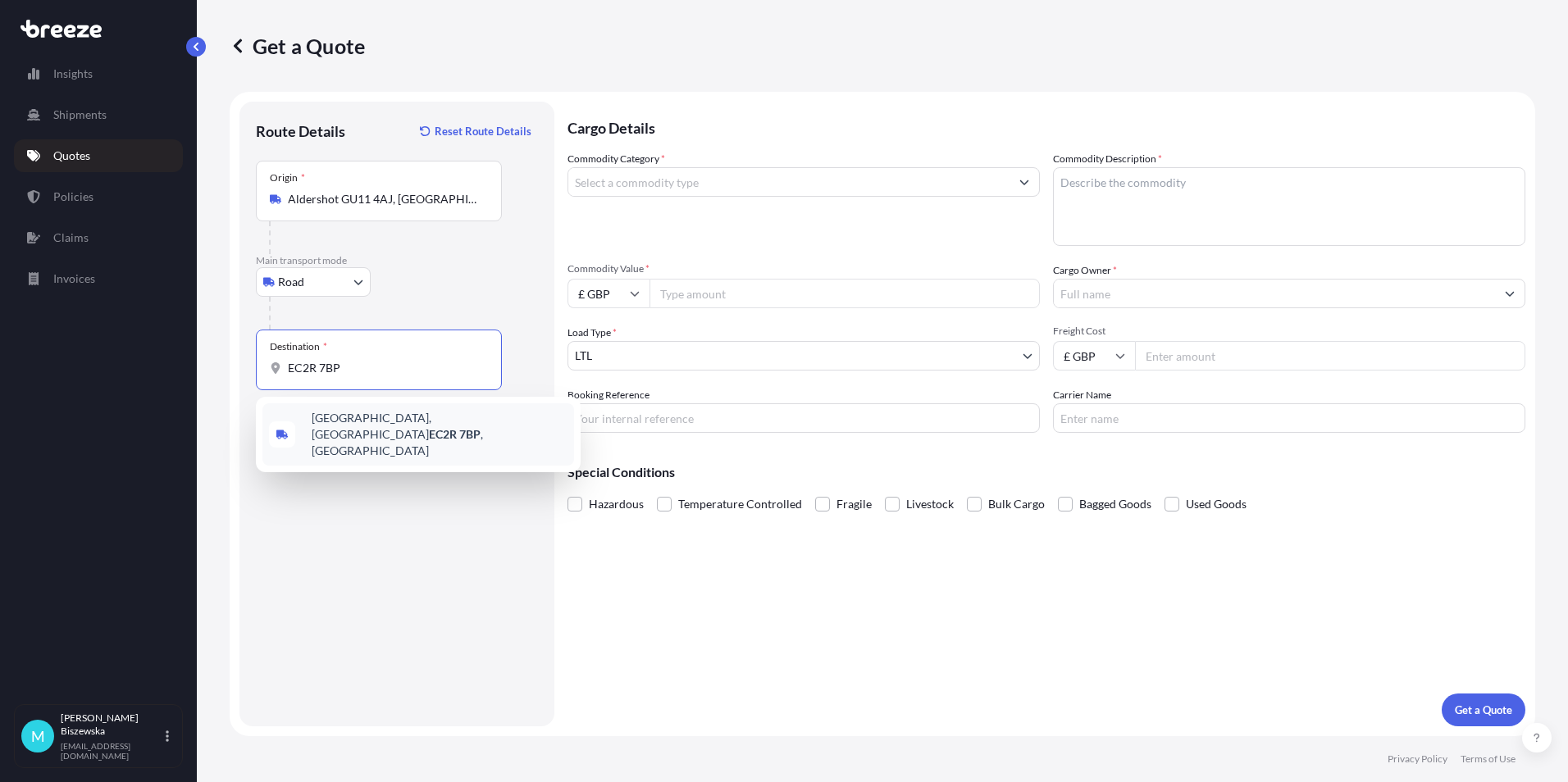
click at [367, 426] on span "[STREET_ADDRESS]" at bounding box center [439, 434] width 256 height 49
type input "[STREET_ADDRESS]"
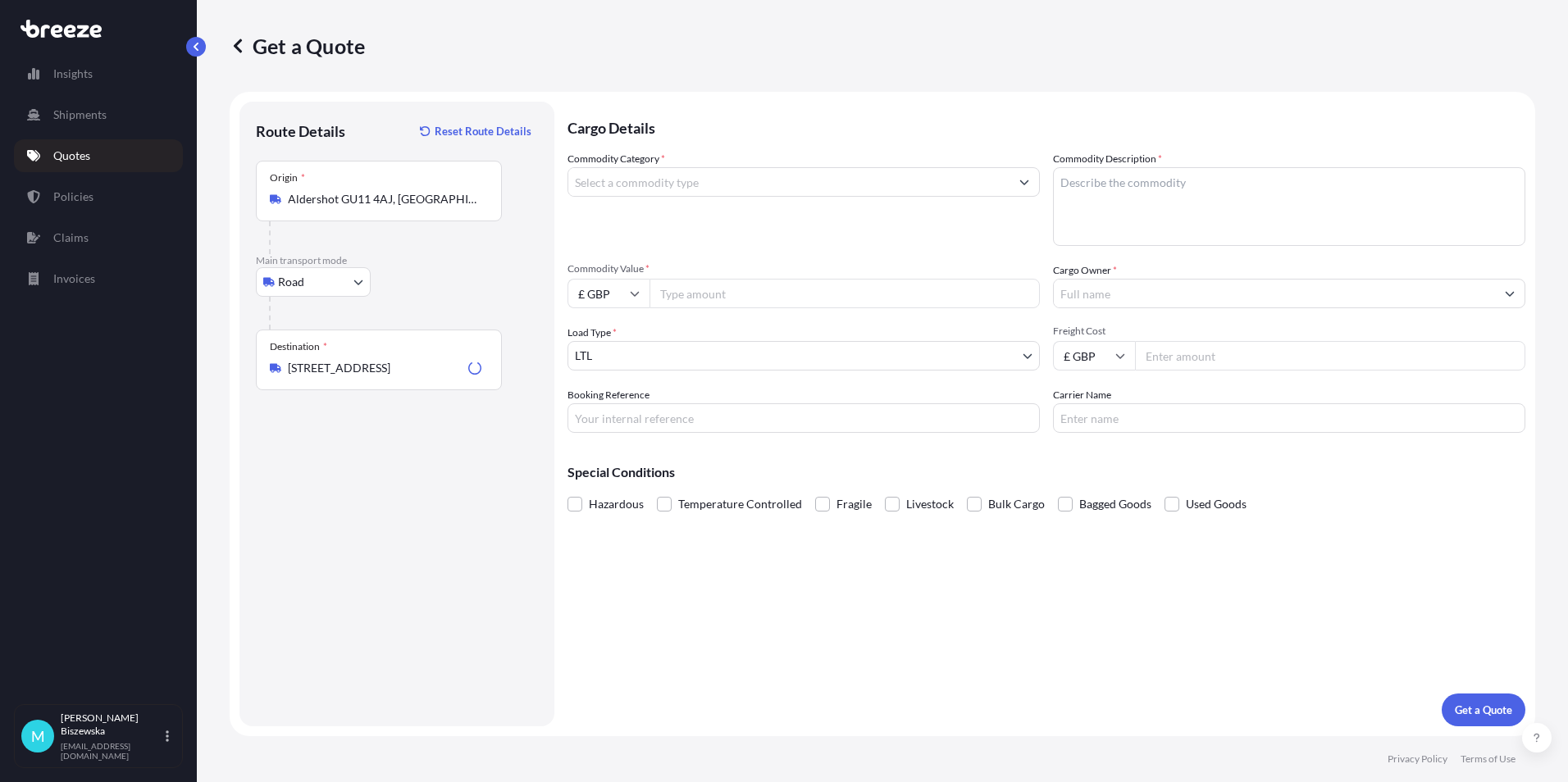
click at [635, 565] on div "Cargo Details Commodity Category * Commodity Description * Commodity Value * £ …" at bounding box center [1046, 414] width 958 height 625
click at [614, 186] on input "Commodity Category *" at bounding box center [789, 182] width 441 height 30
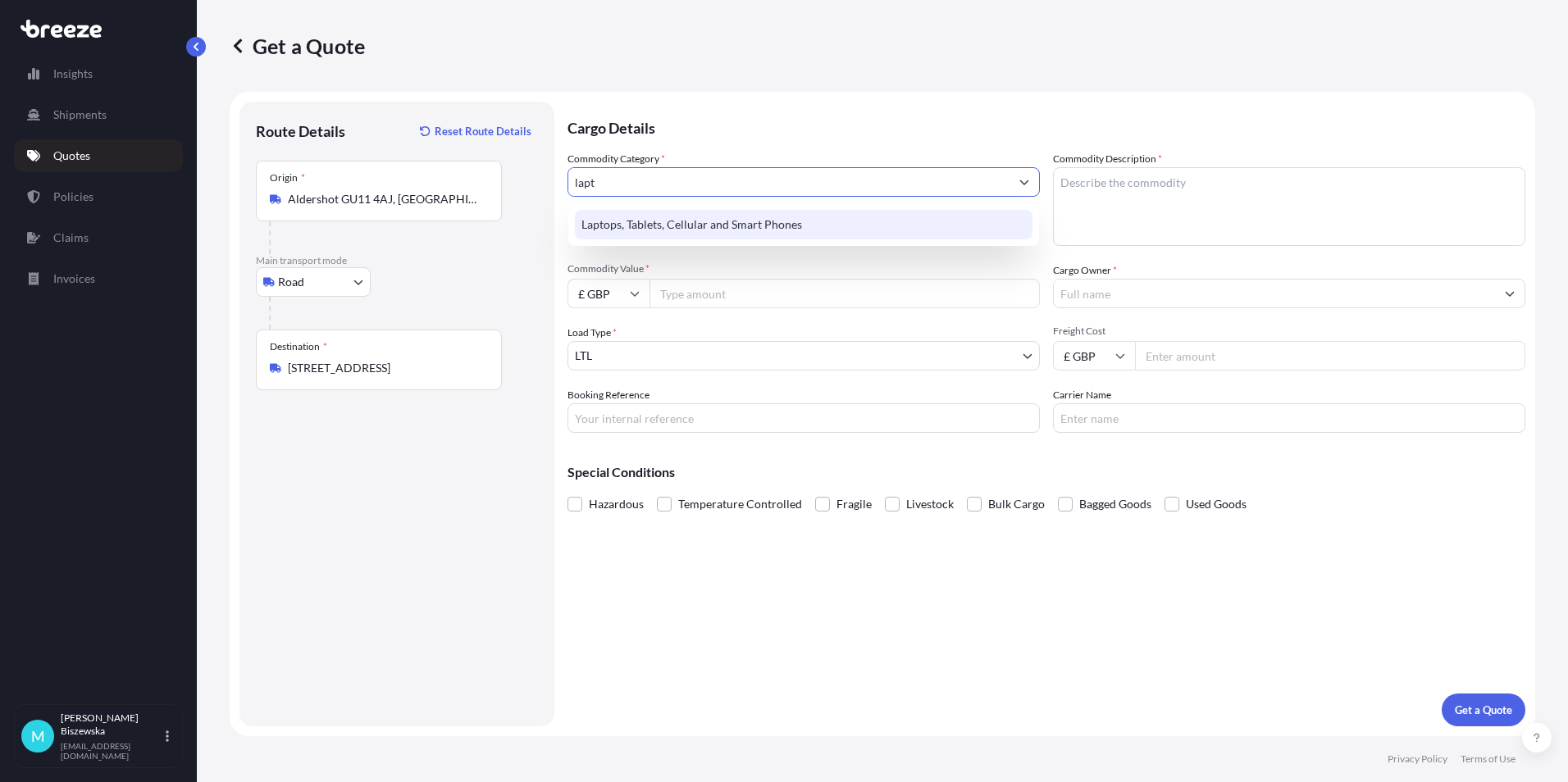
click at [626, 227] on div "Laptops, Tablets, Cellular and Smart Phones" at bounding box center [804, 224] width 457 height 30
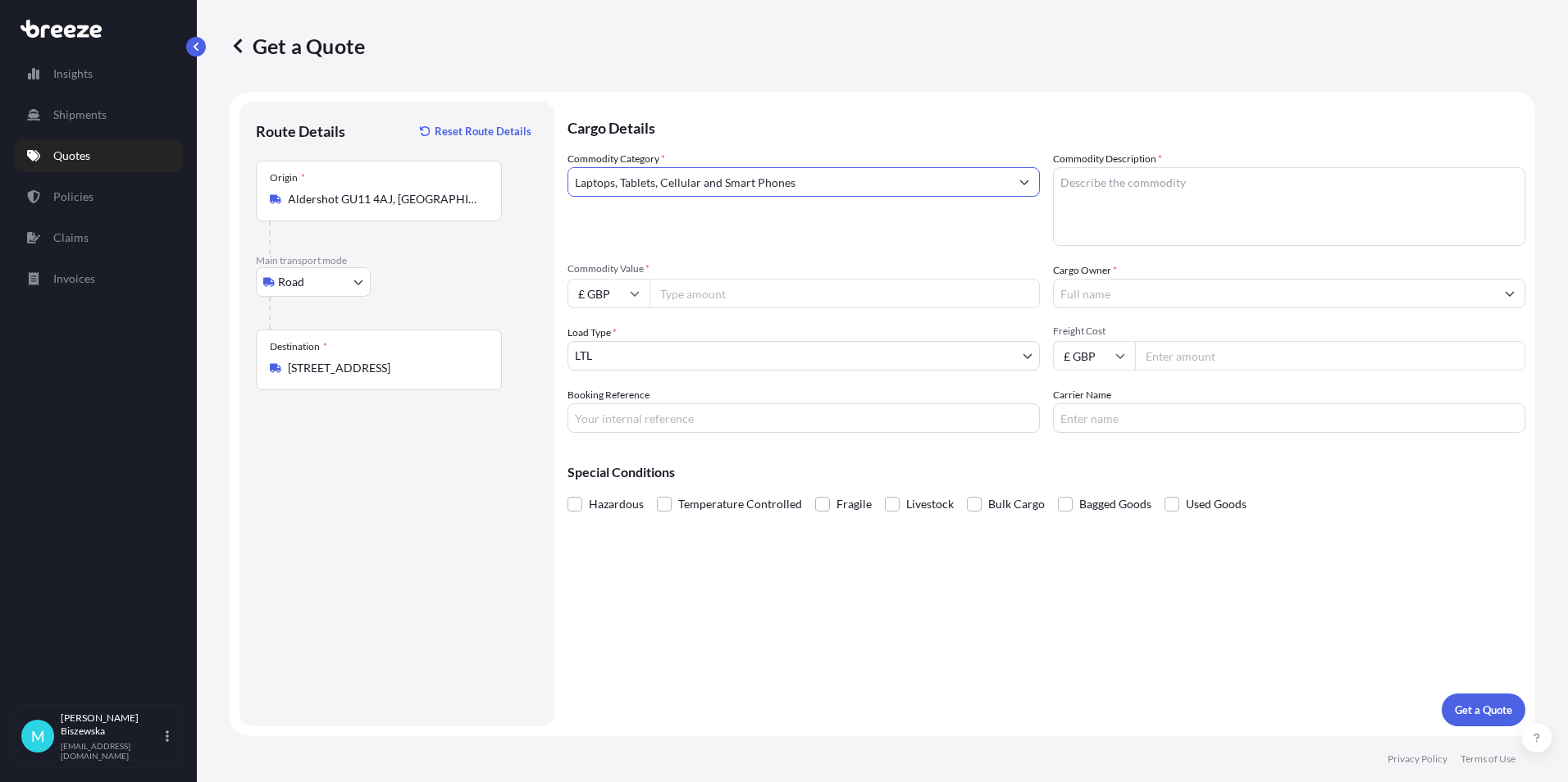
type input "Laptops, Tablets, Cellular and Smart Phones"
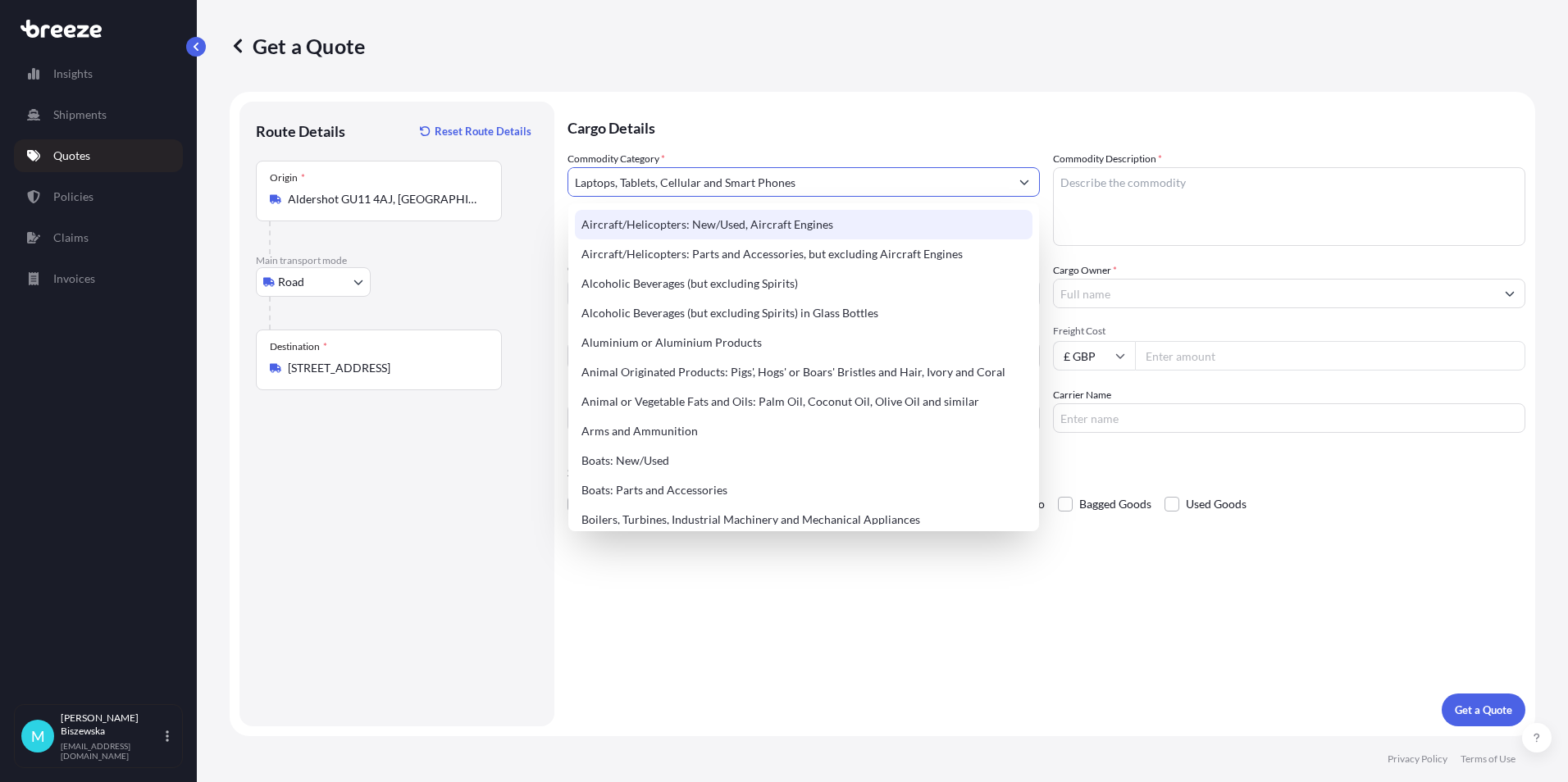
click at [699, 130] on p "Cargo Details" at bounding box center [1046, 126] width 958 height 49
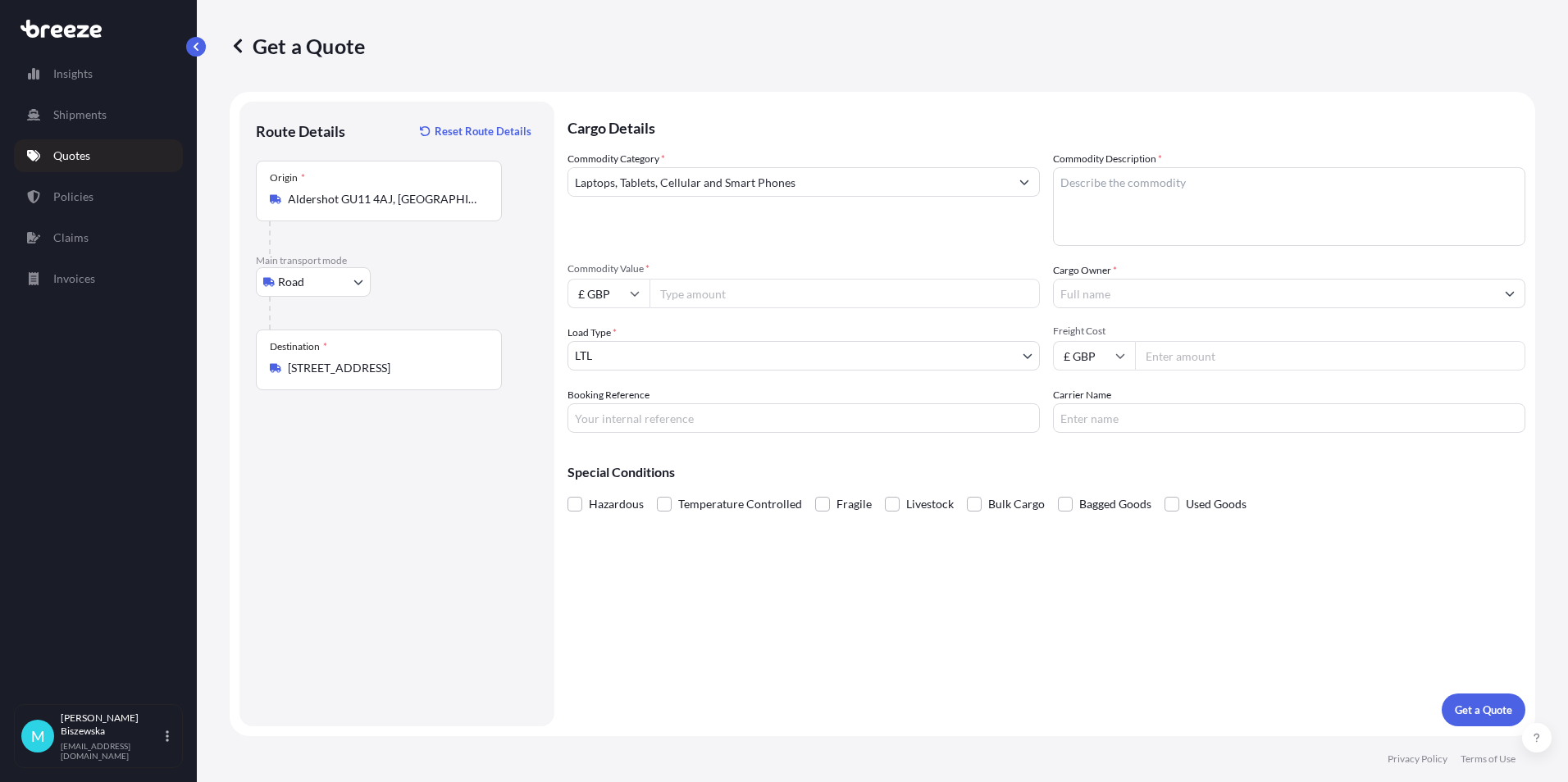
click at [716, 292] on input "Commodity Value *" at bounding box center [844, 293] width 391 height 30
type input "1100"
drag, startPoint x: 710, startPoint y: 545, endPoint x: 599, endPoint y: 120, distance: 439.3
click at [710, 544] on div "Cargo Details Commodity Category * Laptops, Tablets, Cellular and Smart Phones …" at bounding box center [1046, 414] width 958 height 625
click at [602, 410] on input "Booking Reference" at bounding box center [803, 418] width 473 height 30
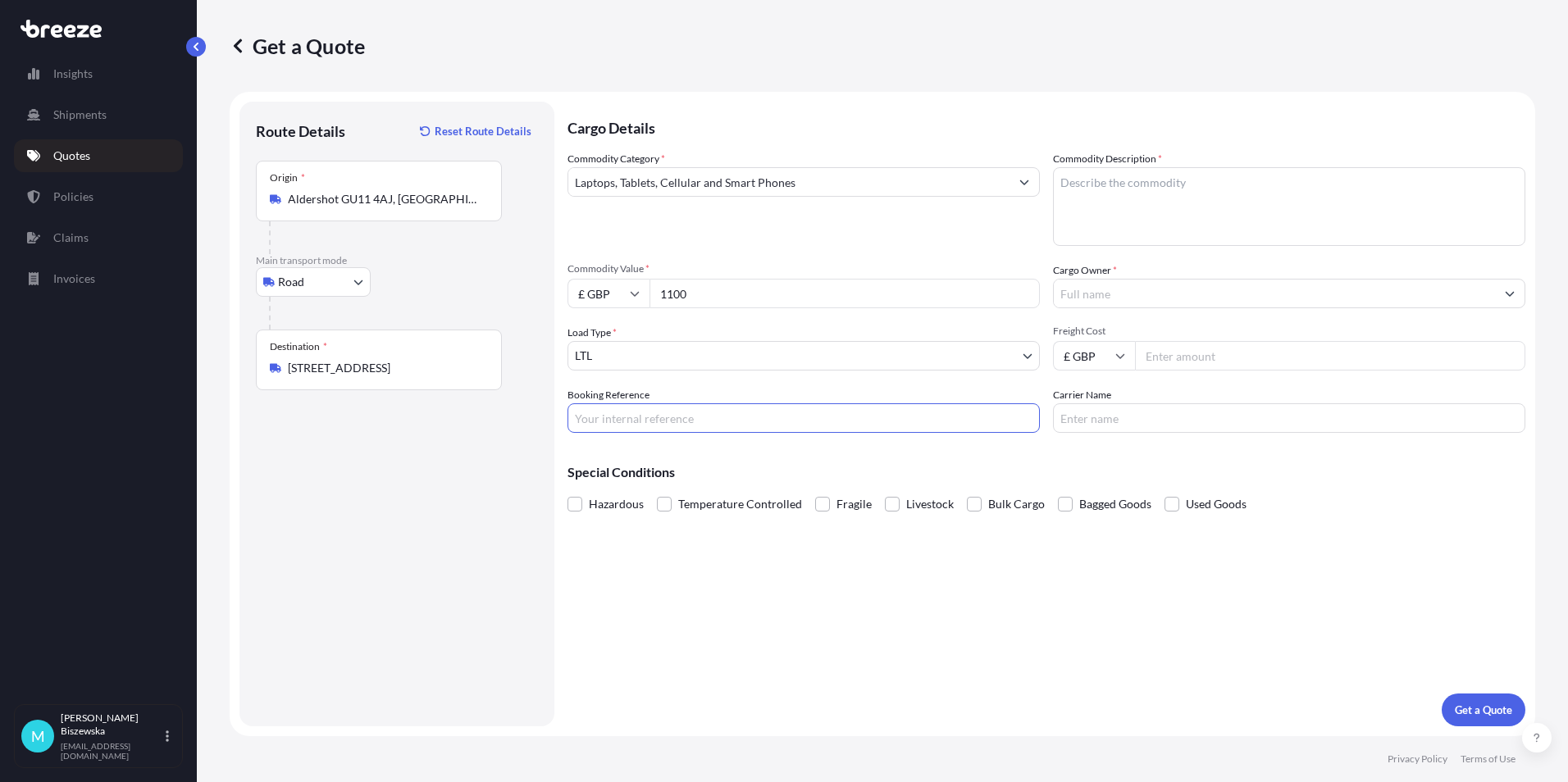
paste input "2224001"
type input "2224001"
click at [675, 587] on div "Cargo Details Commodity Category * Laptops, Tablets, Cellular and Smart Phones …" at bounding box center [1046, 414] width 958 height 625
click at [1089, 187] on textarea "Commodity Description *" at bounding box center [1289, 206] width 473 height 78
paste textarea "Laptop + Charger, Mobile Phone + Charger"
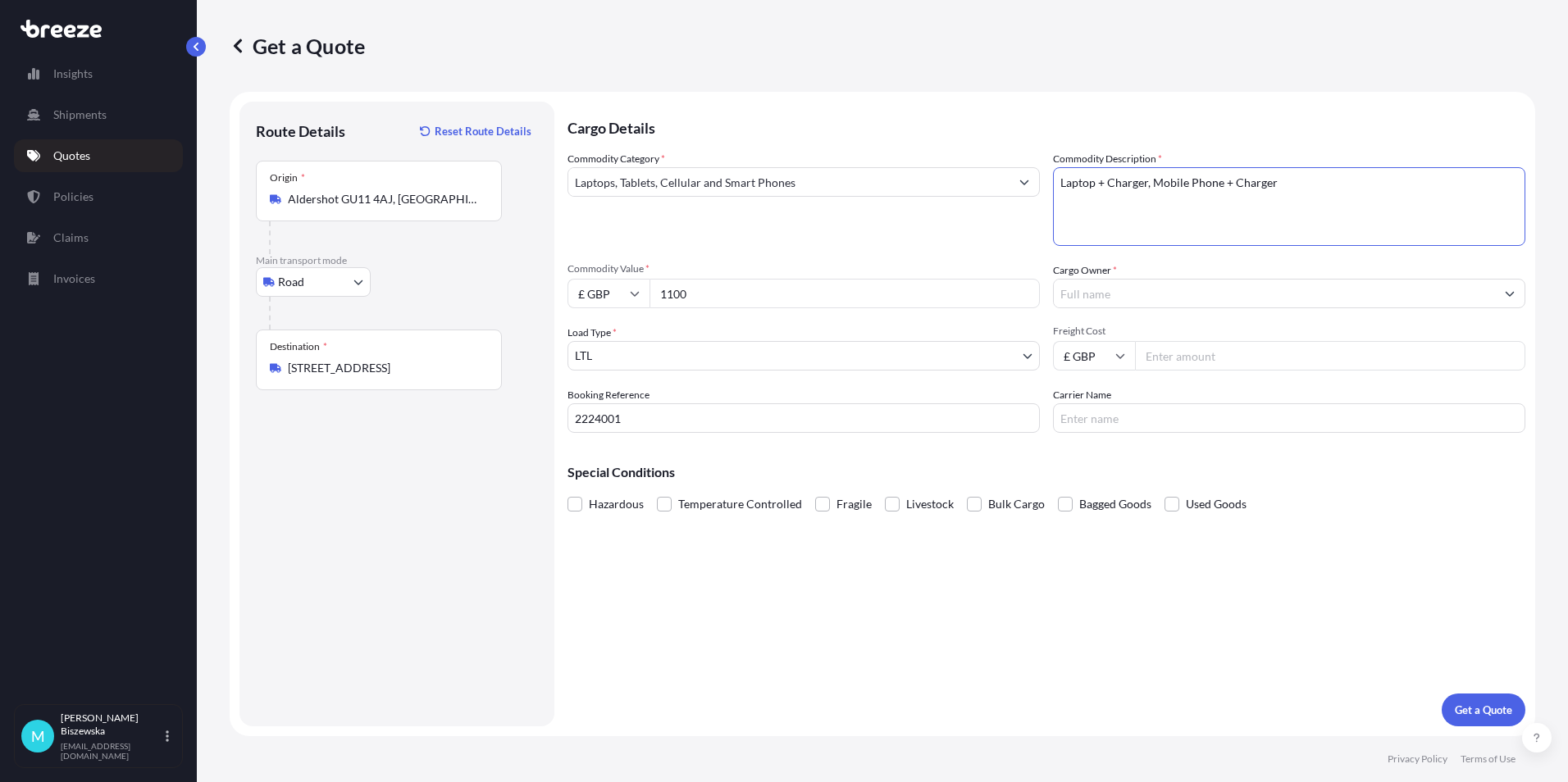
type textarea "Laptop + Charger, Mobile Phone + Charger"
click at [974, 253] on div "Commodity Category * Laptops, Tablets, Cellular and Smart Phones Commodity Desc…" at bounding box center [1046, 292] width 958 height 282
click at [1089, 298] on input "Cargo Owner *" at bounding box center [1274, 293] width 441 height 30
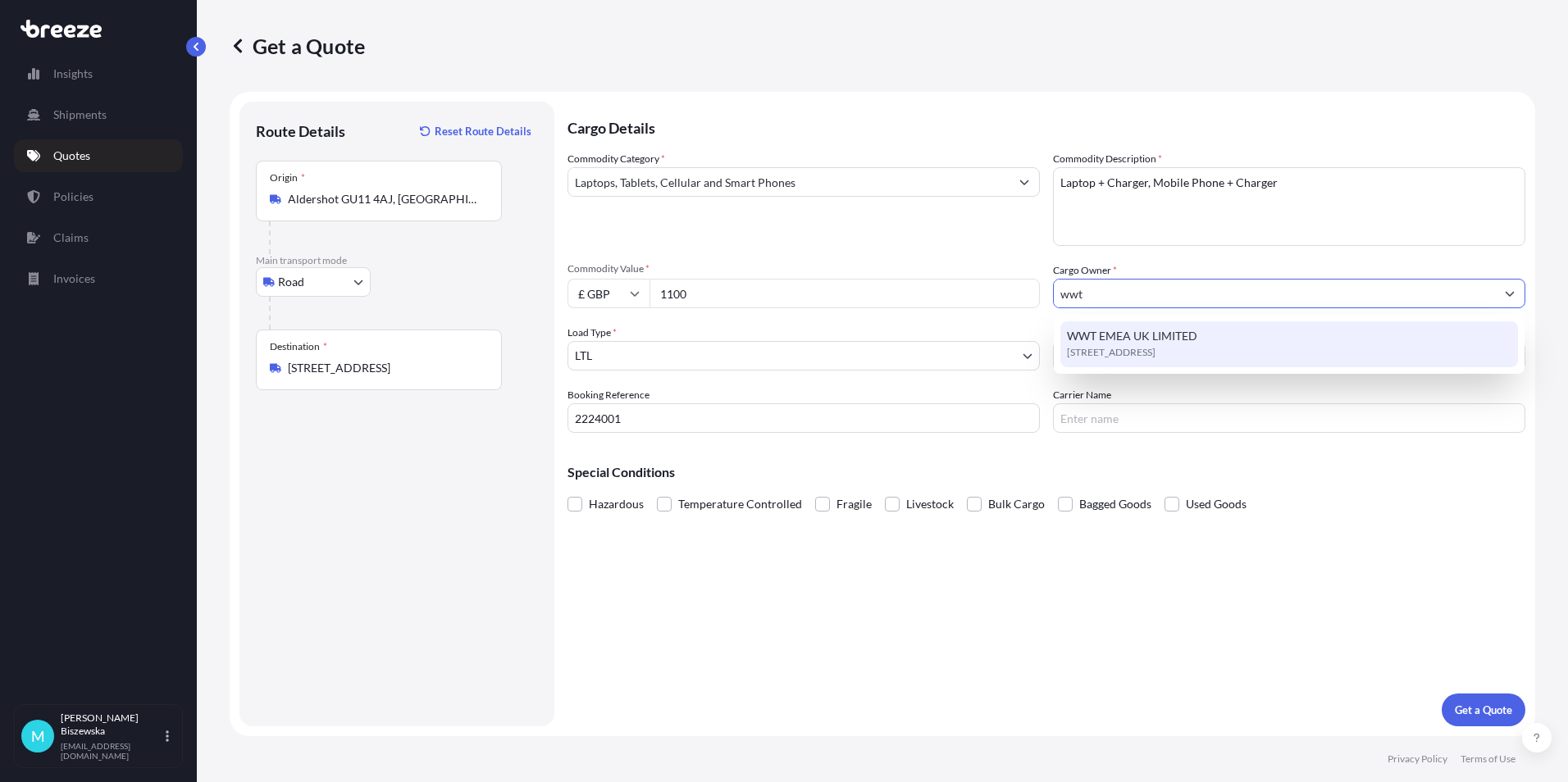
click at [1137, 344] on span "WWT EMEA UK LIMITED" at bounding box center [1131, 336] width 131 height 16
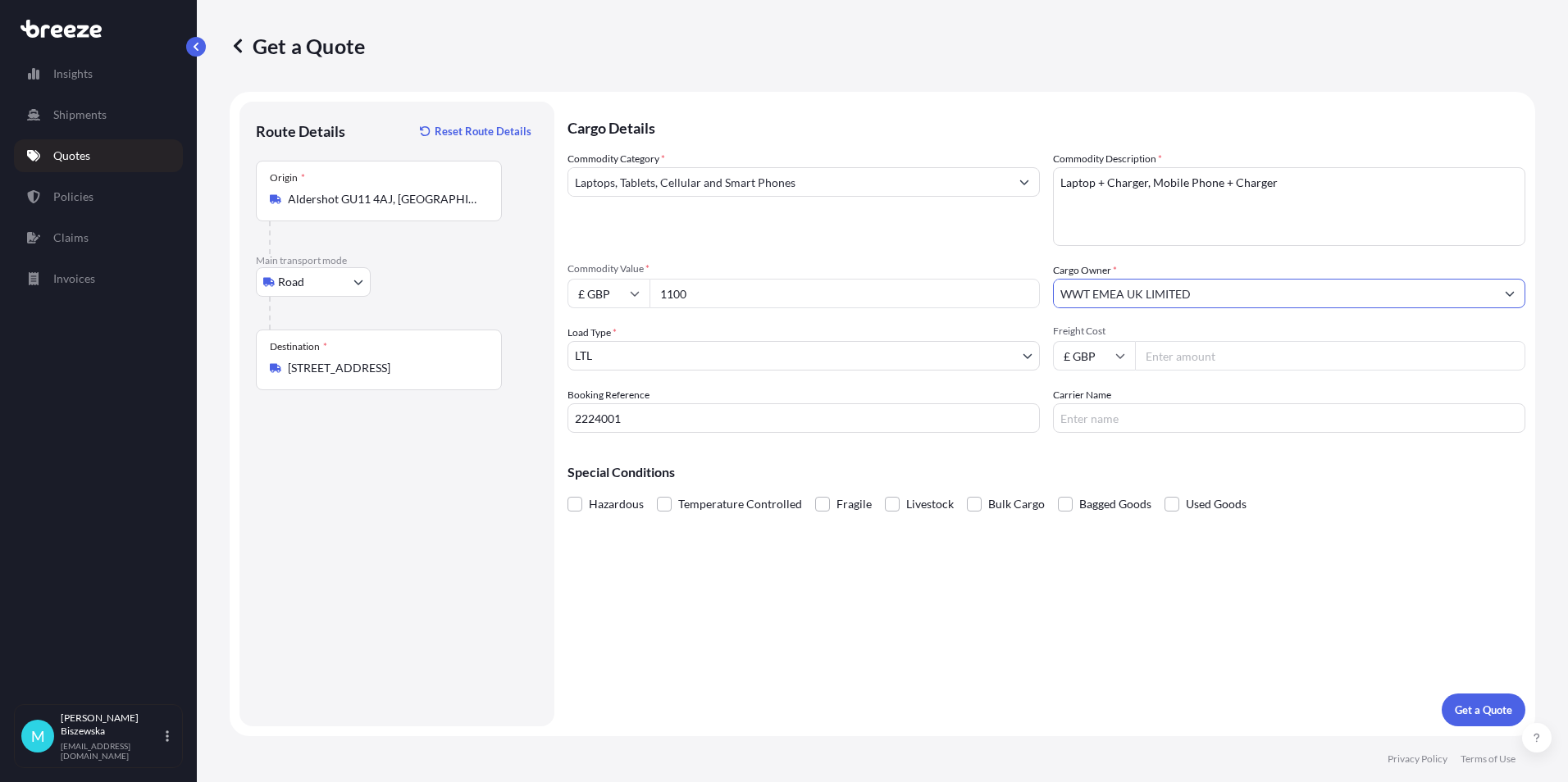
type input "WWT EMEA UK LIMITED"
click at [982, 238] on div "Commodity Category * Laptops, Tablets, Cellular and Smart Phones" at bounding box center [803, 199] width 473 height 95
click at [1171, 351] on input "Freight Cost" at bounding box center [1330, 355] width 391 height 30
type input "27.75"
click at [1103, 456] on div "Special Conditions Hazardous Temperature Controlled Fragile Livestock Bulk Carg…" at bounding box center [1046, 481] width 958 height 70
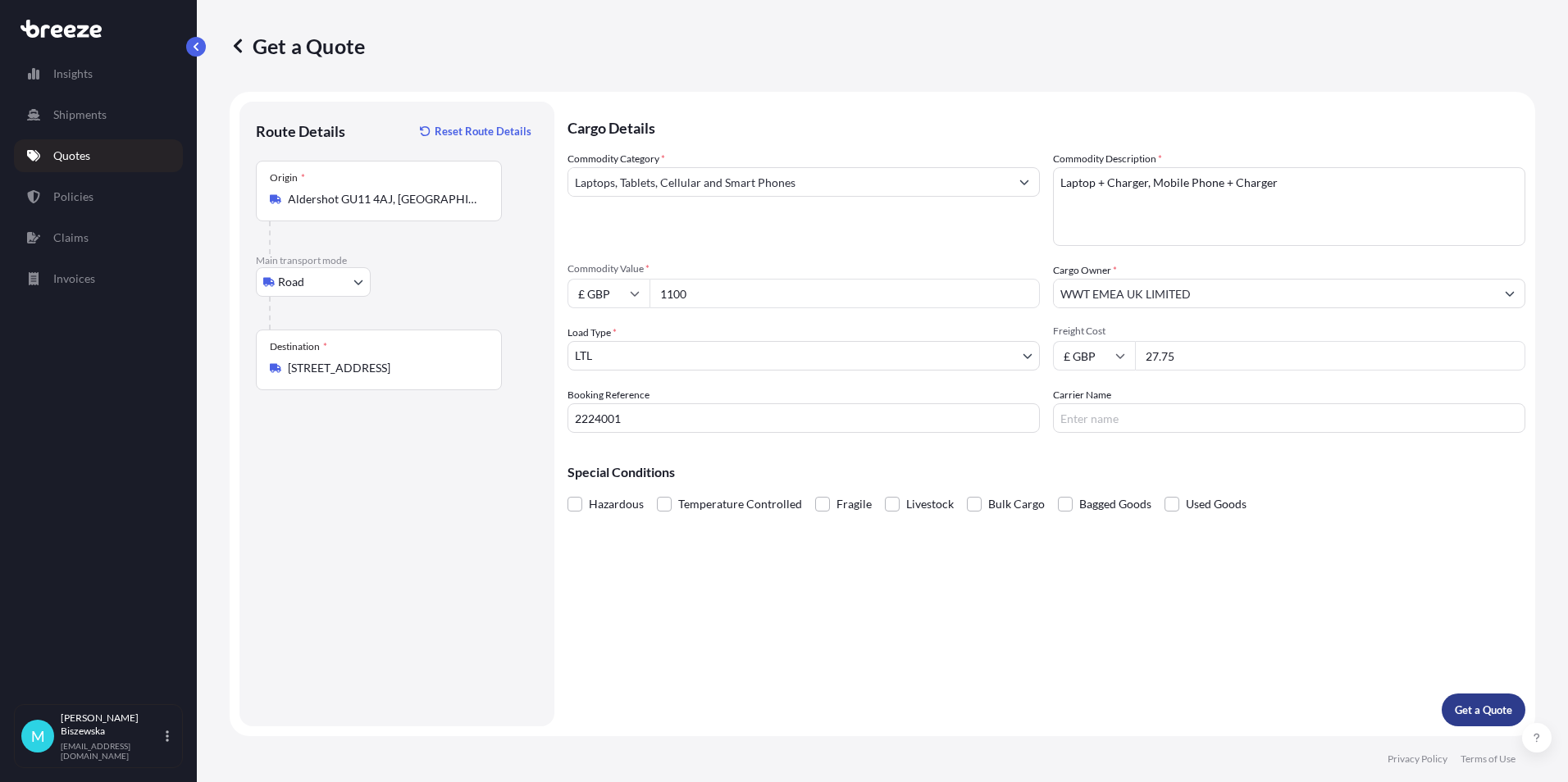
click at [1467, 704] on p "Get a Quote" at bounding box center [1483, 710] width 58 height 16
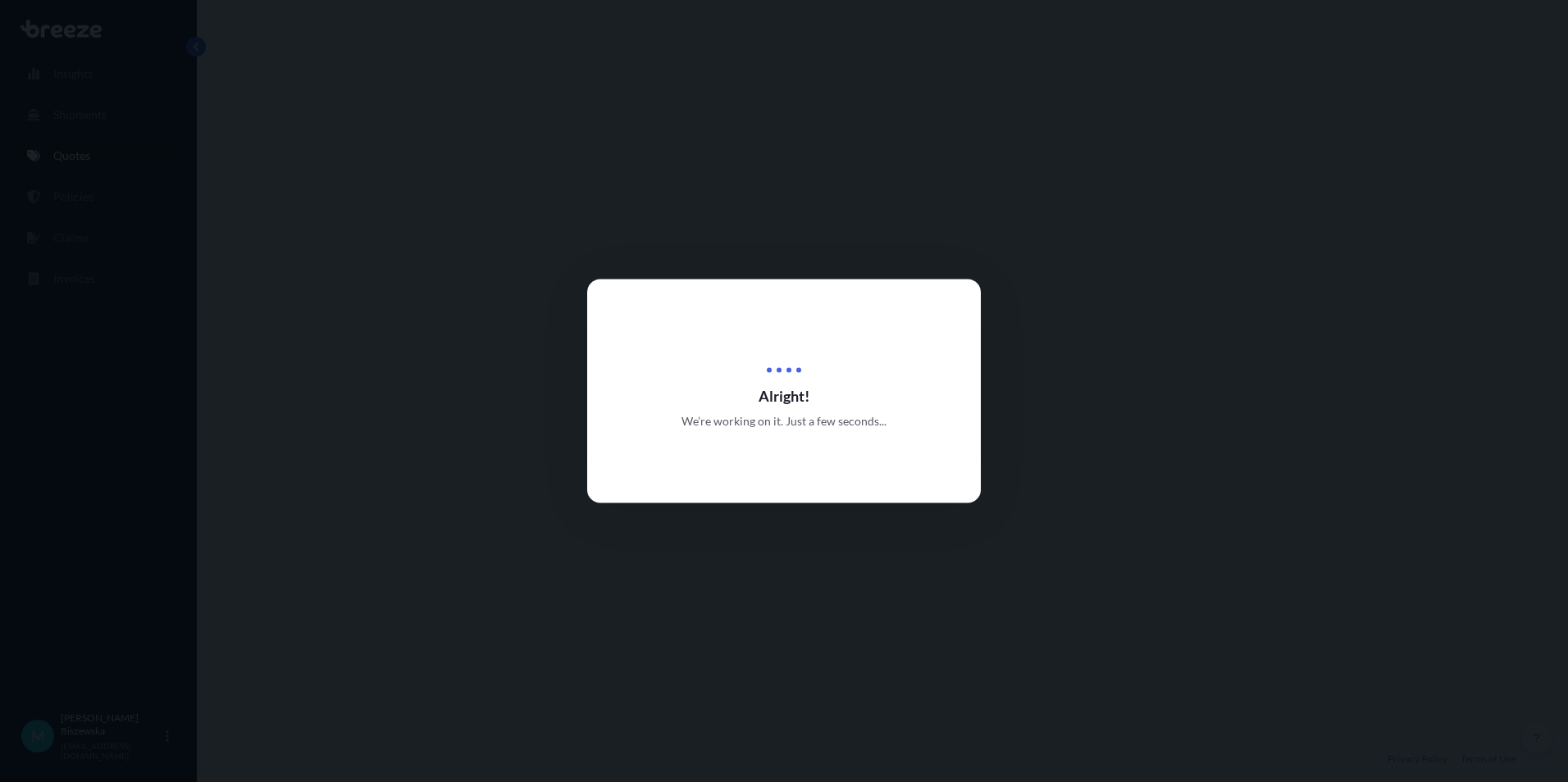
select select "Road"
select select "1"
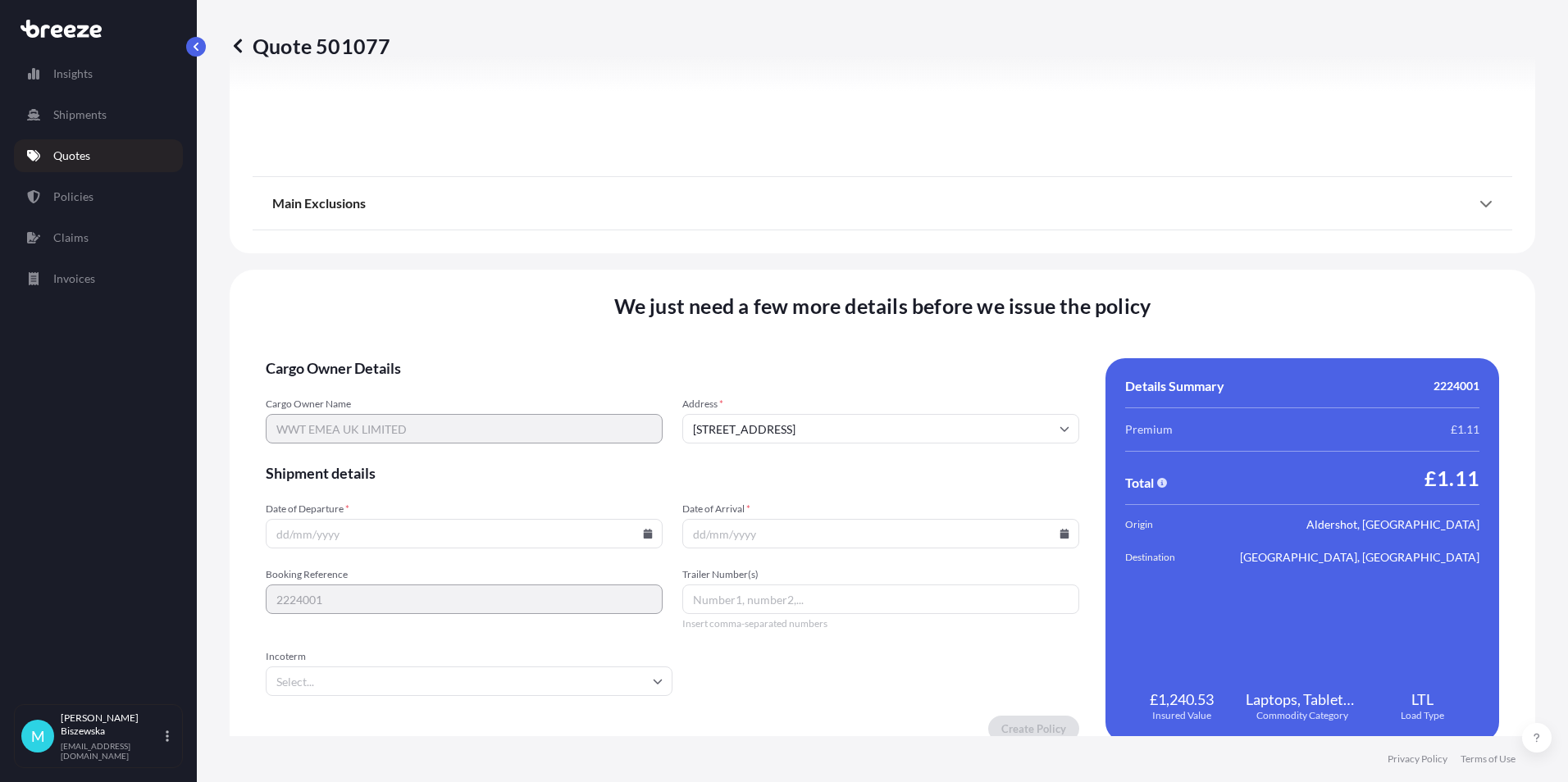
scroll to position [1820, 0]
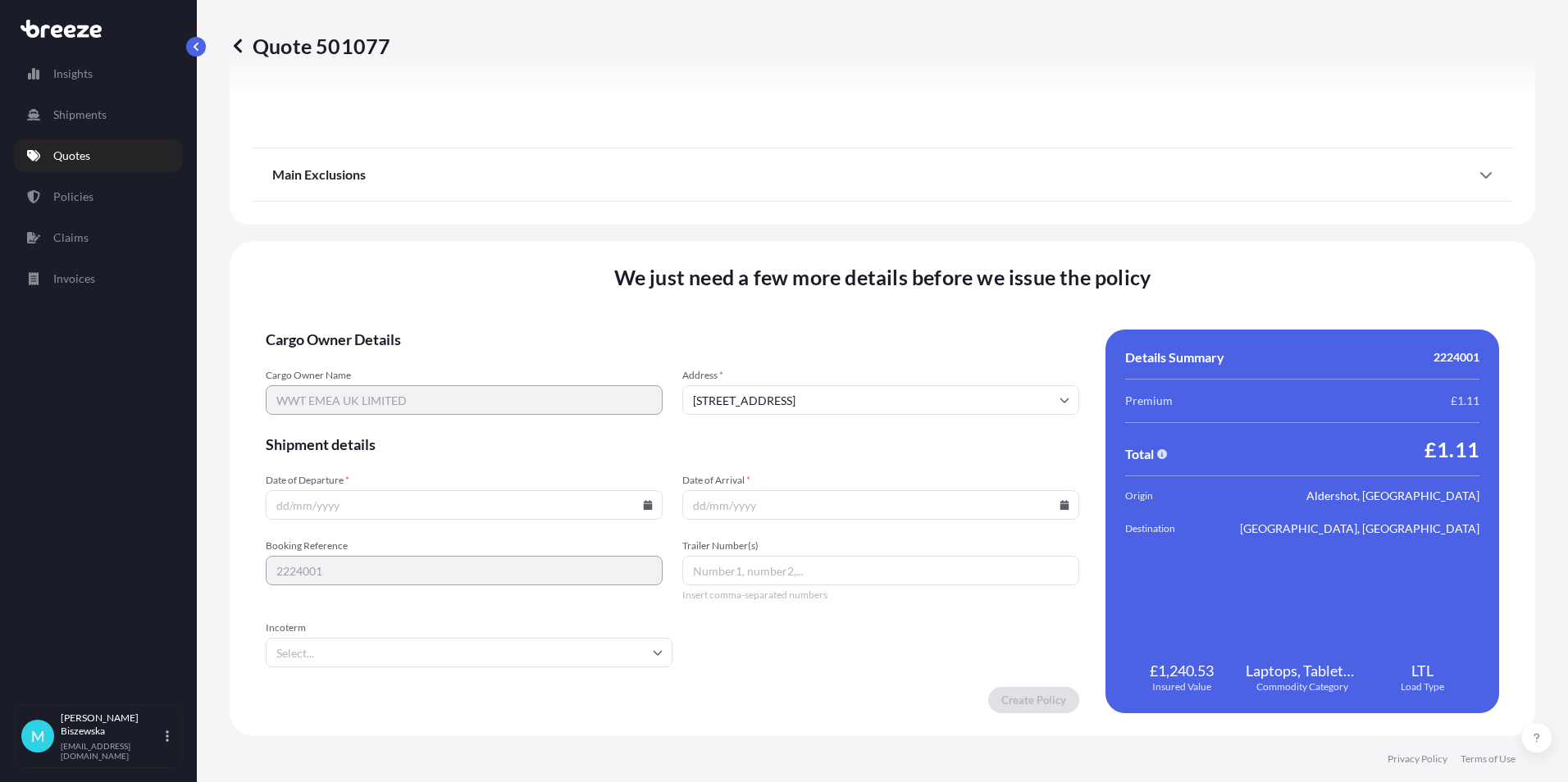
click at [644, 504] on icon at bounding box center [648, 505] width 9 height 10
click at [463, 317] on button "9" at bounding box center [462, 328] width 26 height 26
type input "[DATE]"
click at [1060, 501] on icon at bounding box center [1065, 505] width 9 height 10
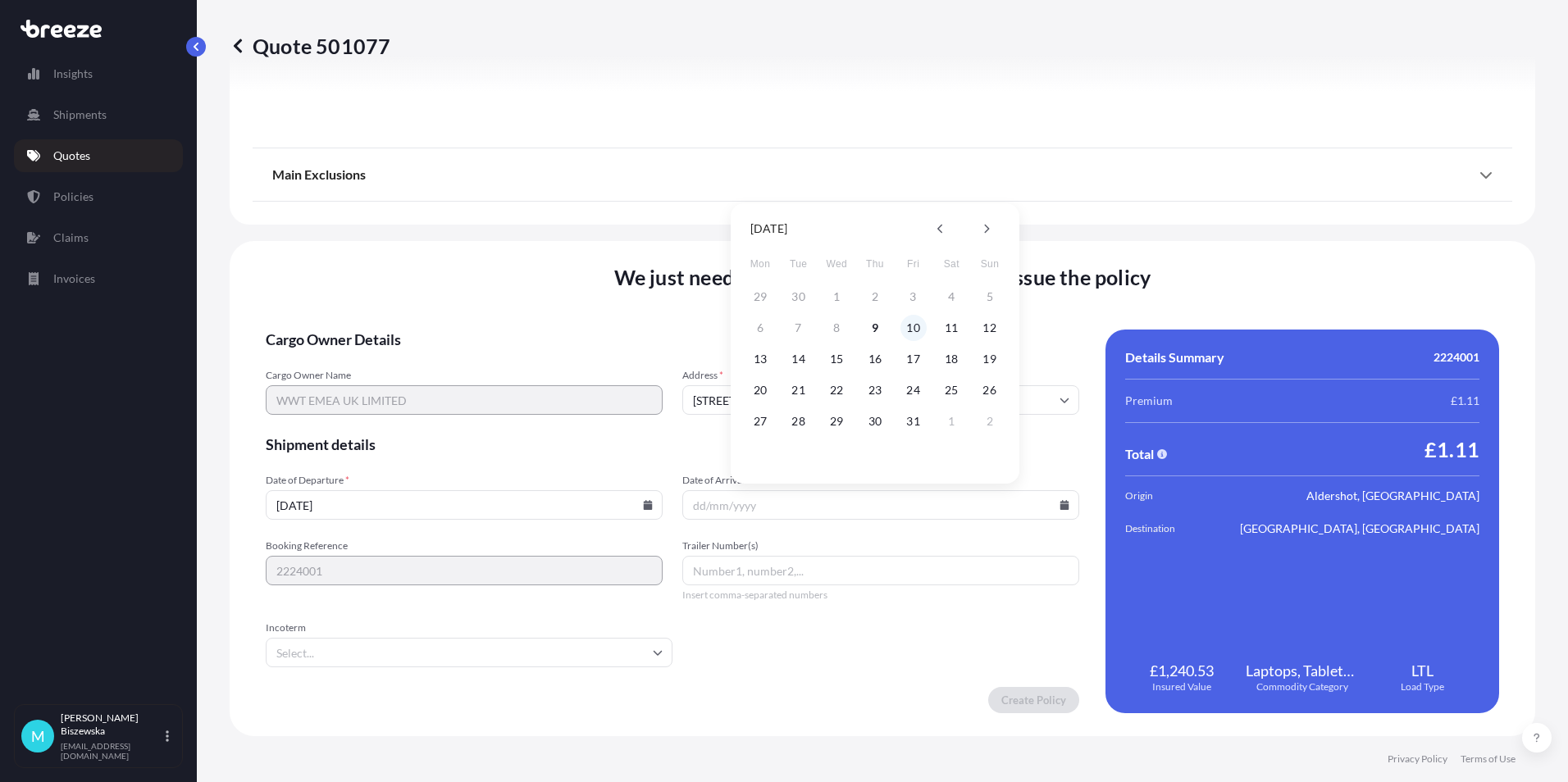
click at [913, 321] on button "10" at bounding box center [913, 328] width 26 height 26
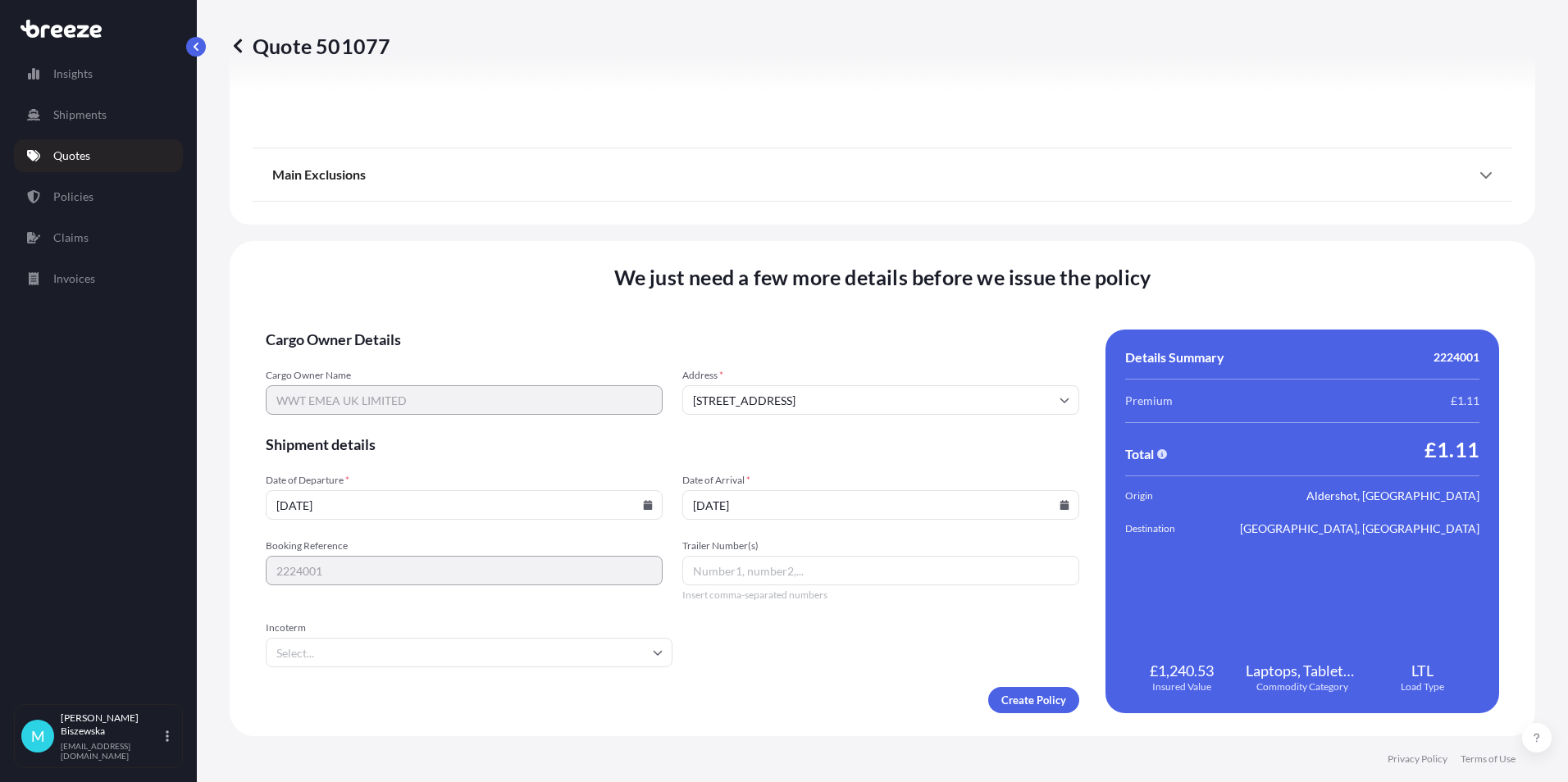
type input "[DATE]"
click at [831, 656] on form "Cargo Owner Details Cargo Owner Name WWT EMEA UK LIMITED Address * [GEOGRAPHIC_…" at bounding box center [672, 521] width 814 height 383
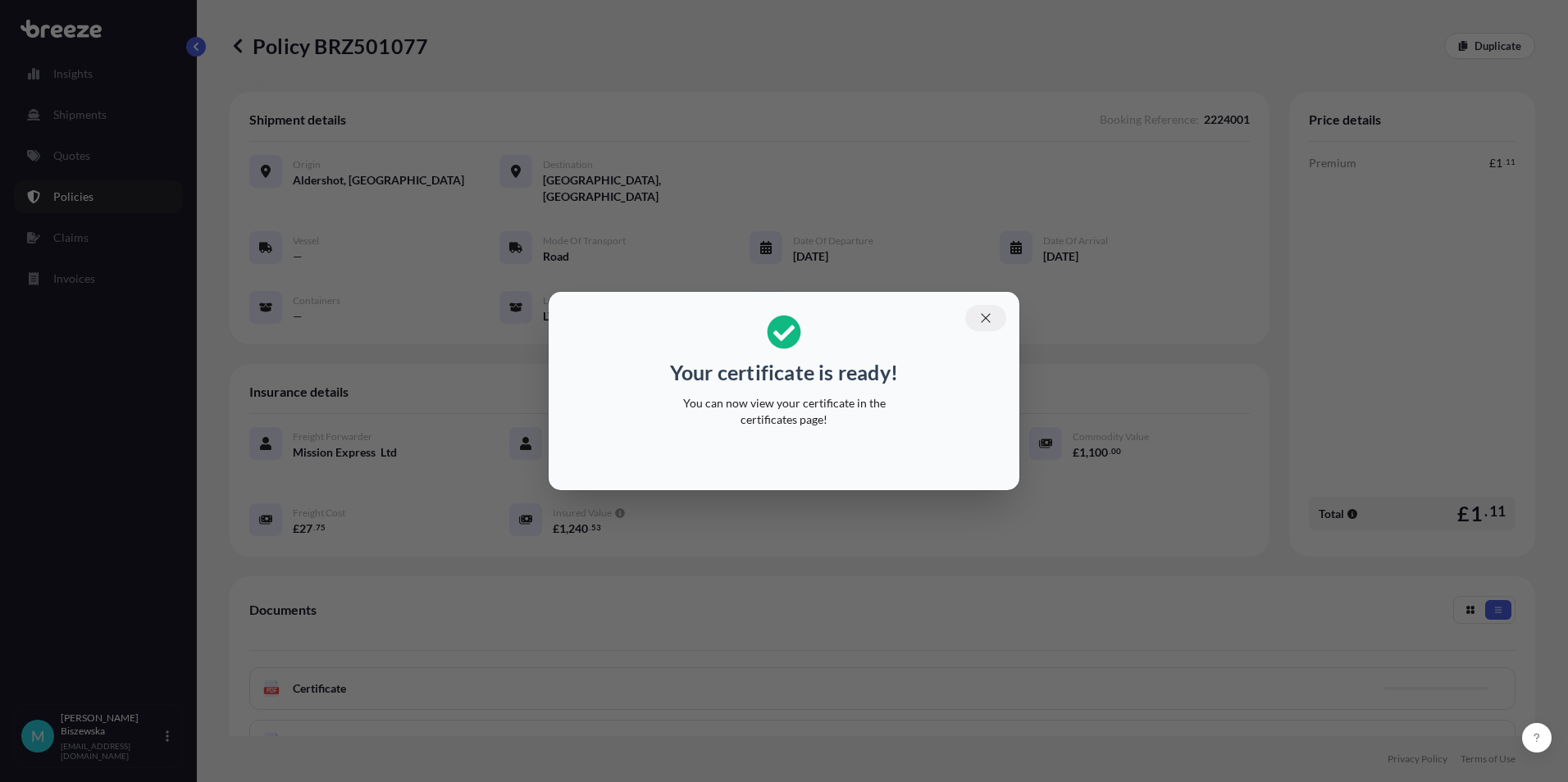
click at [986, 316] on icon "button" at bounding box center [986, 318] width 14 height 14
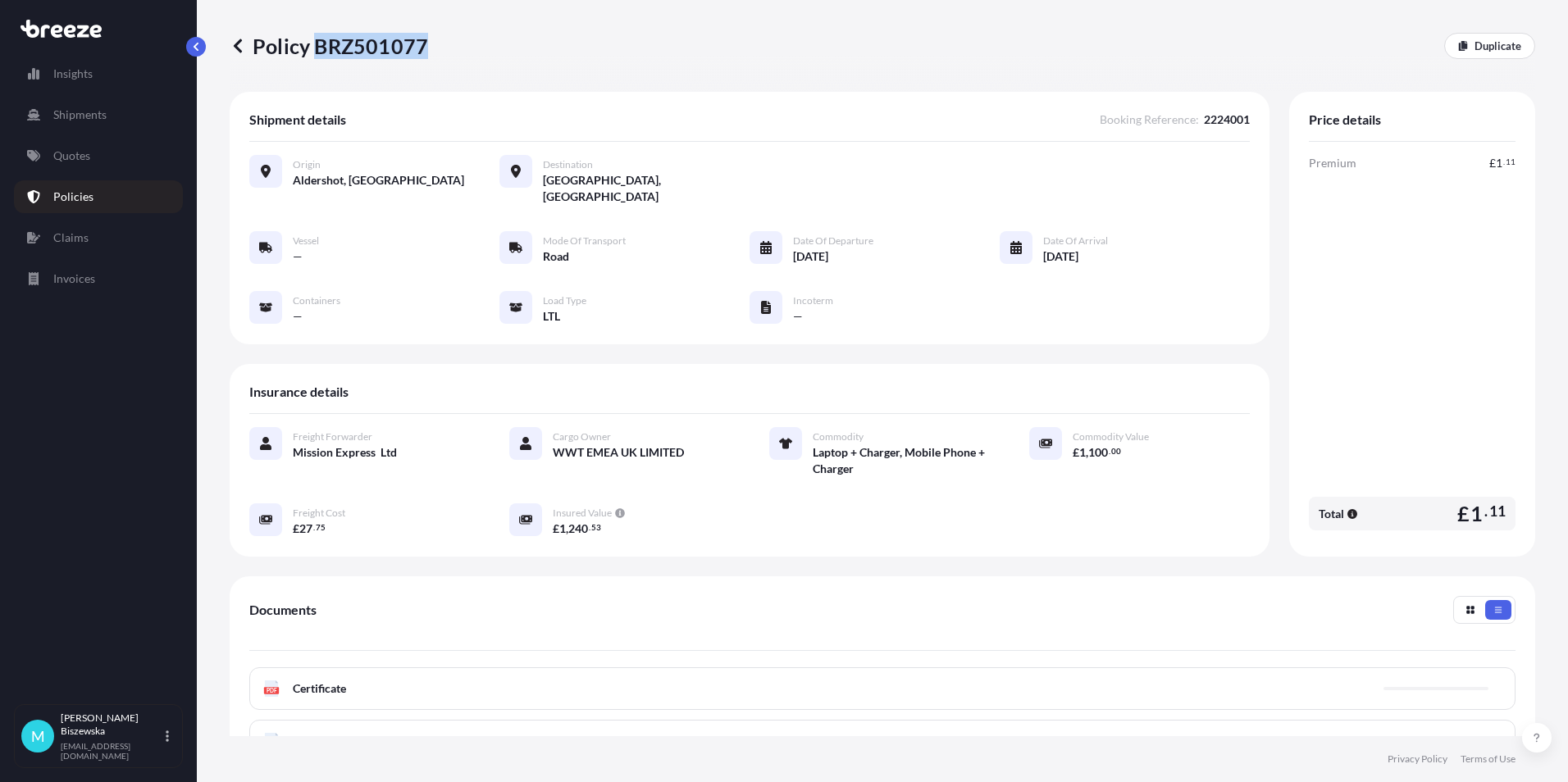
drag, startPoint x: 314, startPoint y: 45, endPoint x: 424, endPoint y: 47, distance: 110.0
click at [424, 47] on p "Policy BRZ501077" at bounding box center [329, 45] width 198 height 26
drag, startPoint x: 424, startPoint y: 47, endPoint x: 390, endPoint y: 43, distance: 34.2
copy p "BRZ501077"
